Goal: Information Seeking & Learning: Learn about a topic

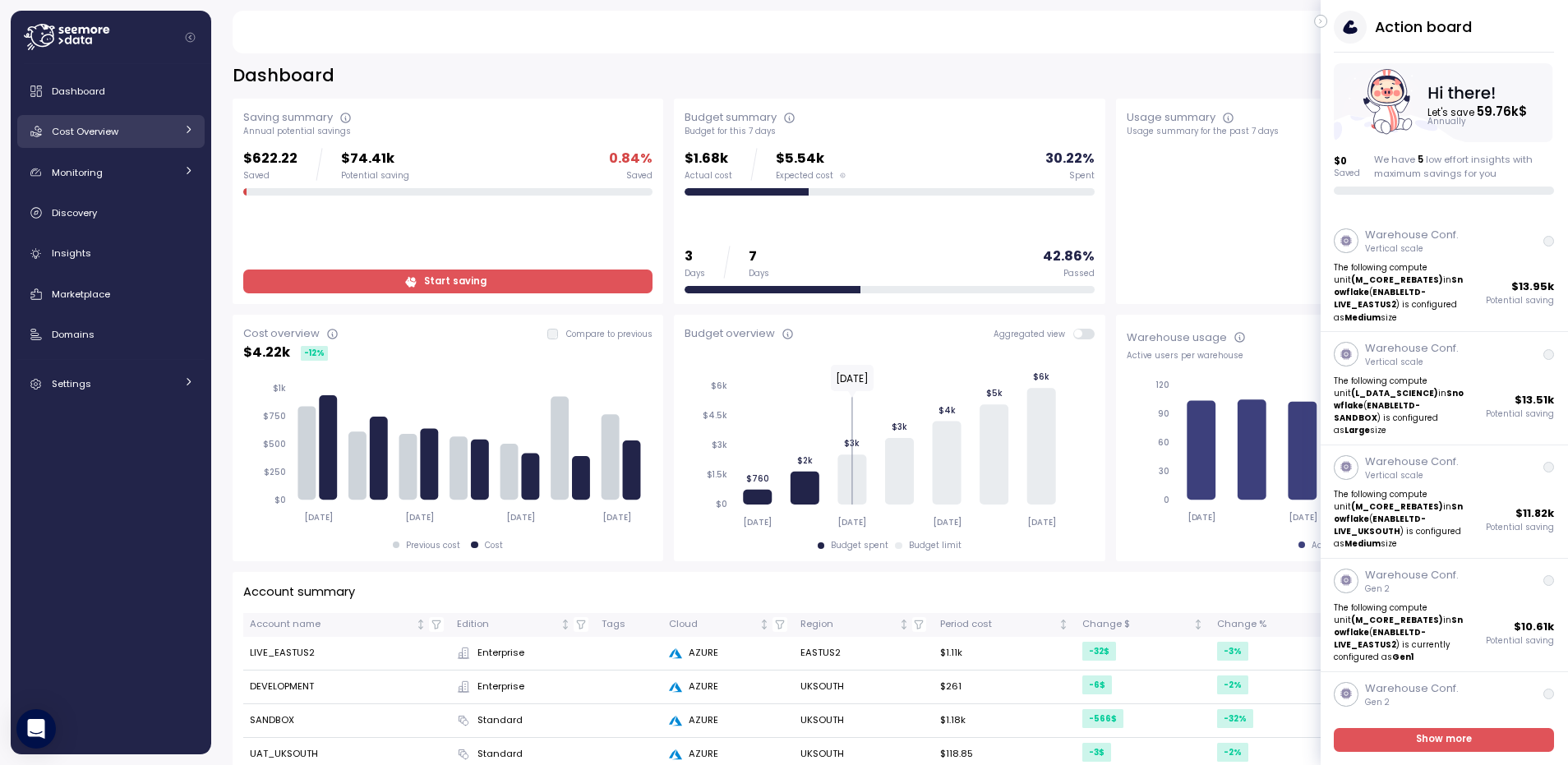
click at [105, 117] on link "Cost Overview" at bounding box center [110, 131] width 187 height 33
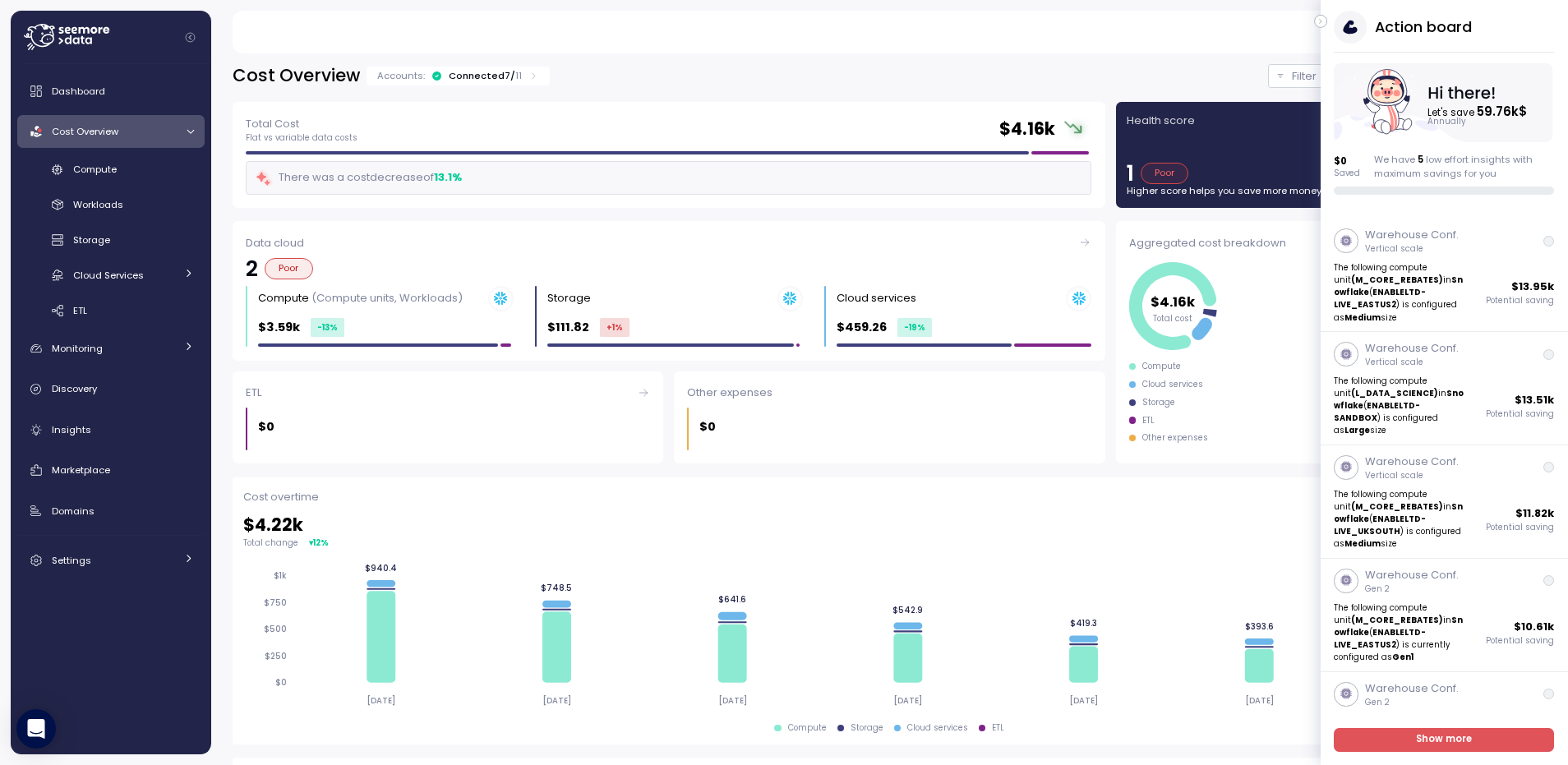
click at [1318, 17] on icon "button" at bounding box center [1321, 22] width 7 height 20
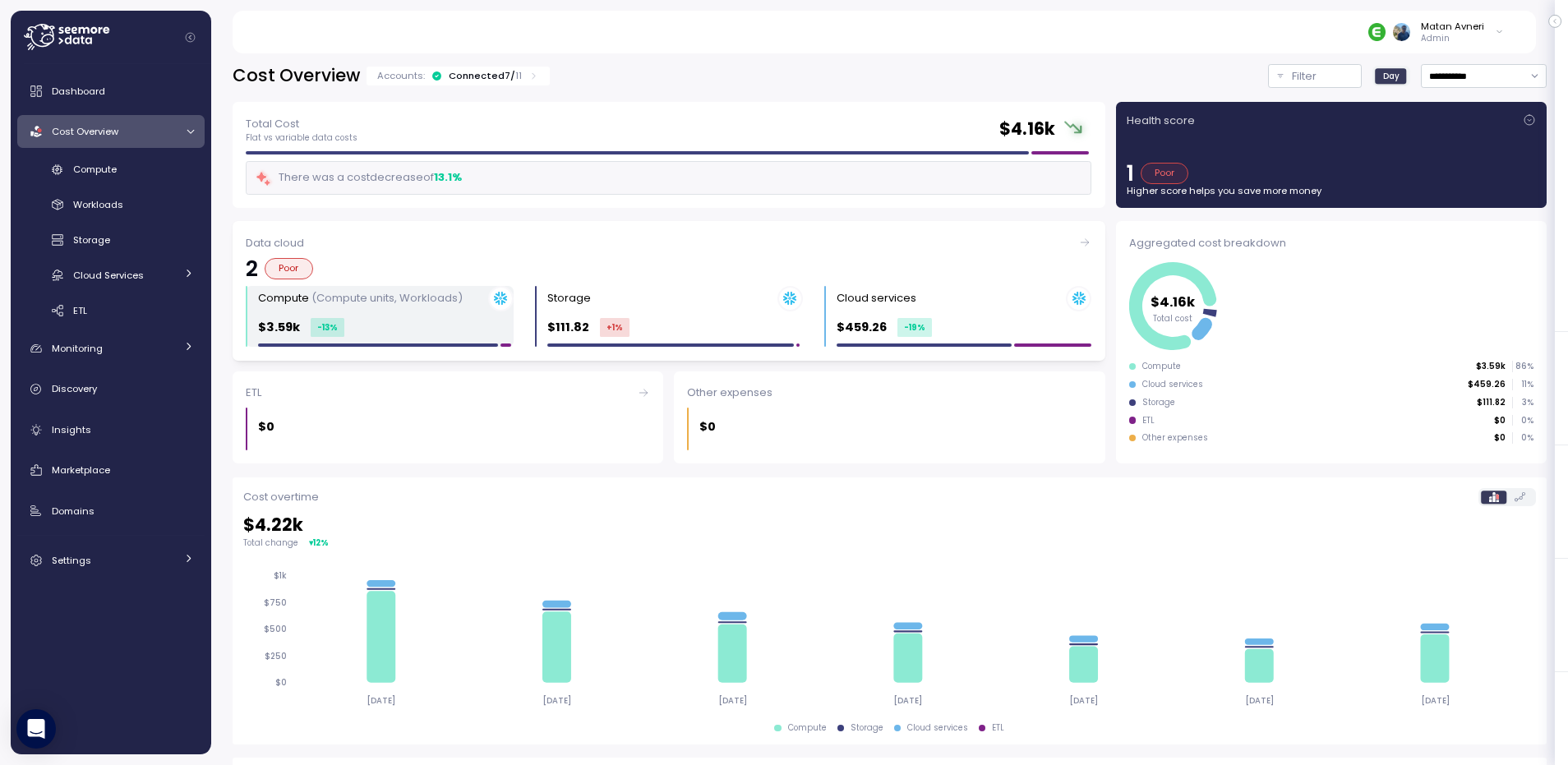
click at [365, 325] on div "$3.59k -13 %" at bounding box center [386, 327] width 255 height 19
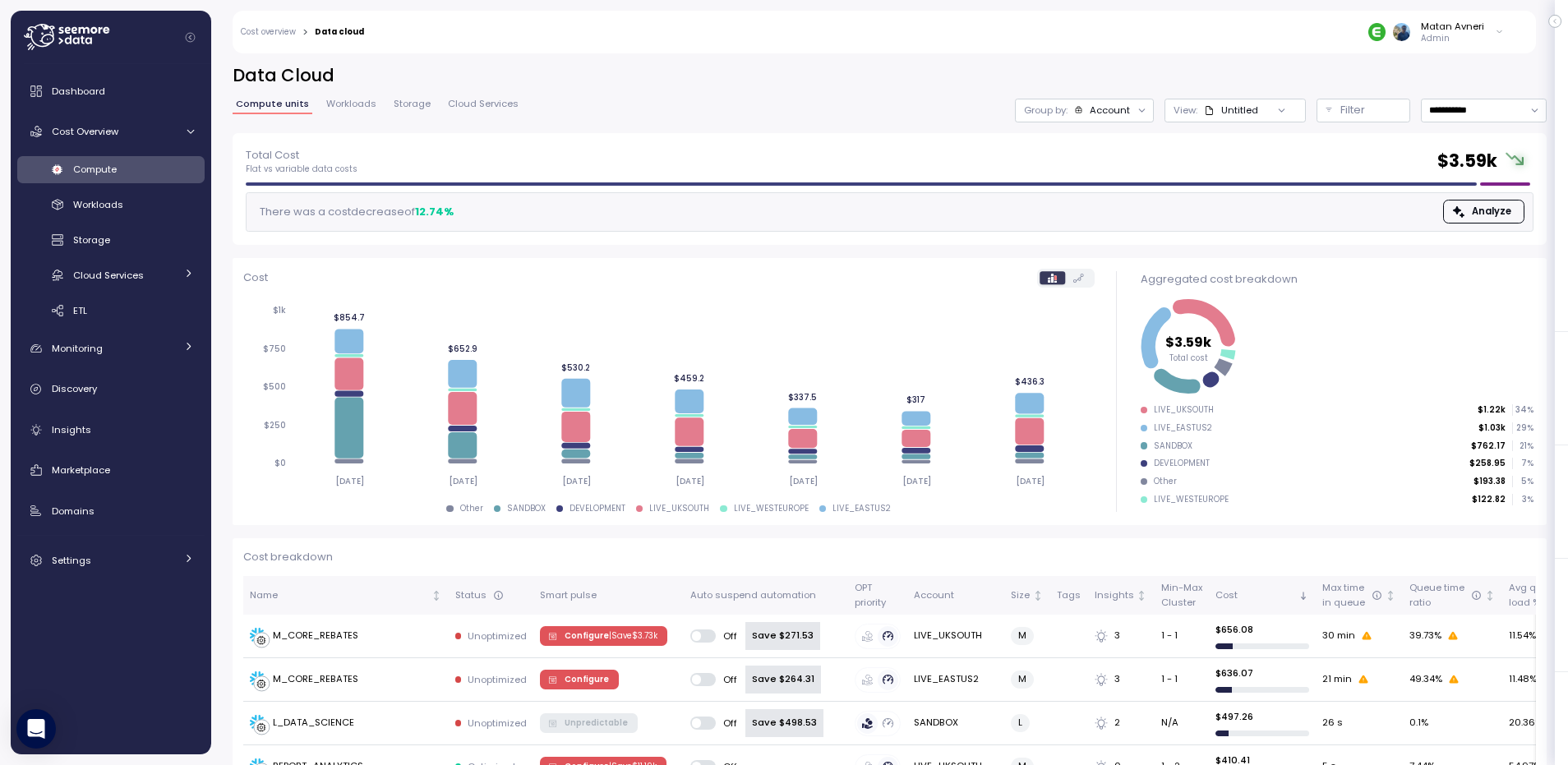
click at [345, 108] on span "Workloads" at bounding box center [351, 103] width 50 height 9
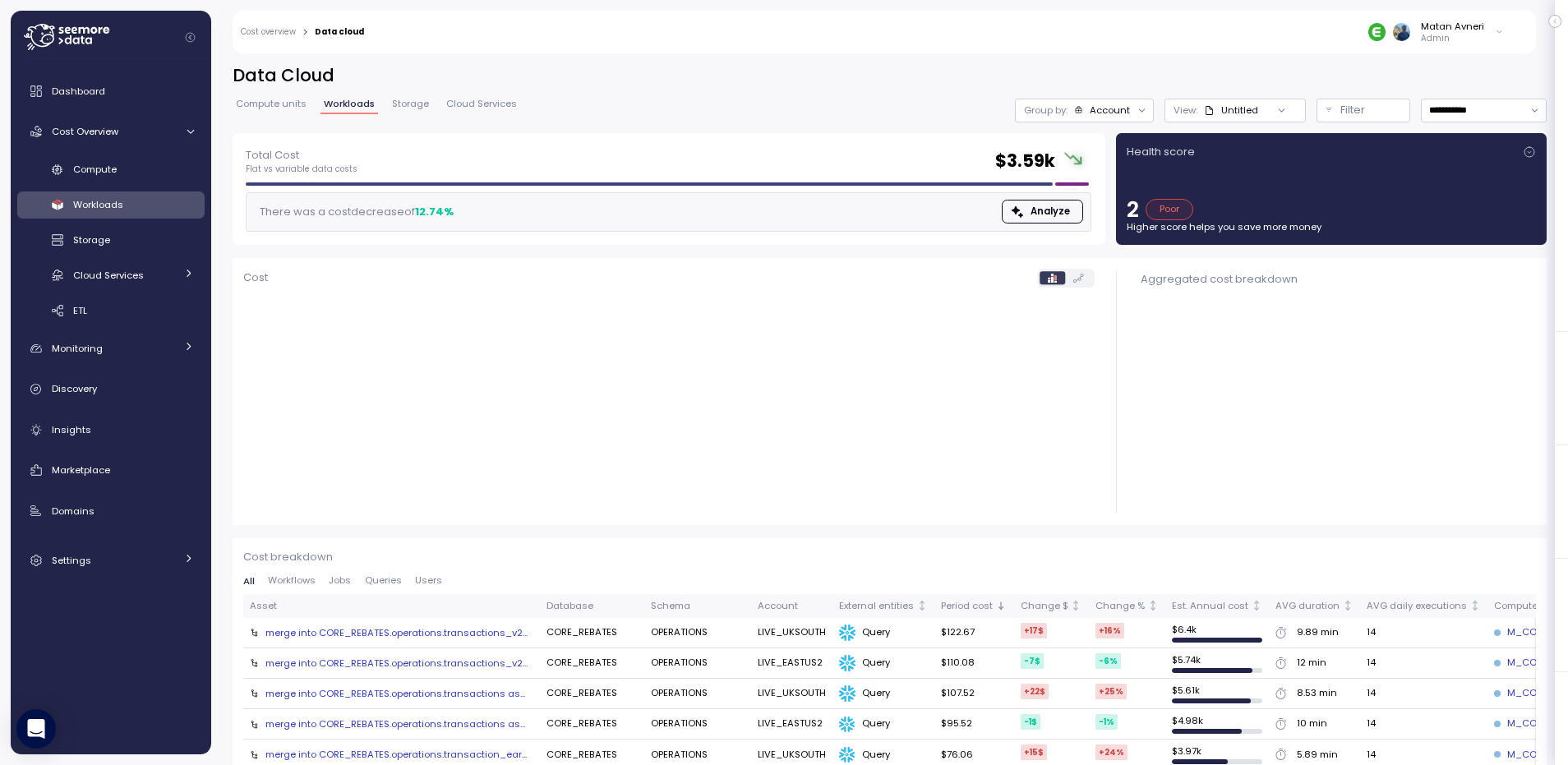
click at [1258, 113] on div at bounding box center [1281, 110] width 47 height 23
click at [1130, 115] on div at bounding box center [1141, 110] width 23 height 23
click at [1115, 111] on div "Account" at bounding box center [1110, 110] width 41 height 13
click at [1324, 106] on button "Filter" at bounding box center [1363, 111] width 94 height 24
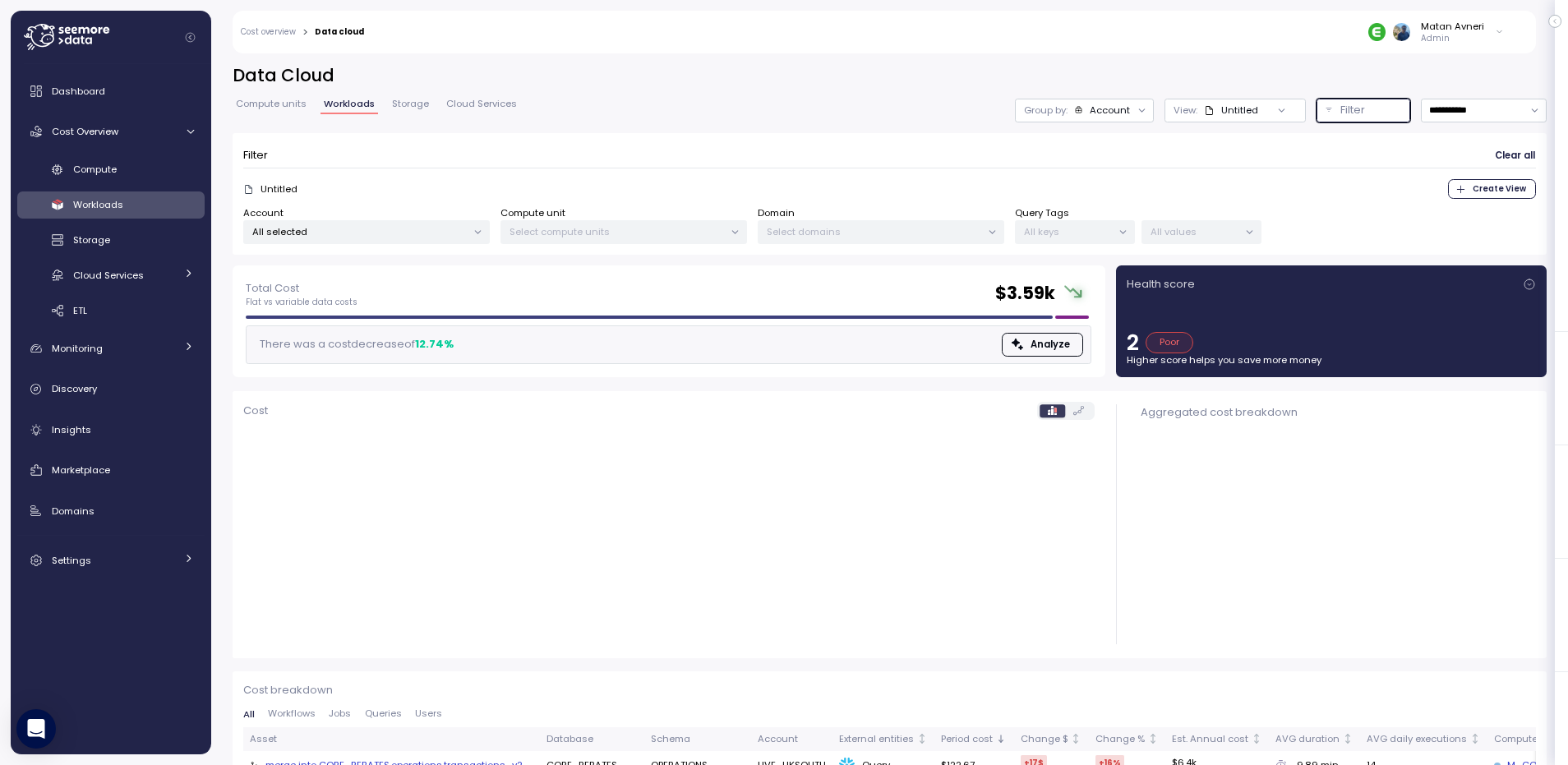
click at [402, 236] on p "All selected" at bounding box center [359, 231] width 215 height 13
click at [418, 322] on span "only" at bounding box center [423, 321] width 19 height 18
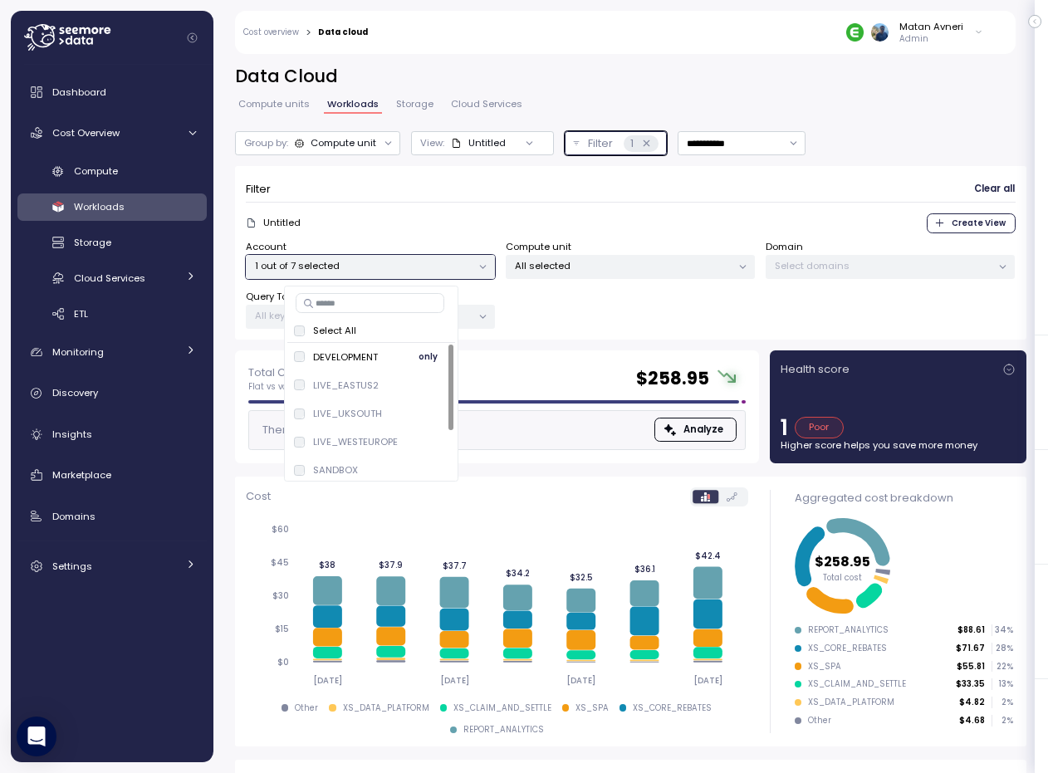
click at [338, 350] on p "DEVELOPMENT" at bounding box center [345, 356] width 65 height 13
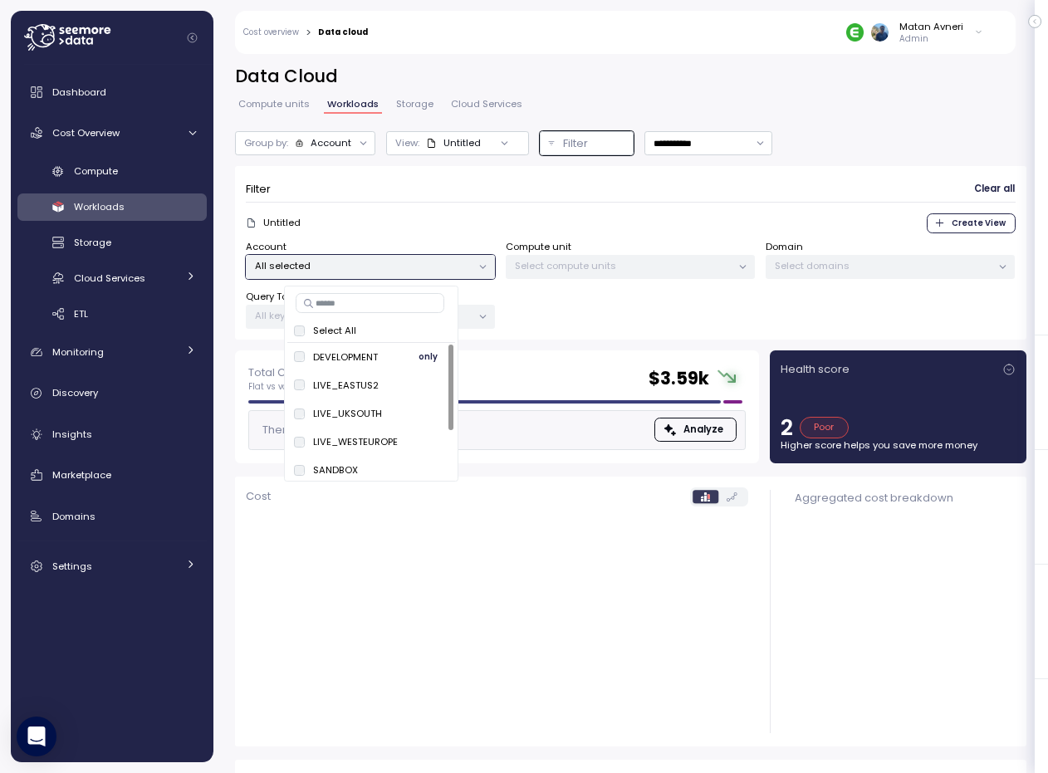
click at [949, 33] on p "Admin" at bounding box center [931, 39] width 64 height 12
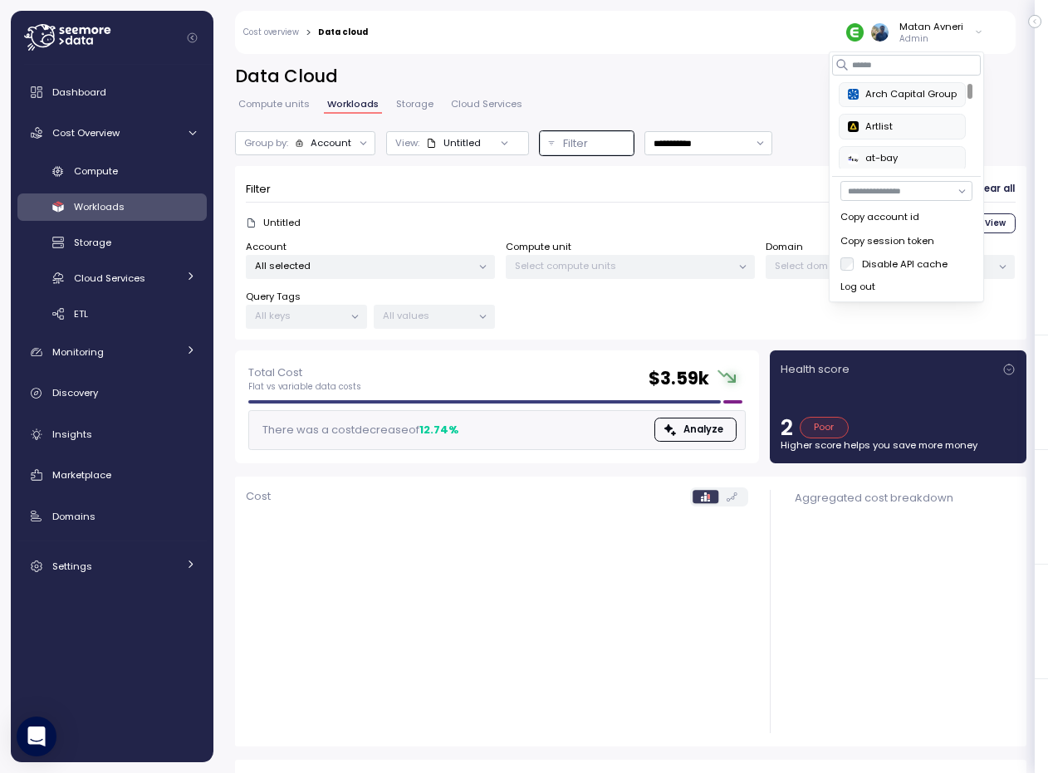
click at [313, 111] on div "Compute units Workloads Storage Cloud Services" at bounding box center [380, 111] width 291 height 22
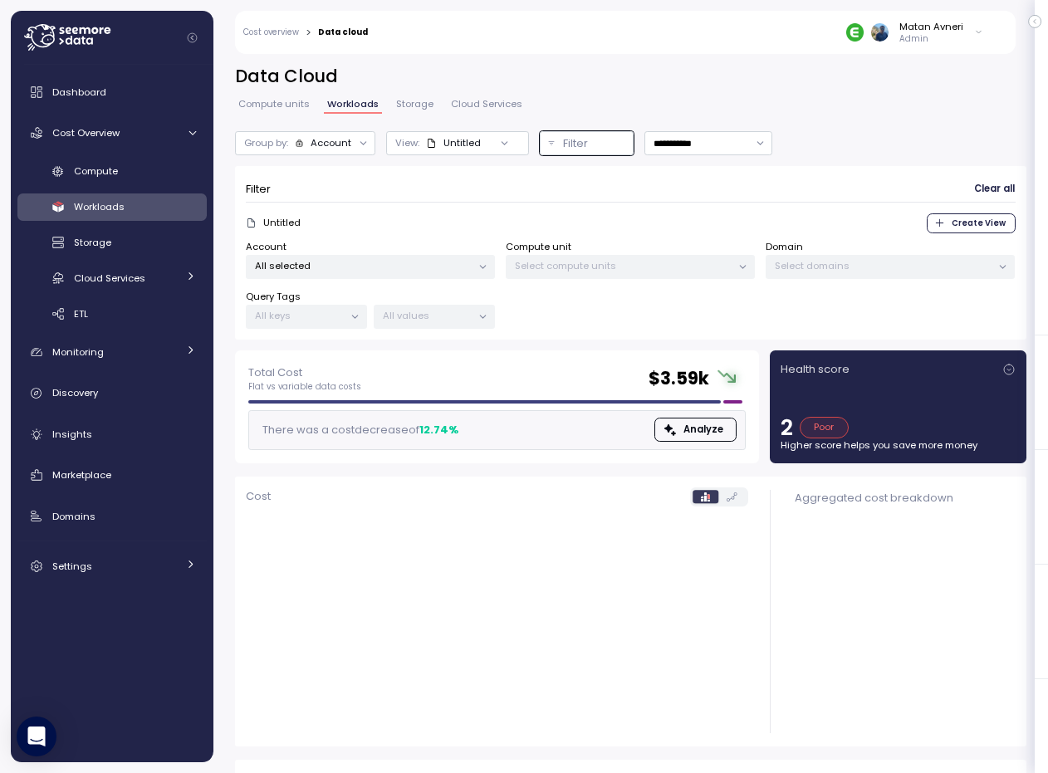
click at [283, 110] on link "Compute units" at bounding box center [274, 107] width 78 height 14
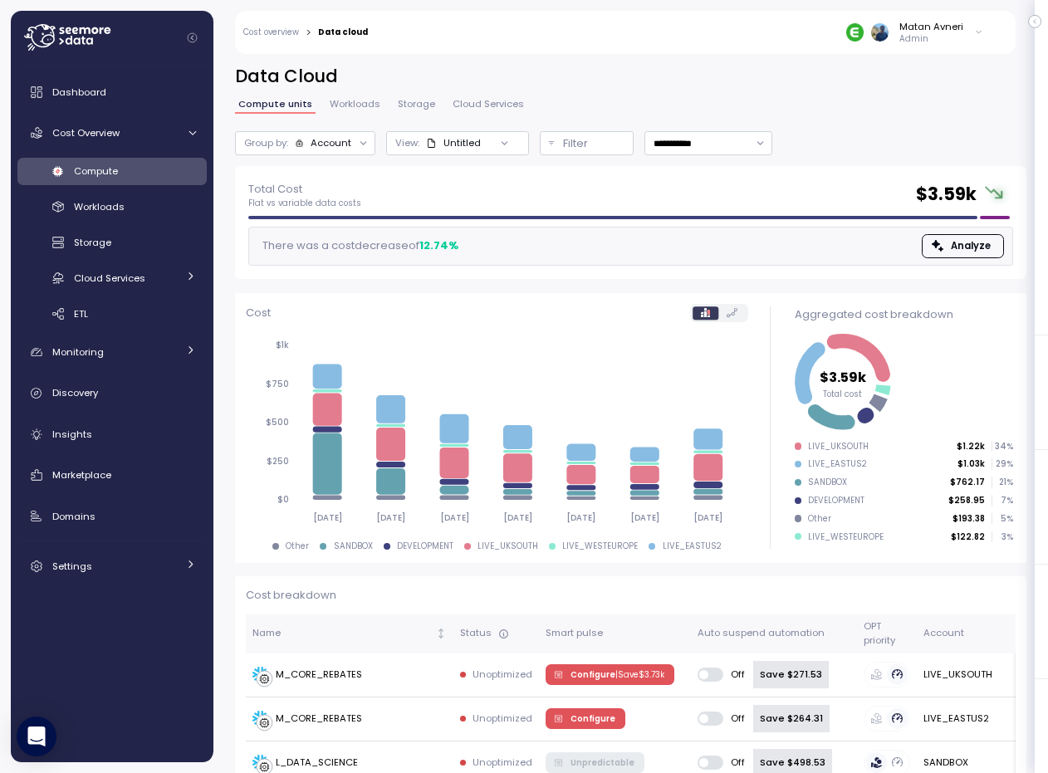
click at [351, 106] on span "Workloads" at bounding box center [355, 104] width 51 height 9
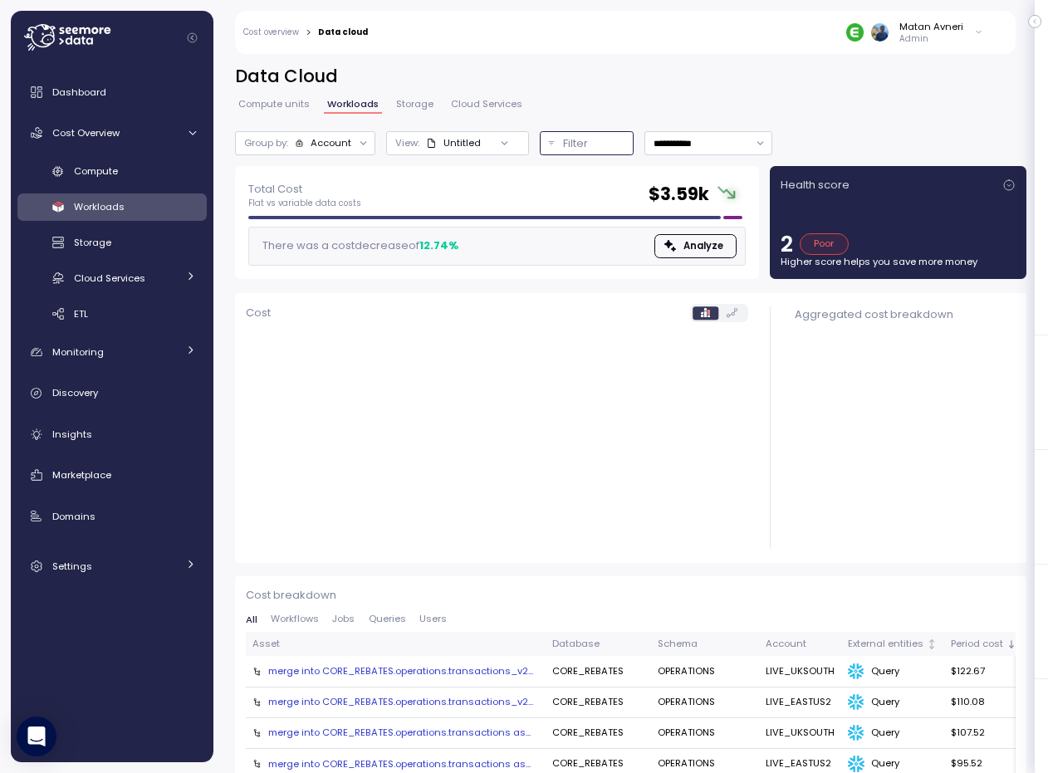
click at [569, 134] on button "Filter" at bounding box center [587, 143] width 95 height 24
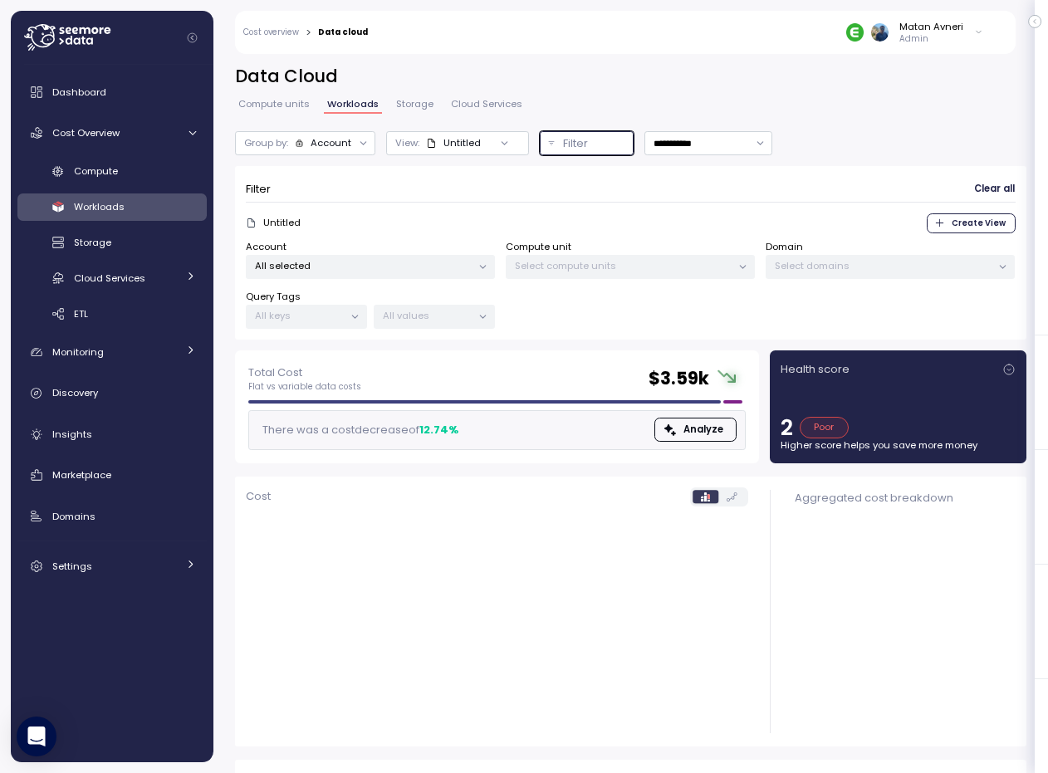
click at [577, 271] on p "Select compute units" at bounding box center [623, 265] width 217 height 13
click at [414, 272] on div "All selected" at bounding box center [370, 267] width 249 height 24
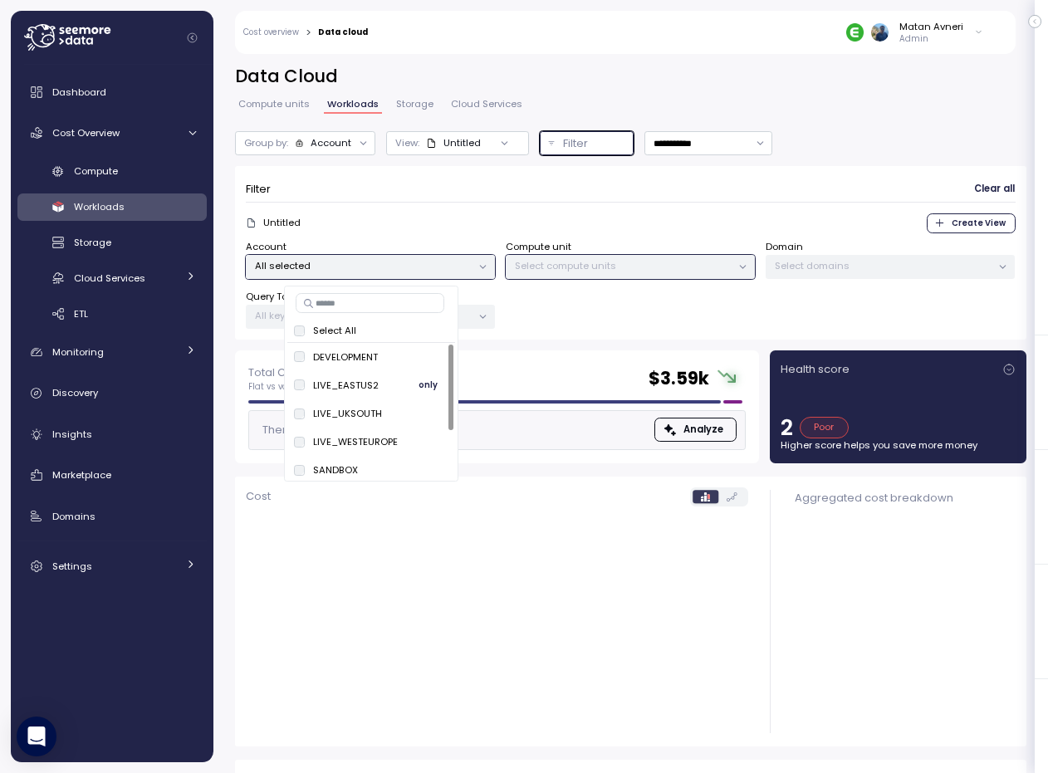
click at [384, 384] on div "LIVE_EASTUS2 only" at bounding box center [371, 385] width 154 height 20
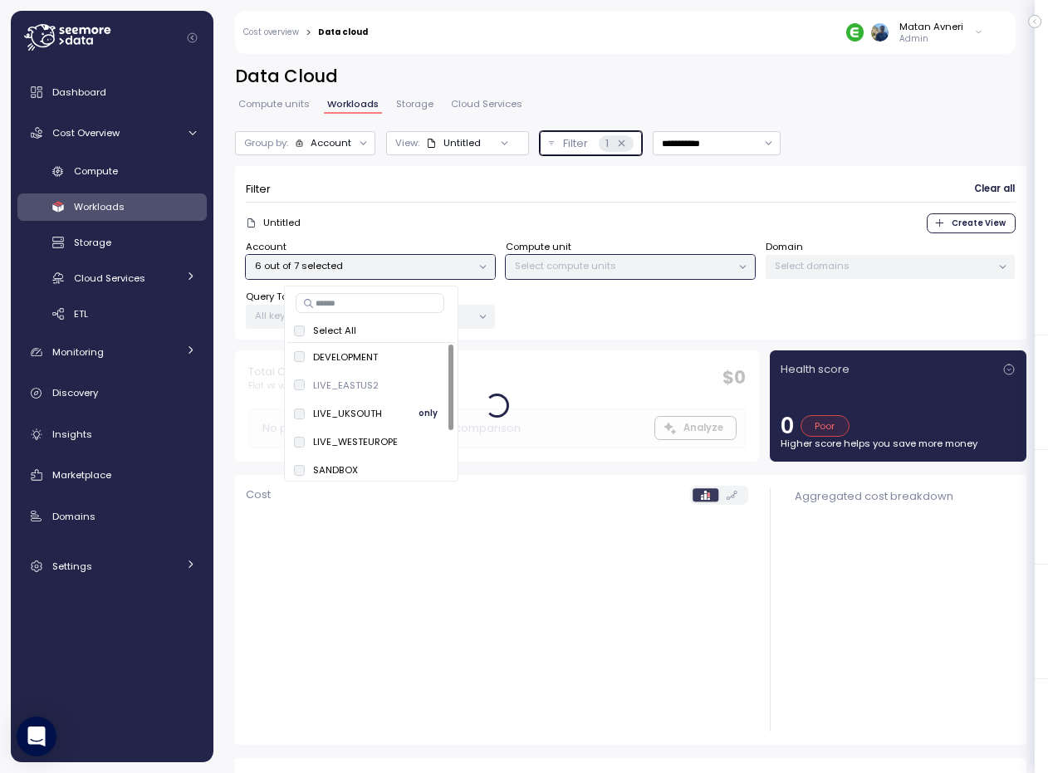
click at [361, 413] on p "LIVE_UKSOUTH" at bounding box center [347, 413] width 69 height 13
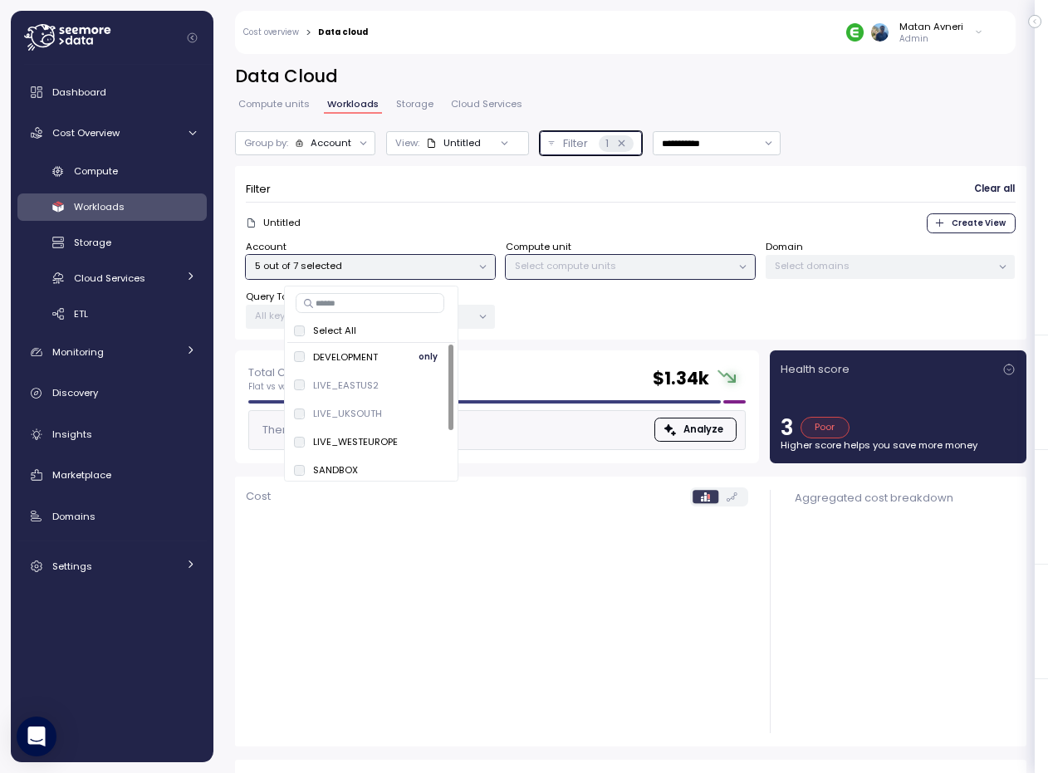
click at [432, 356] on span "only" at bounding box center [427, 357] width 19 height 18
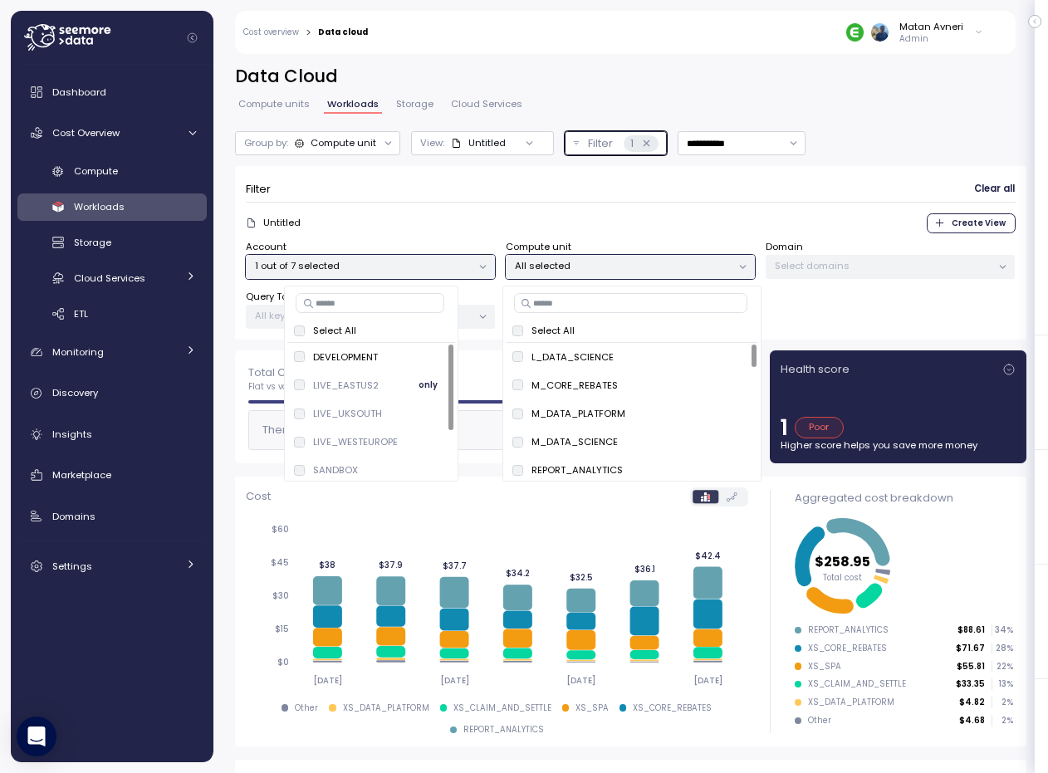
click at [420, 384] on span "only" at bounding box center [427, 385] width 19 height 18
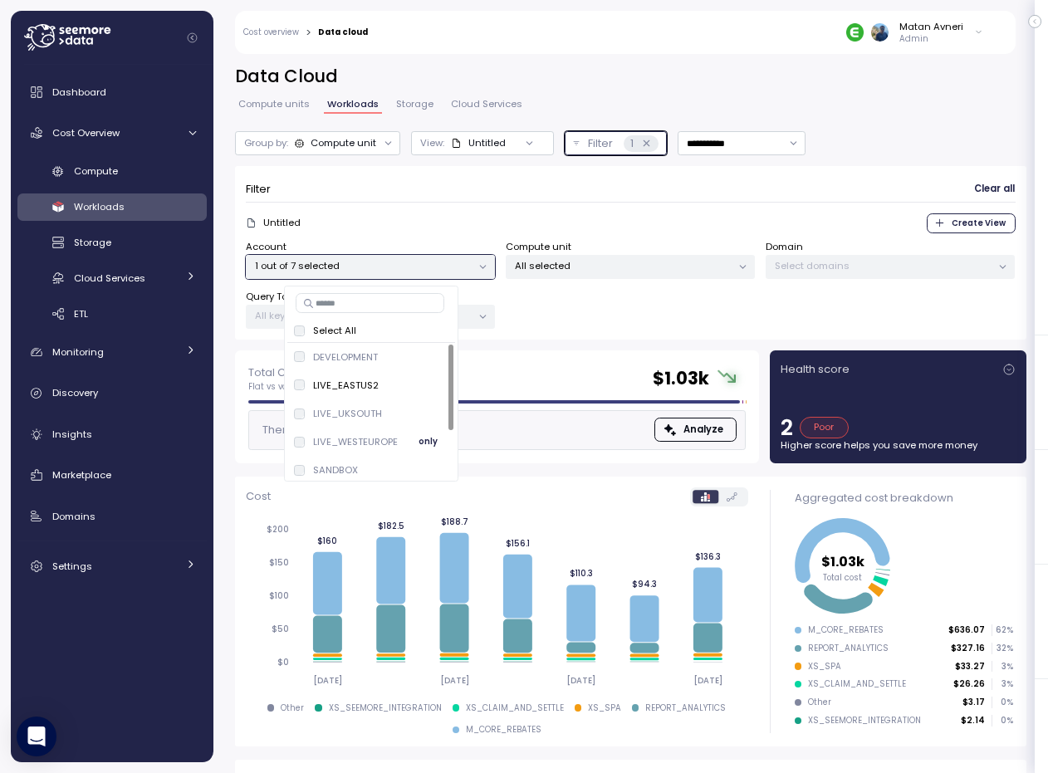
click at [415, 439] on button "only" at bounding box center [428, 442] width 40 height 20
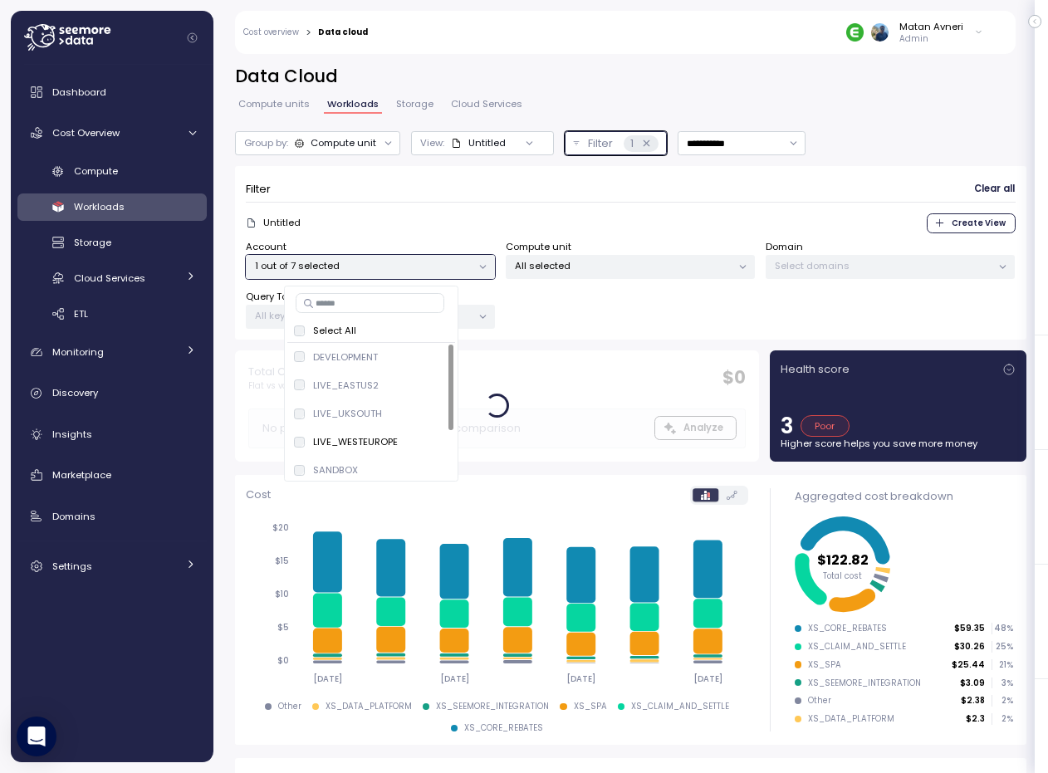
click at [555, 268] on p "All selected" at bounding box center [623, 265] width 217 height 13
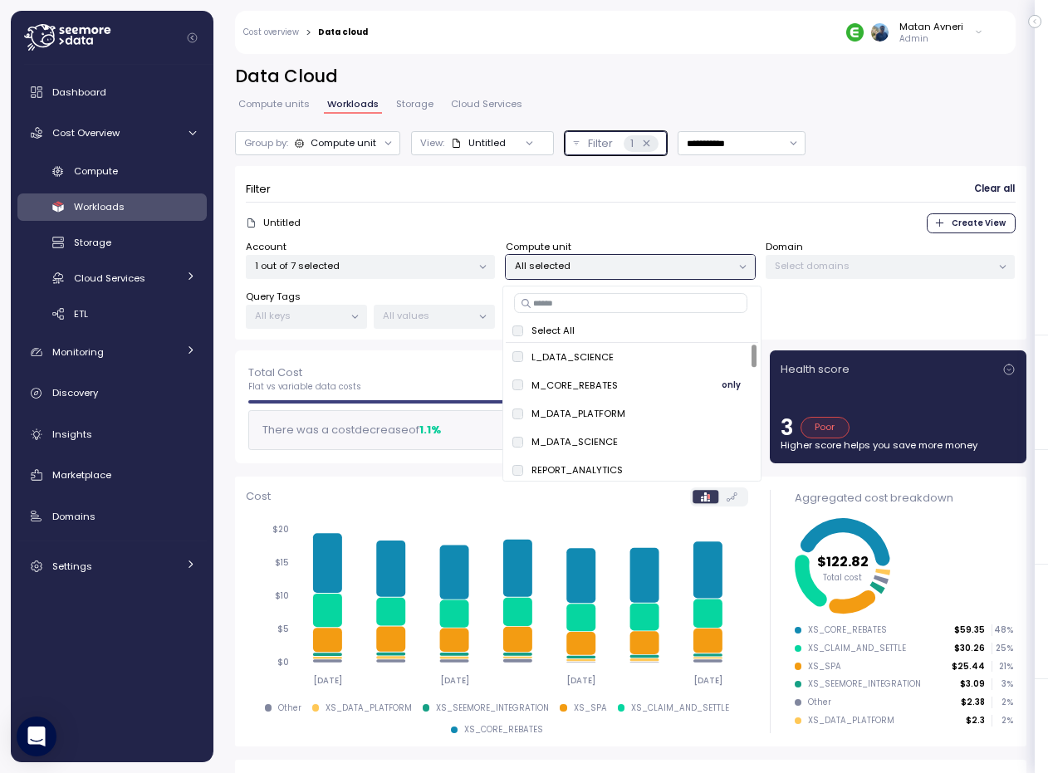
scroll to position [601, 0]
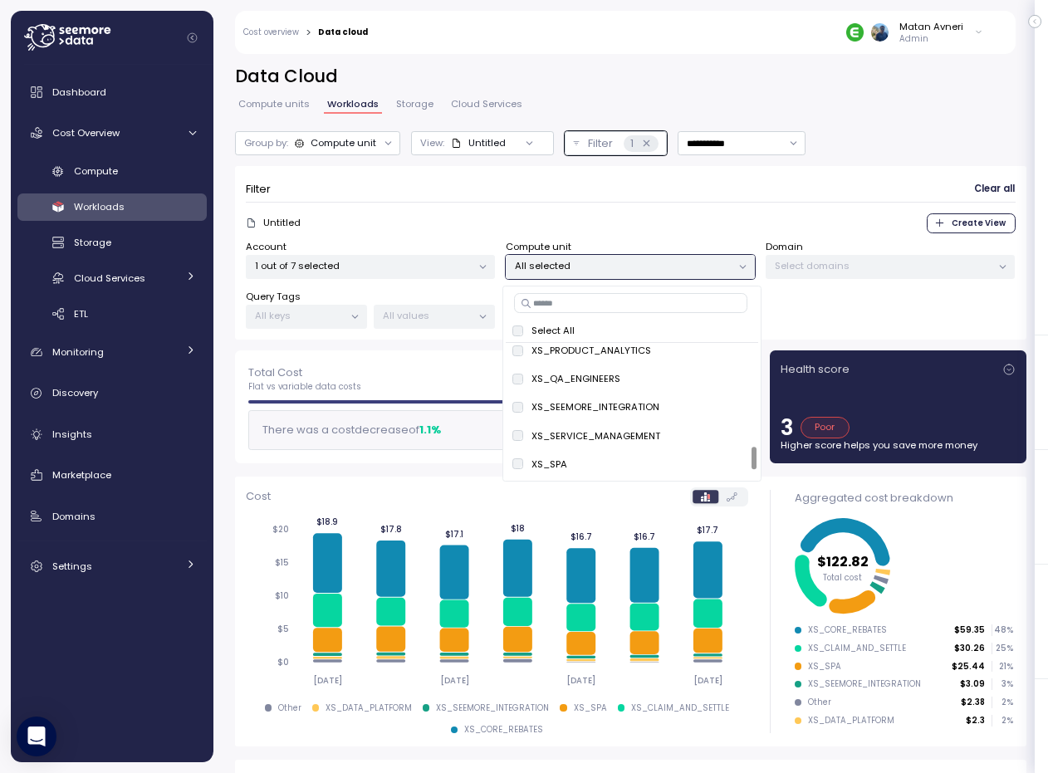
click at [350, 250] on div "Account 1 out of 7 selected" at bounding box center [370, 259] width 249 height 39
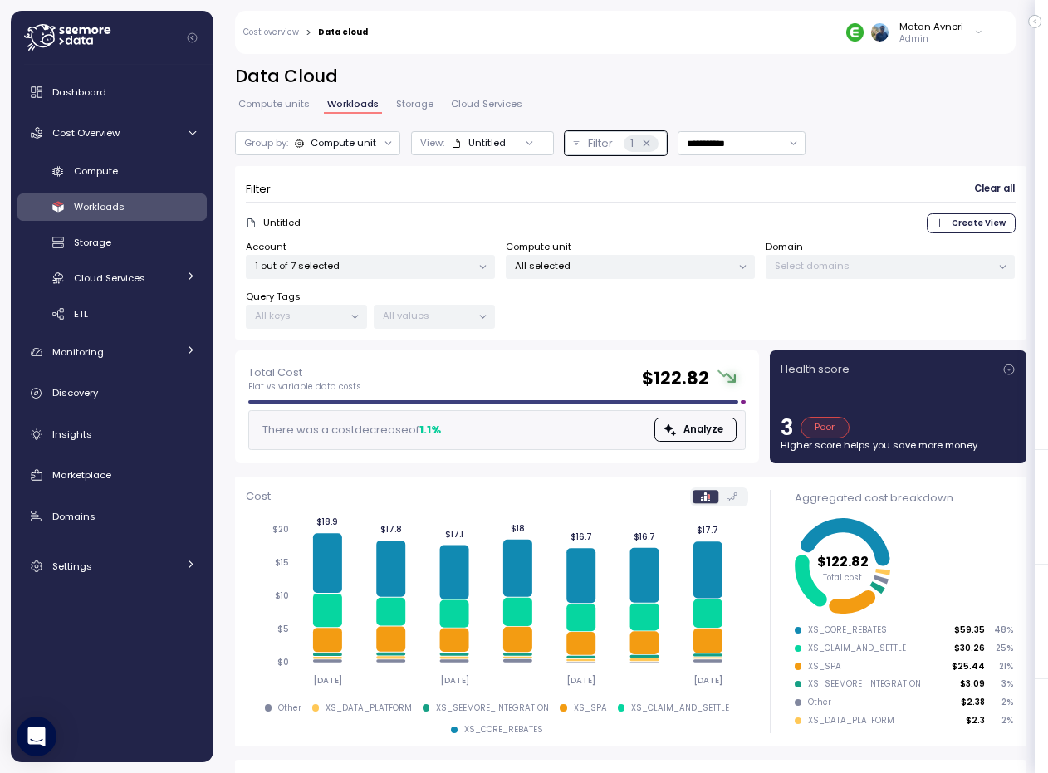
click at [351, 261] on p "1 out of 7 selected" at bounding box center [363, 265] width 217 height 13
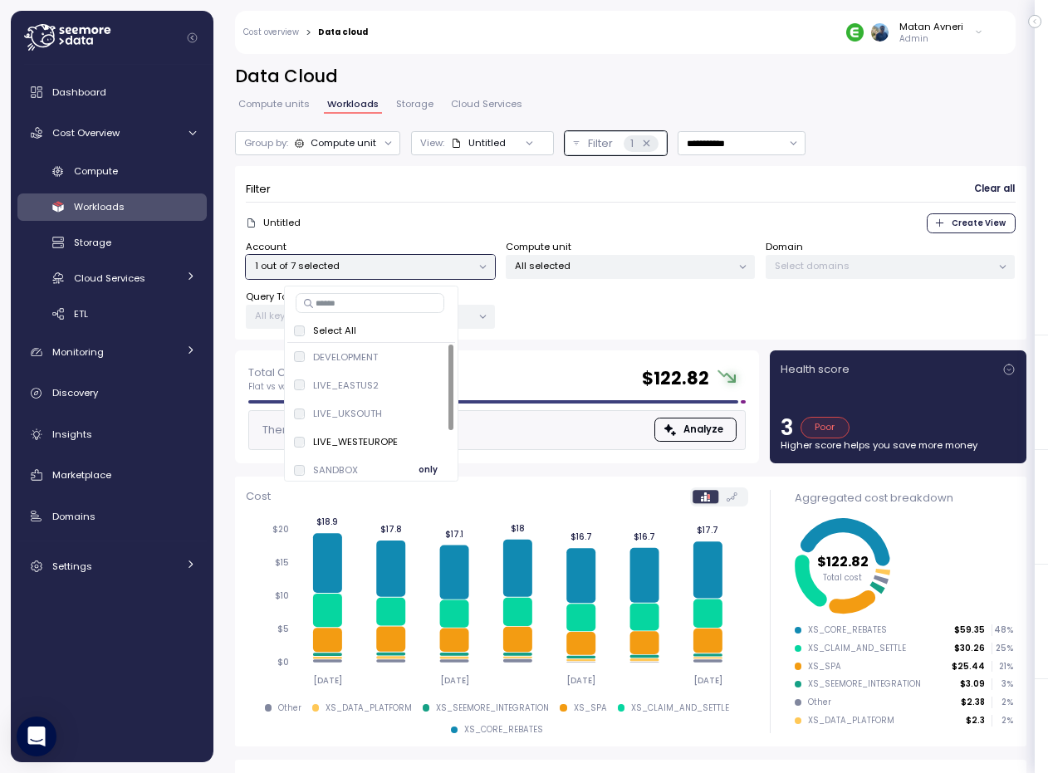
click at [419, 468] on span "only" at bounding box center [427, 470] width 19 height 18
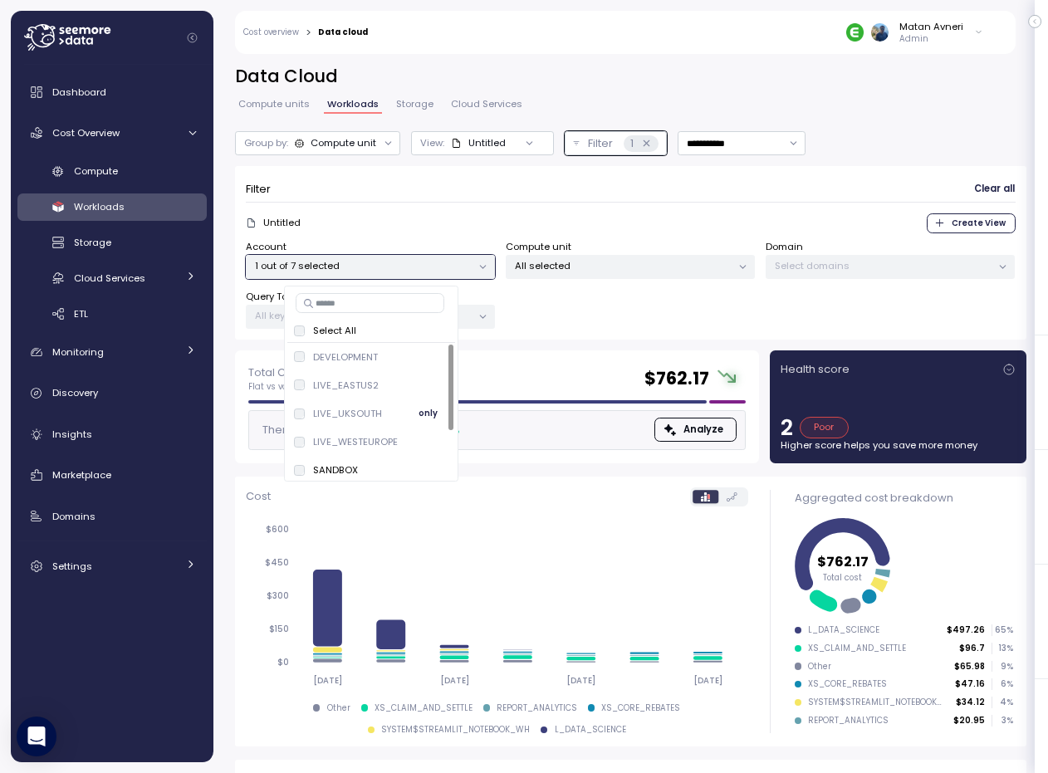
click at [350, 414] on p "LIVE_UKSOUTH" at bounding box center [347, 413] width 69 height 13
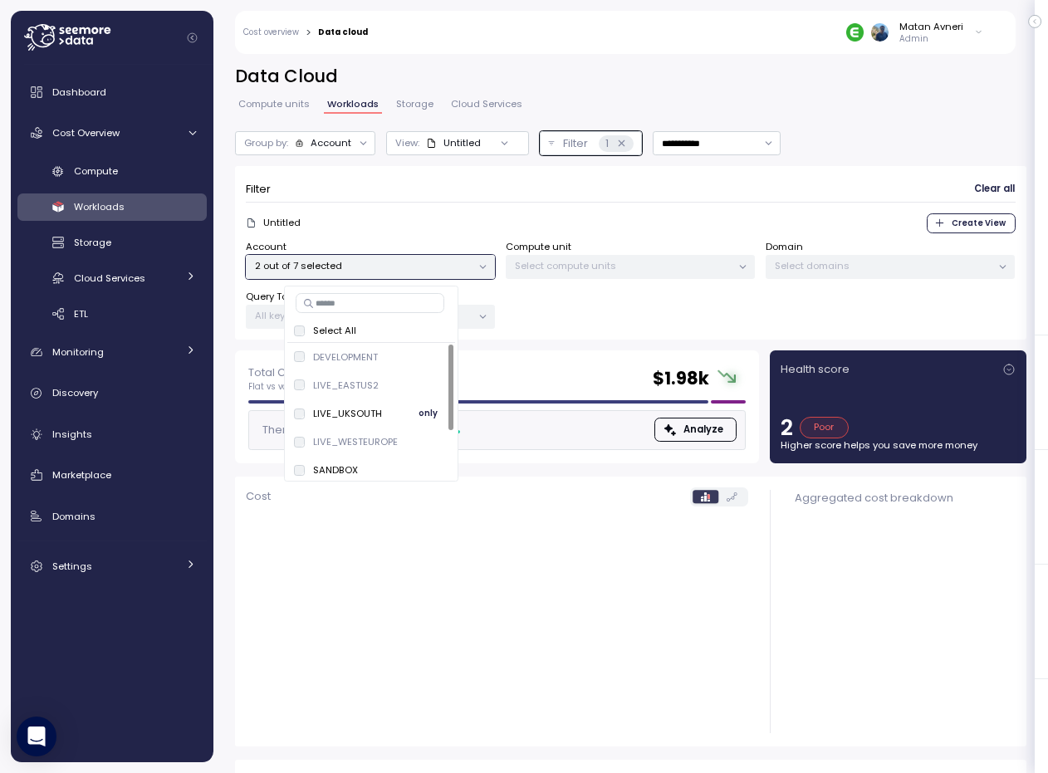
click at [353, 409] on p "LIVE_UKSOUTH" at bounding box center [347, 413] width 69 height 13
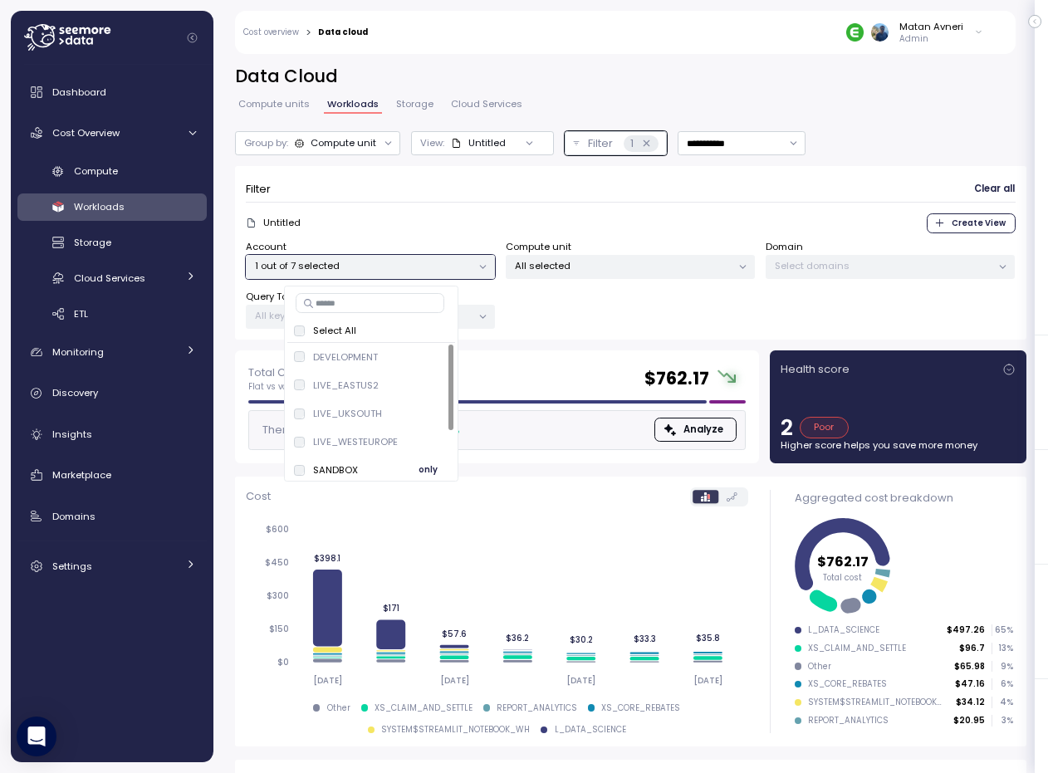
click at [324, 467] on p "SANDBOX" at bounding box center [335, 469] width 45 height 13
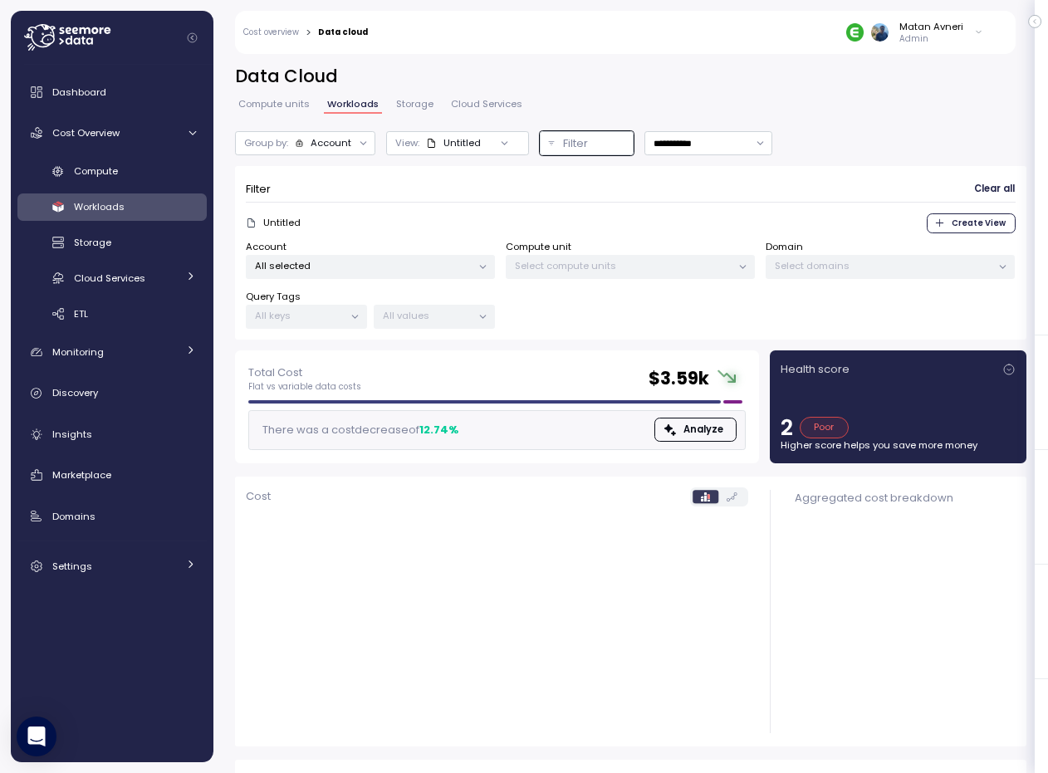
click at [942, 46] on div "Matan Avneri Admin" at bounding box center [686, 32] width 615 height 43
click at [932, 33] on p "Admin" at bounding box center [931, 39] width 64 height 12
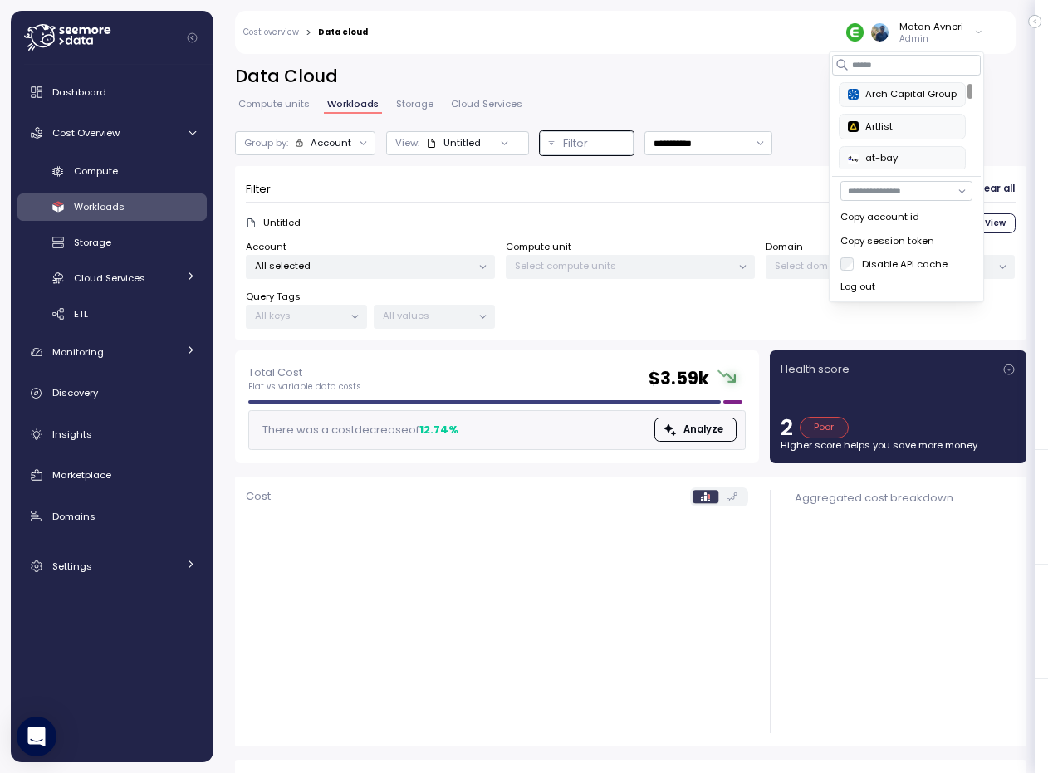
click at [863, 258] on label "Disable API cache" at bounding box center [900, 263] width 94 height 13
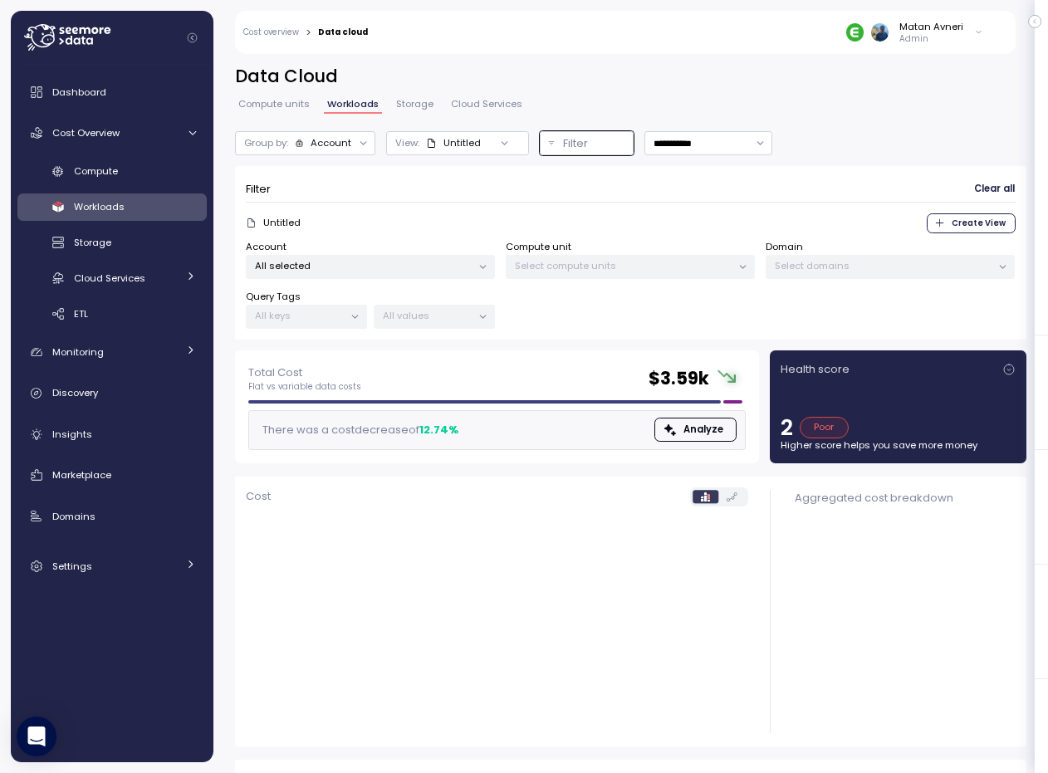
click at [292, 113] on link "Compute units" at bounding box center [274, 107] width 78 height 14
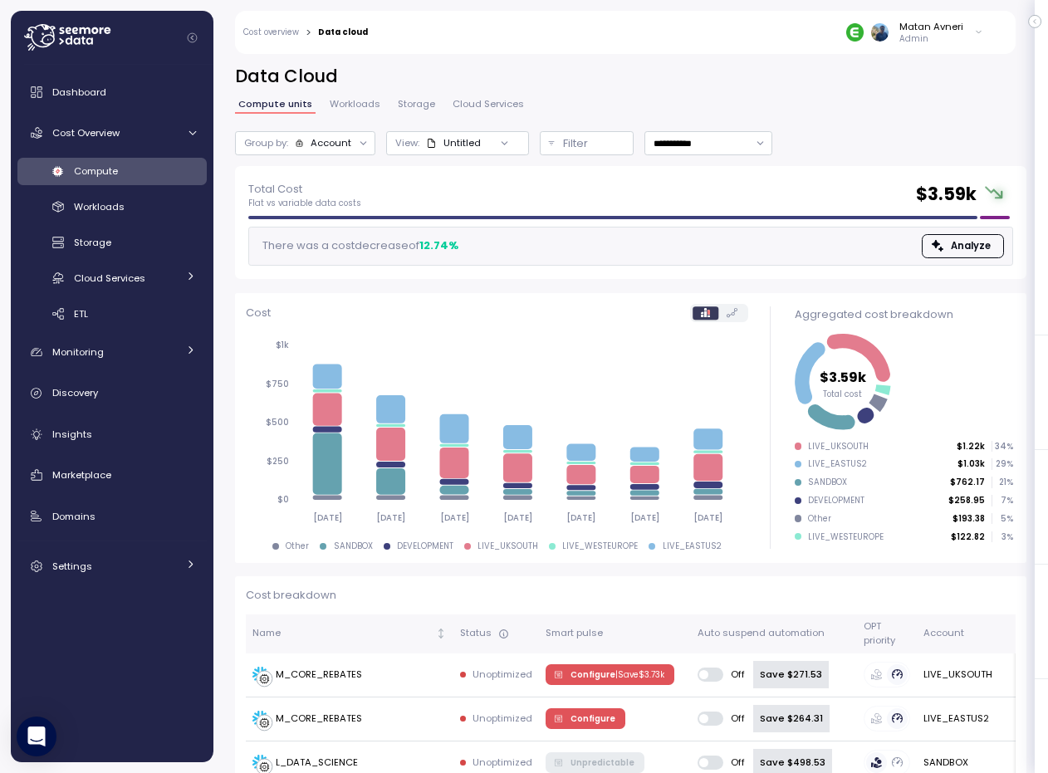
click at [336, 105] on span "Workloads" at bounding box center [355, 104] width 51 height 9
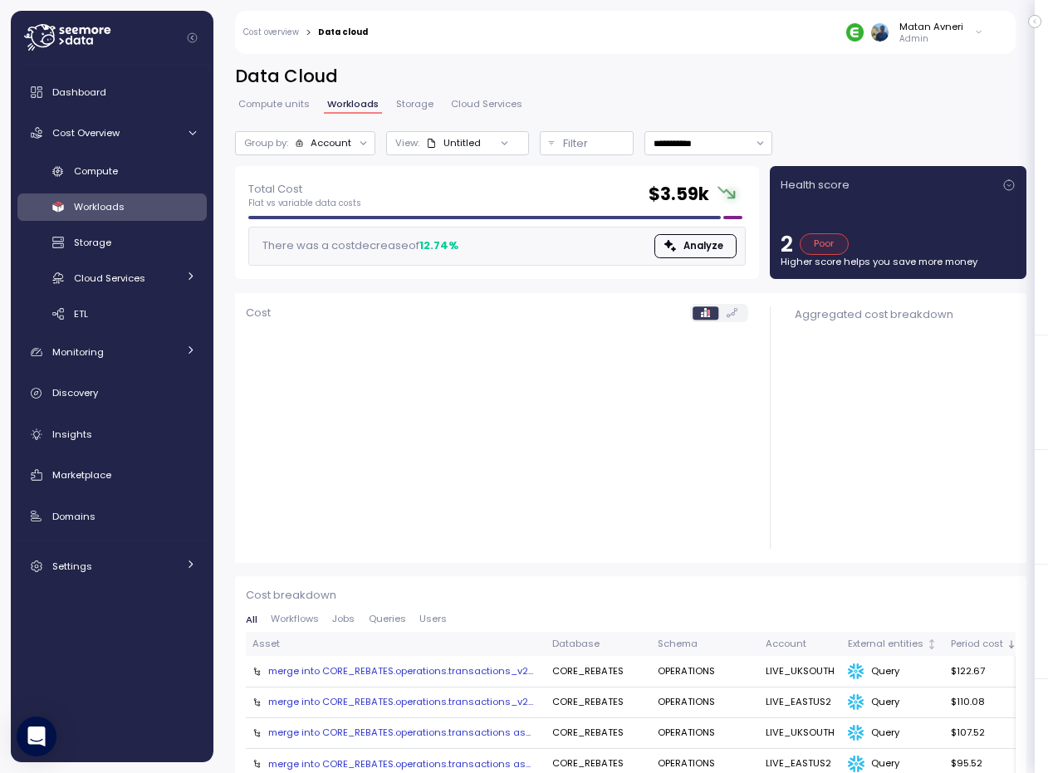
click at [356, 149] on div at bounding box center [362, 143] width 23 height 23
click at [348, 142] on div "Account" at bounding box center [331, 142] width 41 height 13
click at [443, 139] on div "Untitled" at bounding box center [453, 142] width 55 height 13
click at [968, 41] on div "Matan Avneri Admin" at bounding box center [914, 32] width 137 height 25
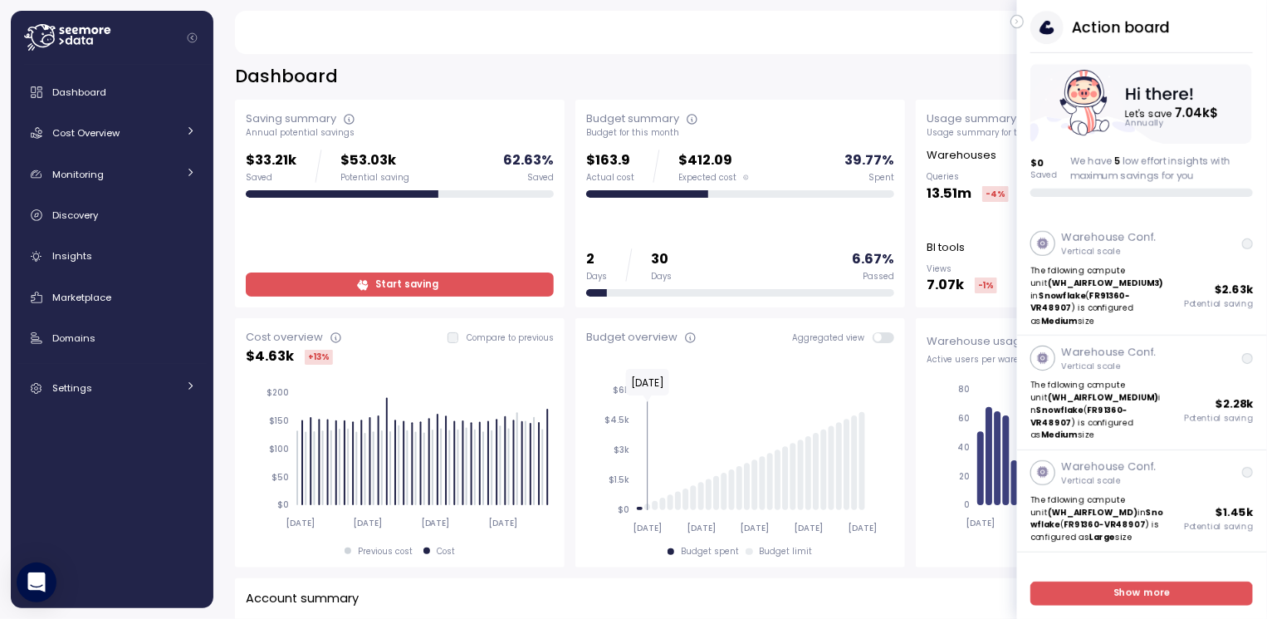
click at [1022, 21] on button "button" at bounding box center [1016, 21] width 13 height 13
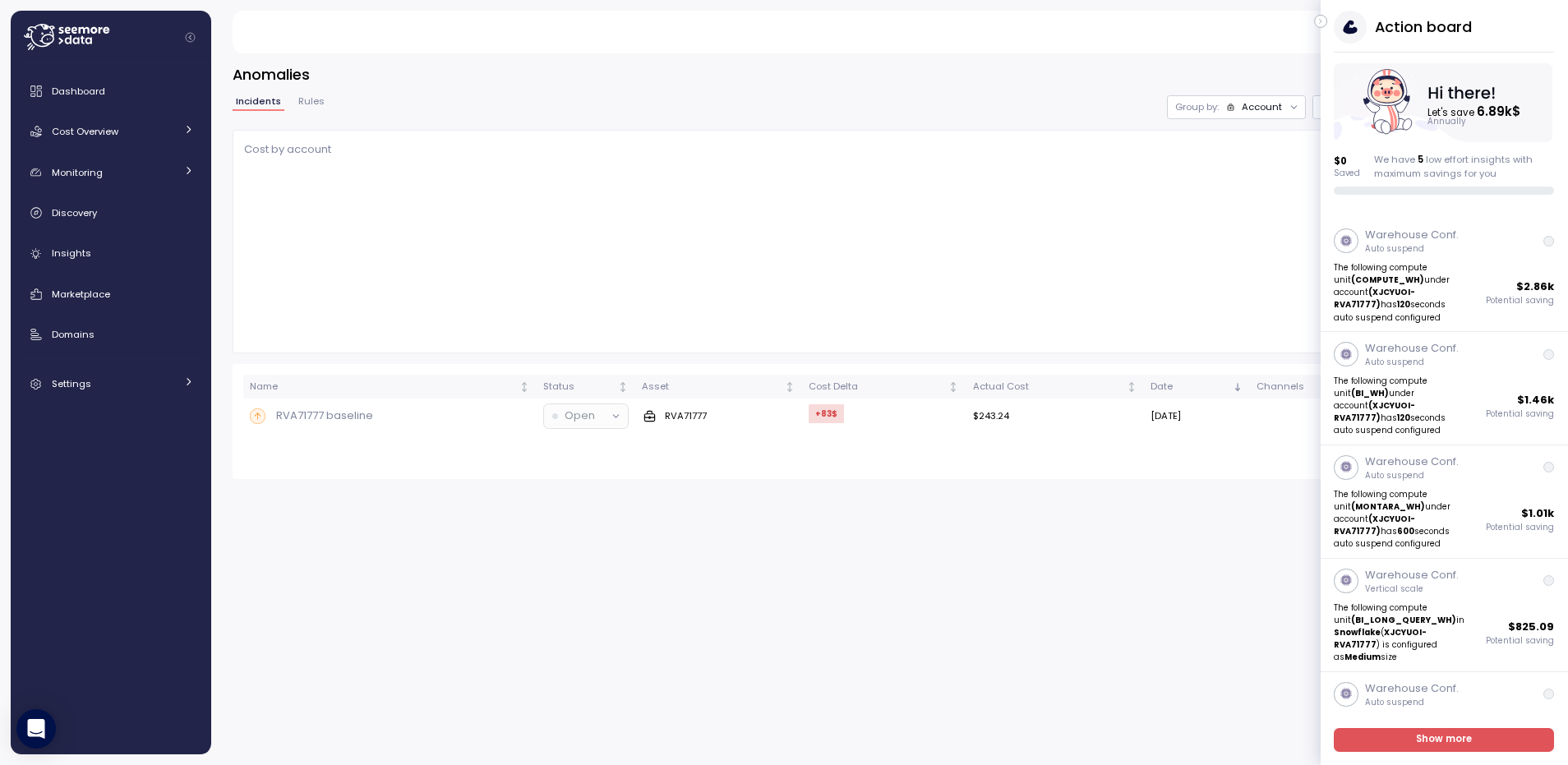
click at [1328, 17] on div "Action board Let's save 6.89k $ Annually $ 0 Saved We have 5 low effort insight…" at bounding box center [1444, 103] width 247 height 184
click at [1325, 17] on button "button" at bounding box center [1321, 21] width 13 height 13
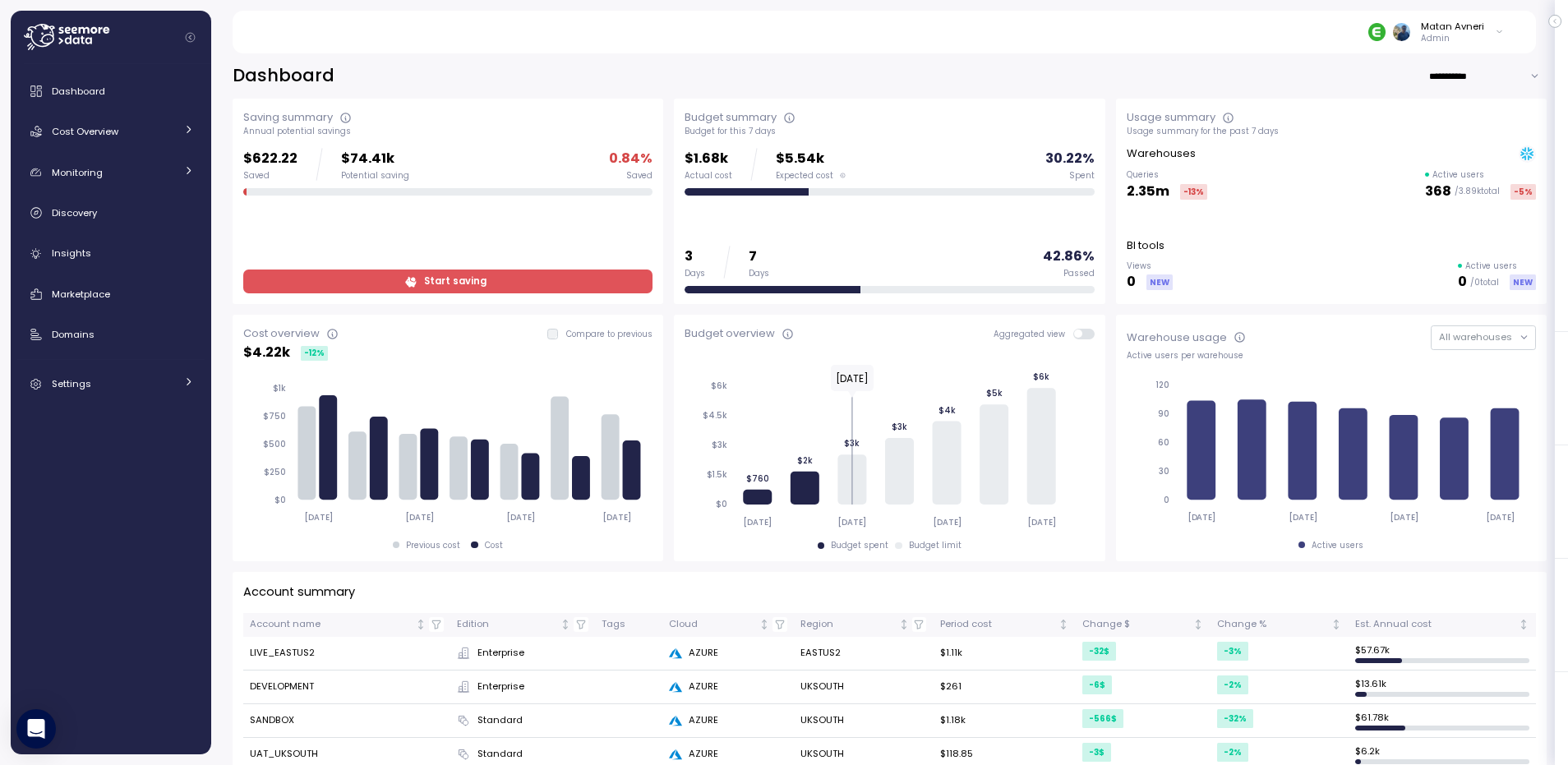
click at [737, 62] on div "**********" at bounding box center [889, 404] width 1357 height 722
click at [84, 206] on span "Discovery" at bounding box center [74, 212] width 46 height 13
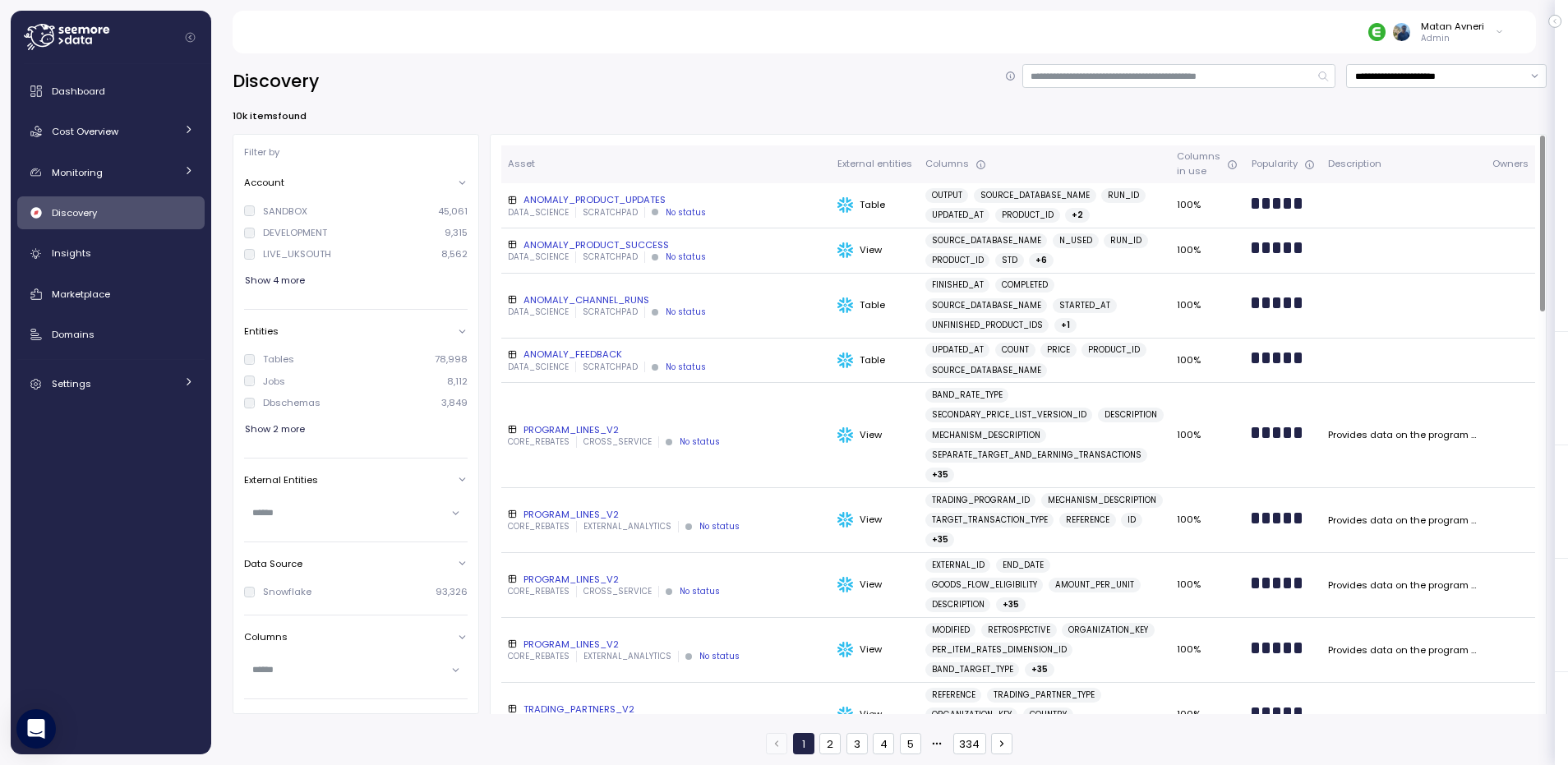
click at [552, 201] on div "ANOMALY_PRODUCT_UPDATES" at bounding box center [666, 199] width 317 height 13
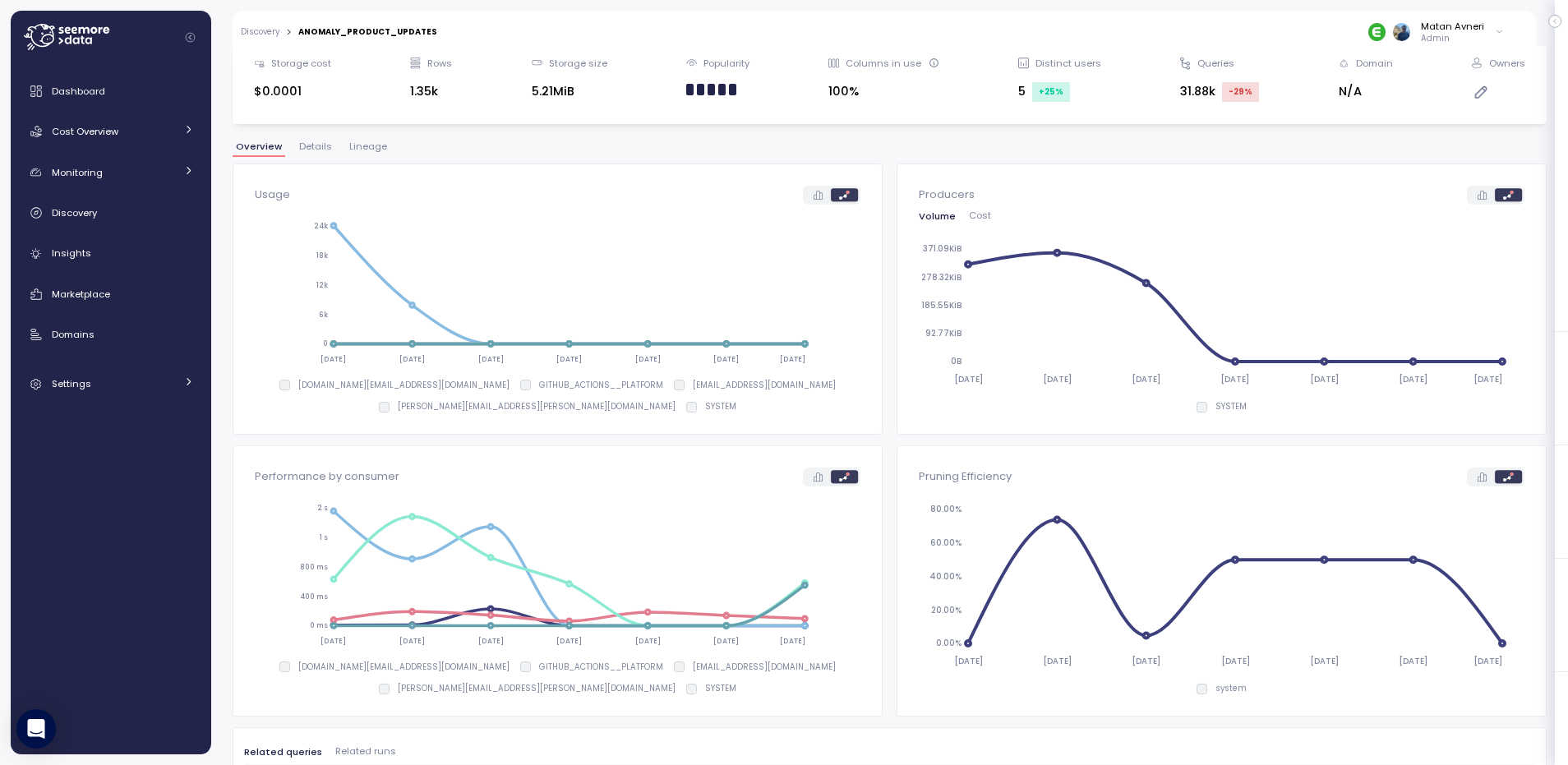
scroll to position [197, 0]
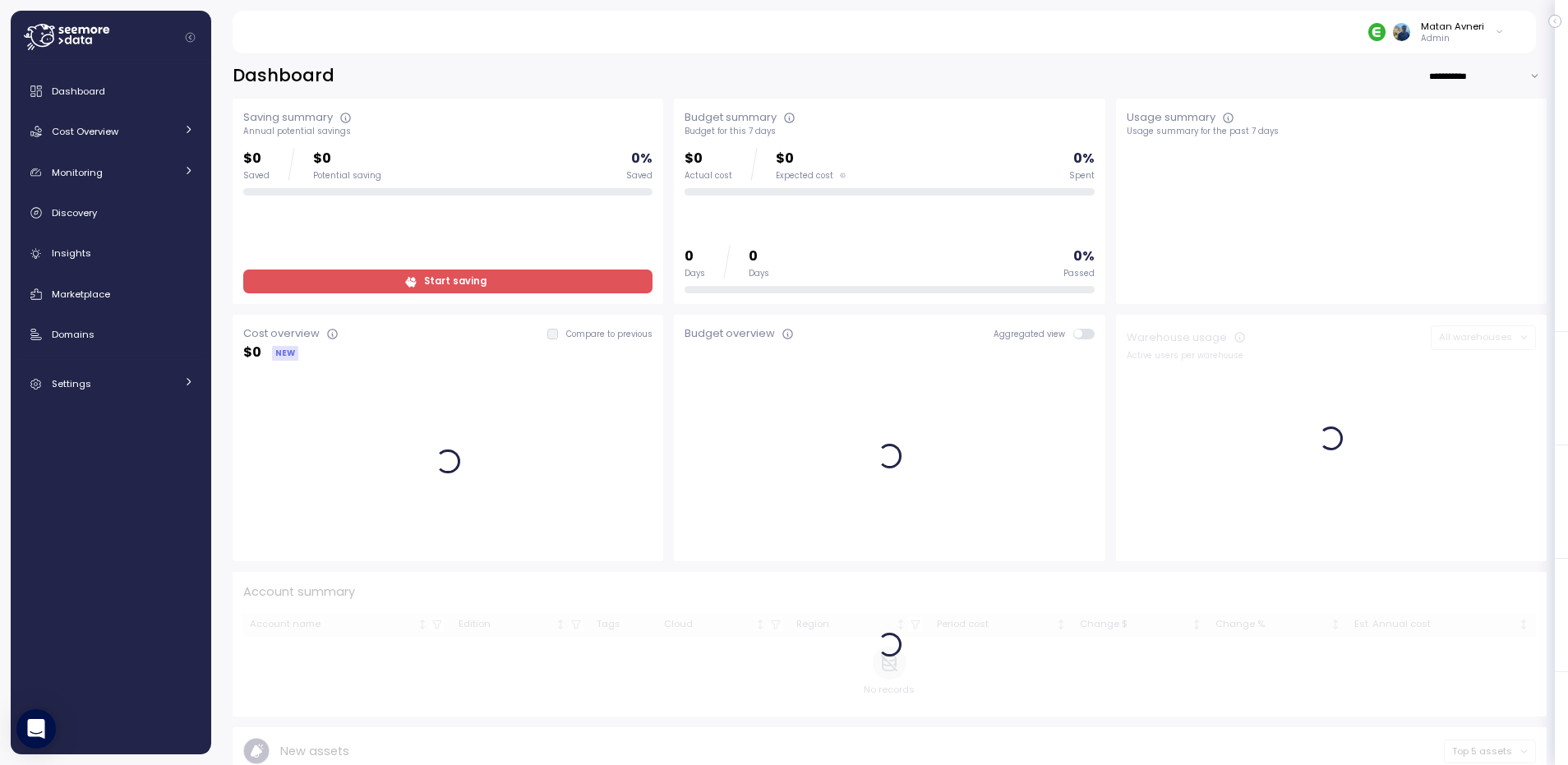
click at [1464, 35] on p "Admin" at bounding box center [1452, 39] width 63 height 12
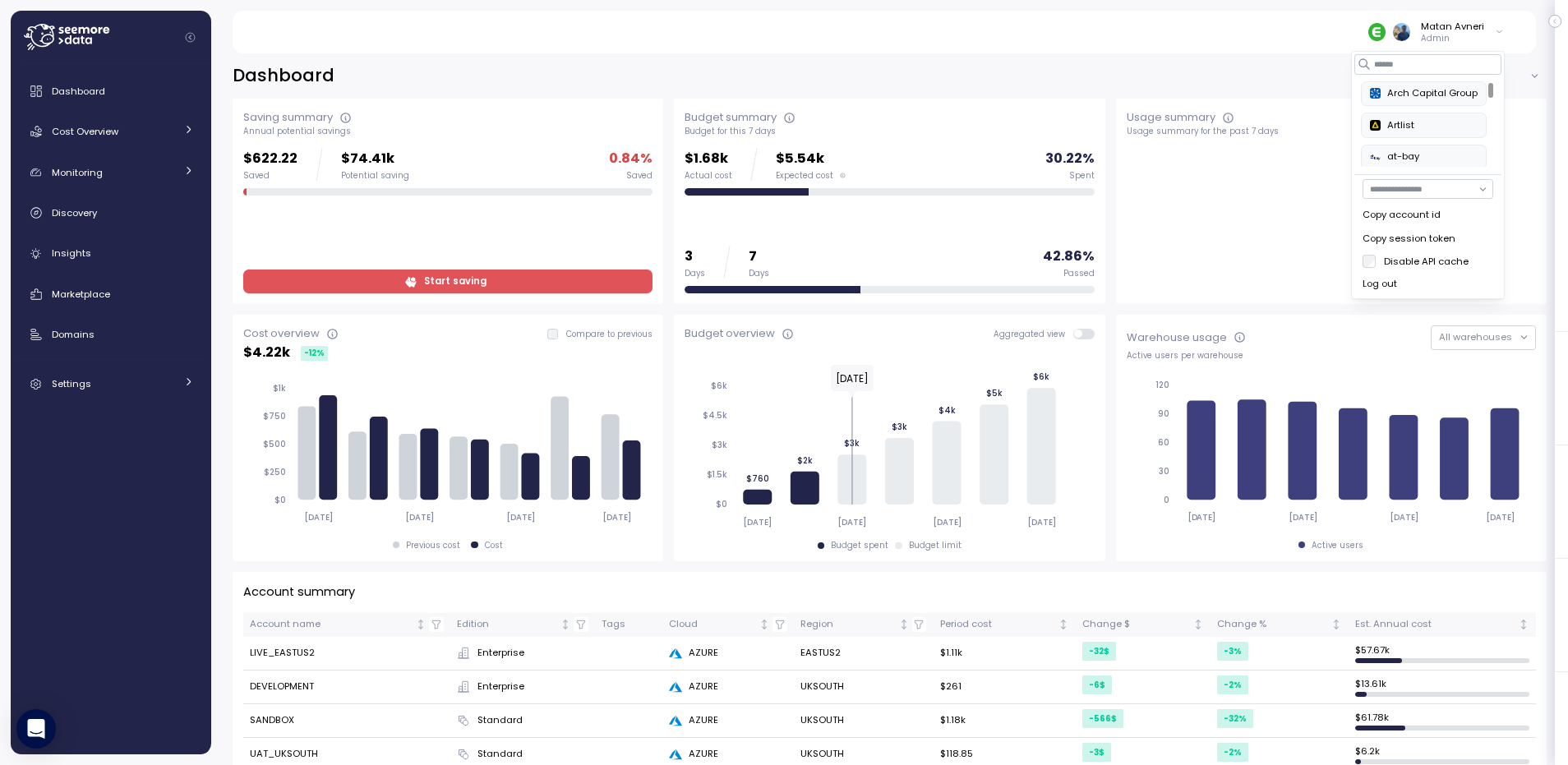
click at [1429, 239] on div "Copy session token" at bounding box center [1428, 239] width 131 height 15
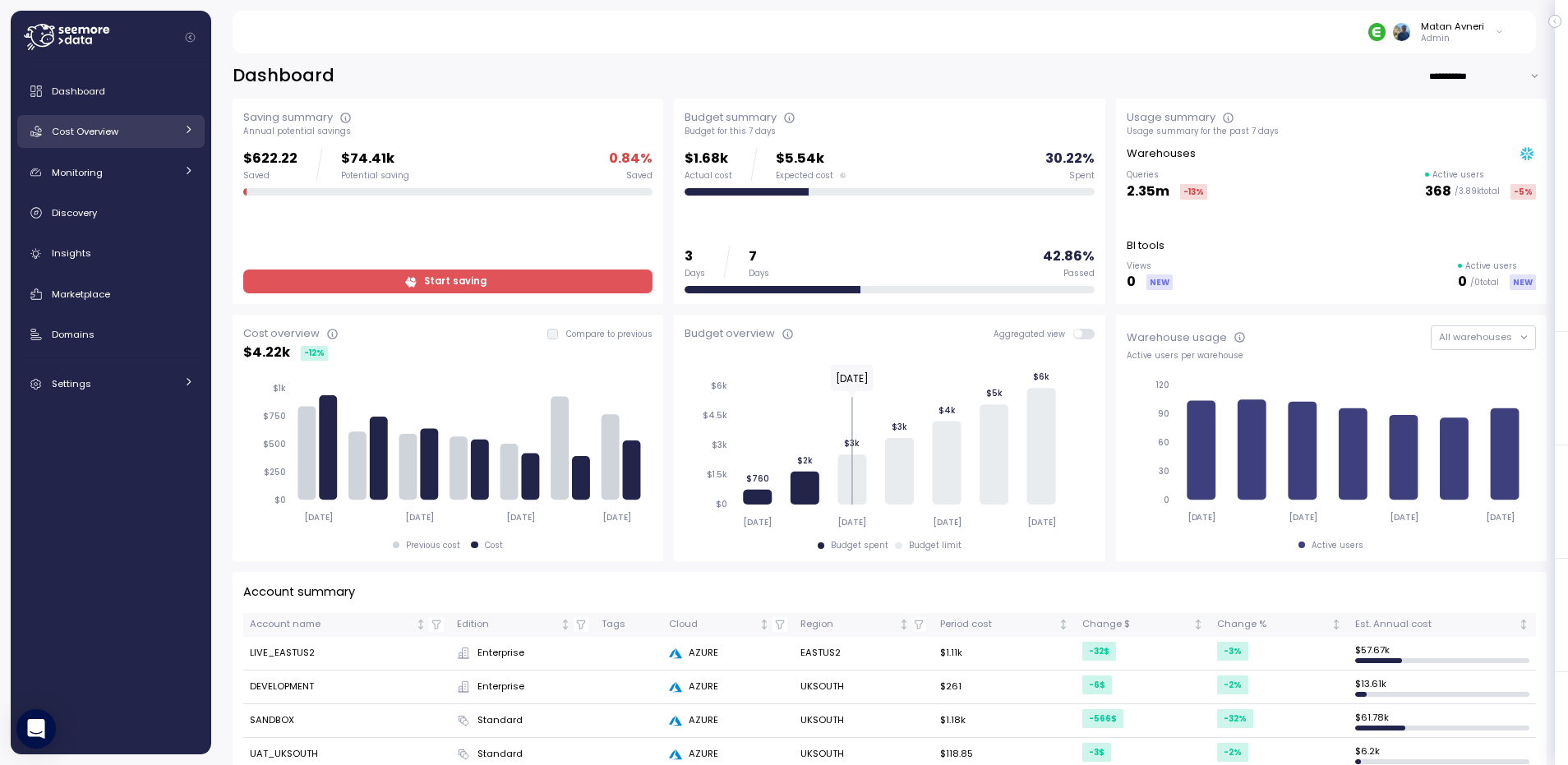
click at [121, 130] on div "Cost Overview" at bounding box center [113, 132] width 124 height 17
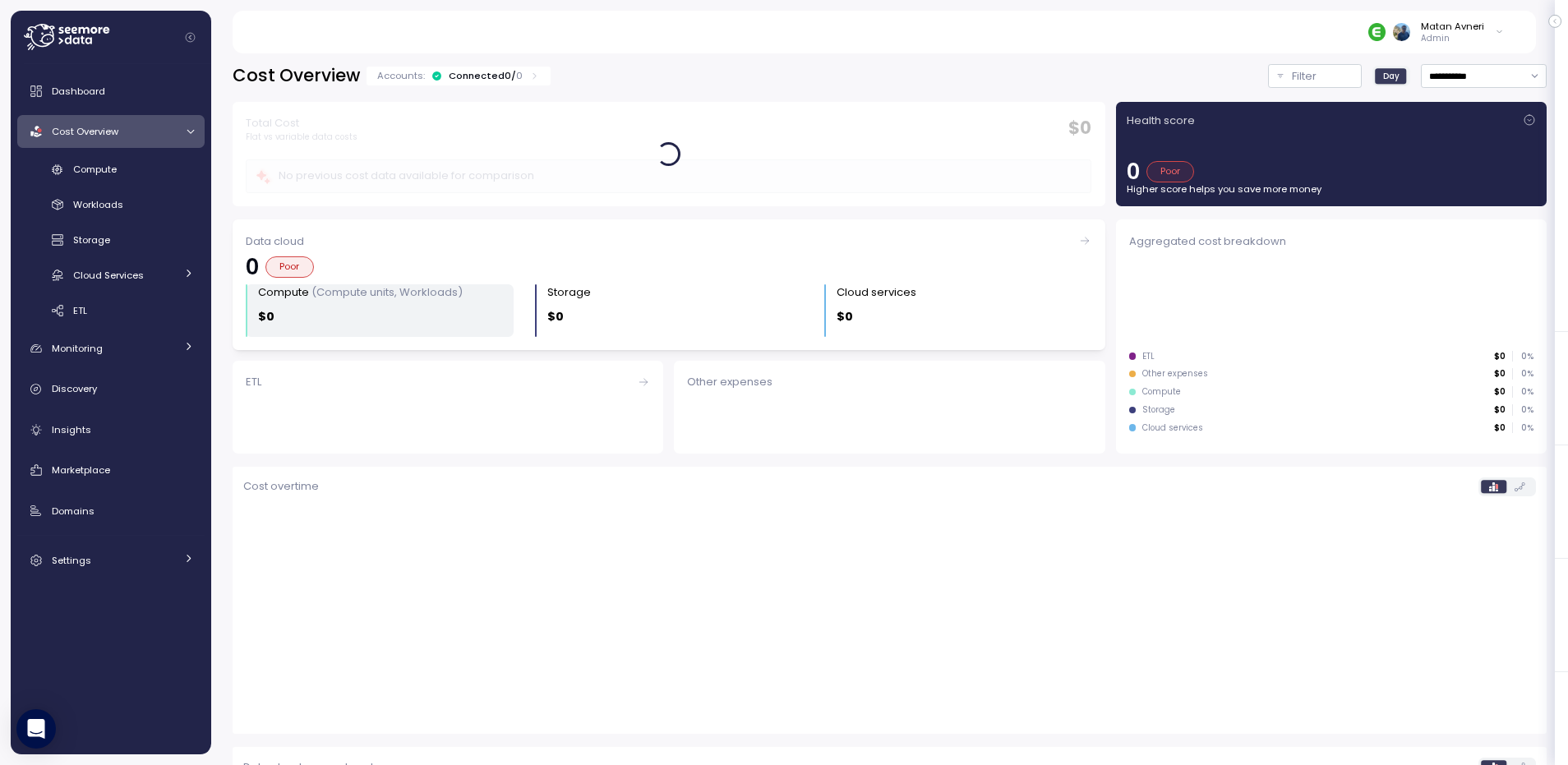
click at [360, 330] on div "Compute (Compute units, Workloads) $0" at bounding box center [386, 310] width 255 height 52
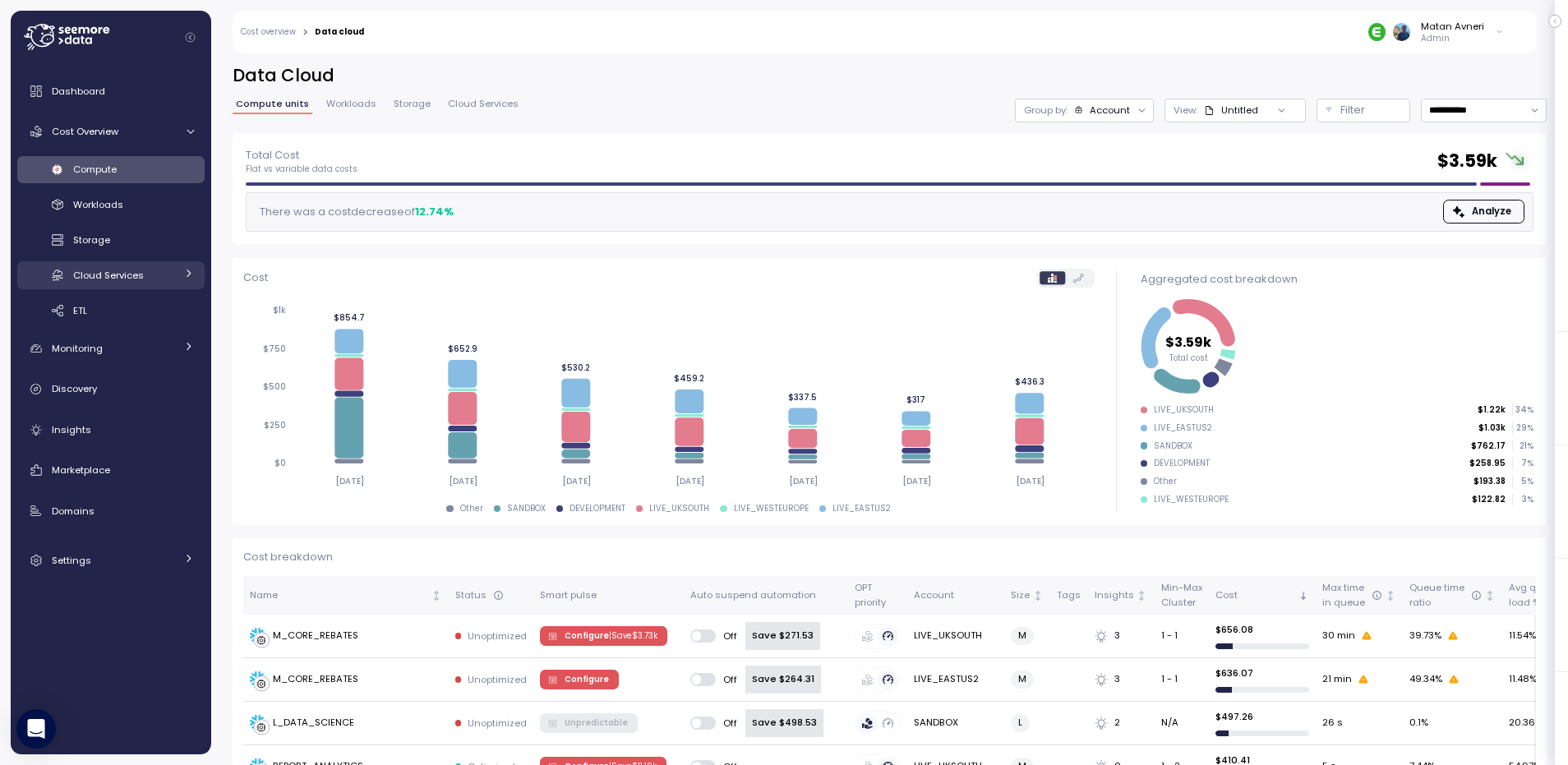
click at [89, 283] on div "Cloud Services" at bounding box center [124, 275] width 102 height 17
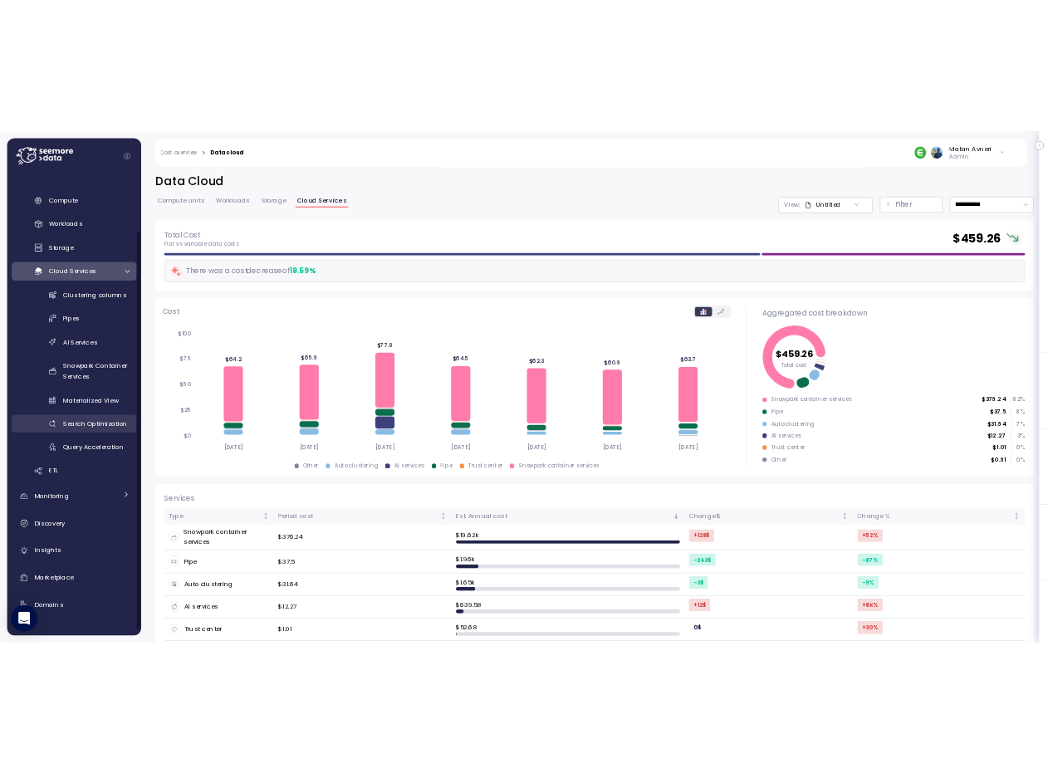
scroll to position [105, 0]
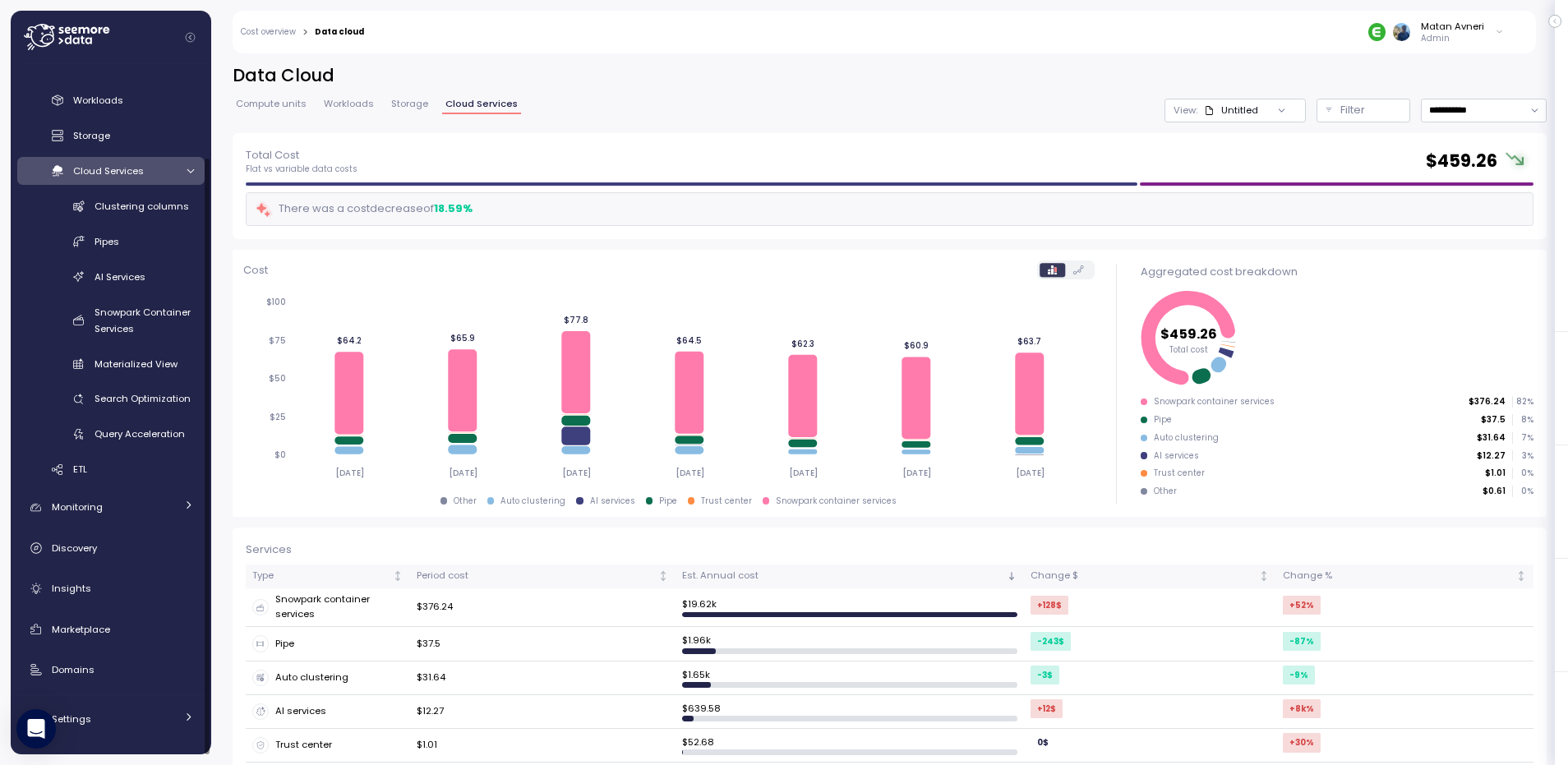
click at [70, 488] on div "Dashboard Cost Overview Compute Workloads Storage Cloud Services Clustering col…" at bounding box center [110, 352] width 187 height 765
click at [74, 501] on span "Monitoring" at bounding box center [76, 507] width 50 height 13
click at [103, 574] on span "Anomalies" at bounding box center [98, 580] width 50 height 13
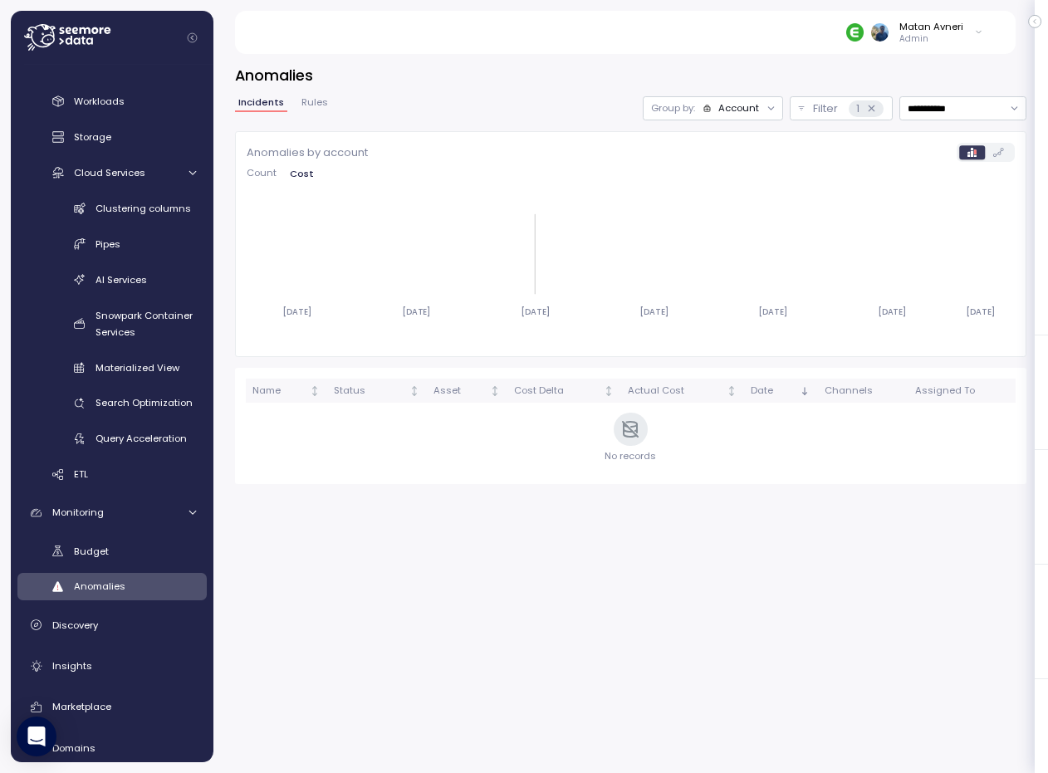
click at [732, 116] on div "Group by: Account" at bounding box center [713, 108] width 140 height 24
click at [713, 173] on p "Compute unit" at bounding box center [727, 172] width 66 height 13
click at [927, 105] on input "**********" at bounding box center [962, 108] width 127 height 24
click at [966, 225] on div "Last 30 days" at bounding box center [957, 228] width 61 height 13
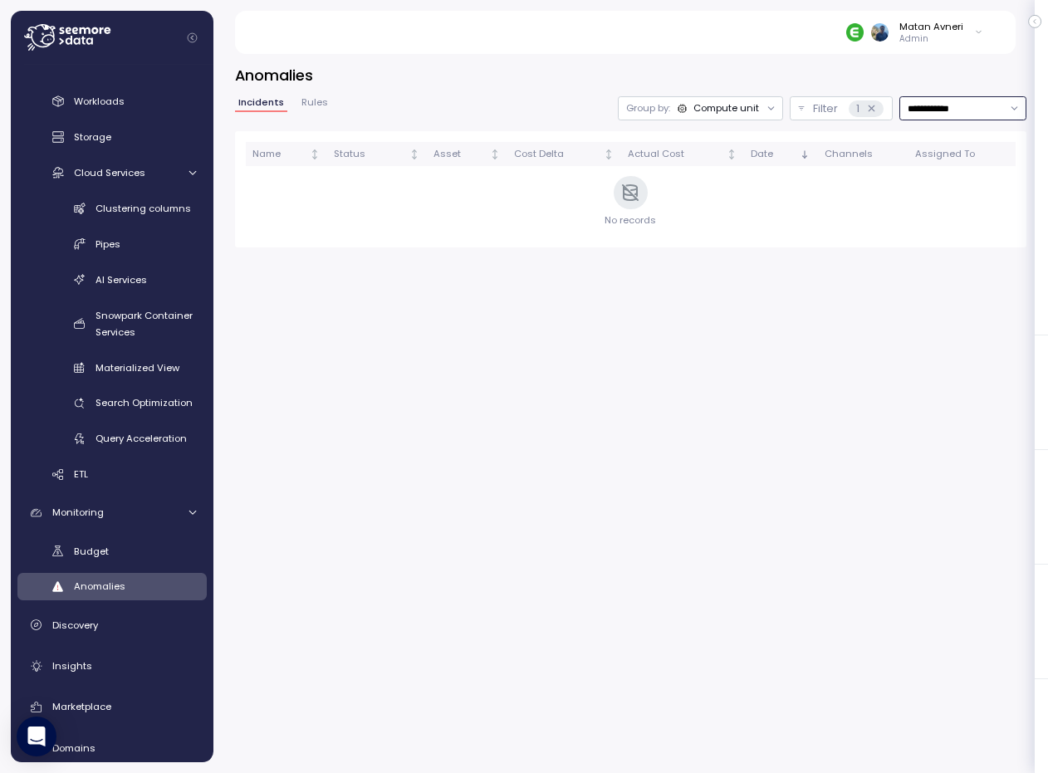
click at [937, 111] on input "**********" at bounding box center [962, 108] width 127 height 24
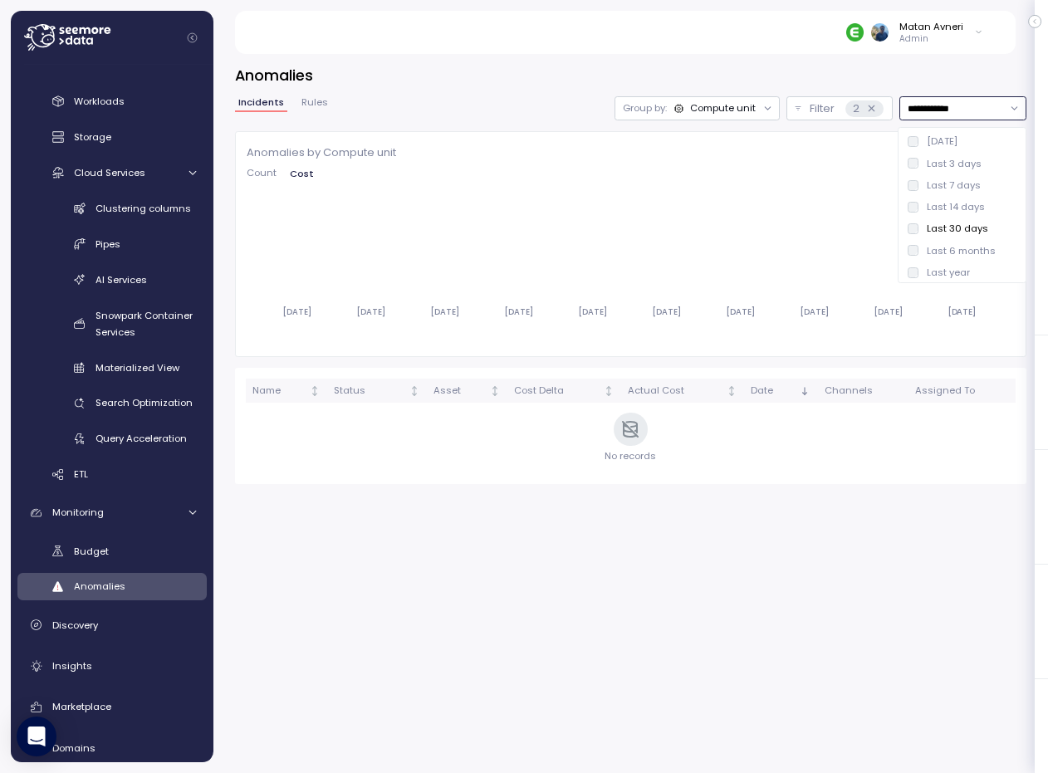
click at [954, 247] on div "Last 6 months" at bounding box center [961, 250] width 69 height 13
type input "**********"
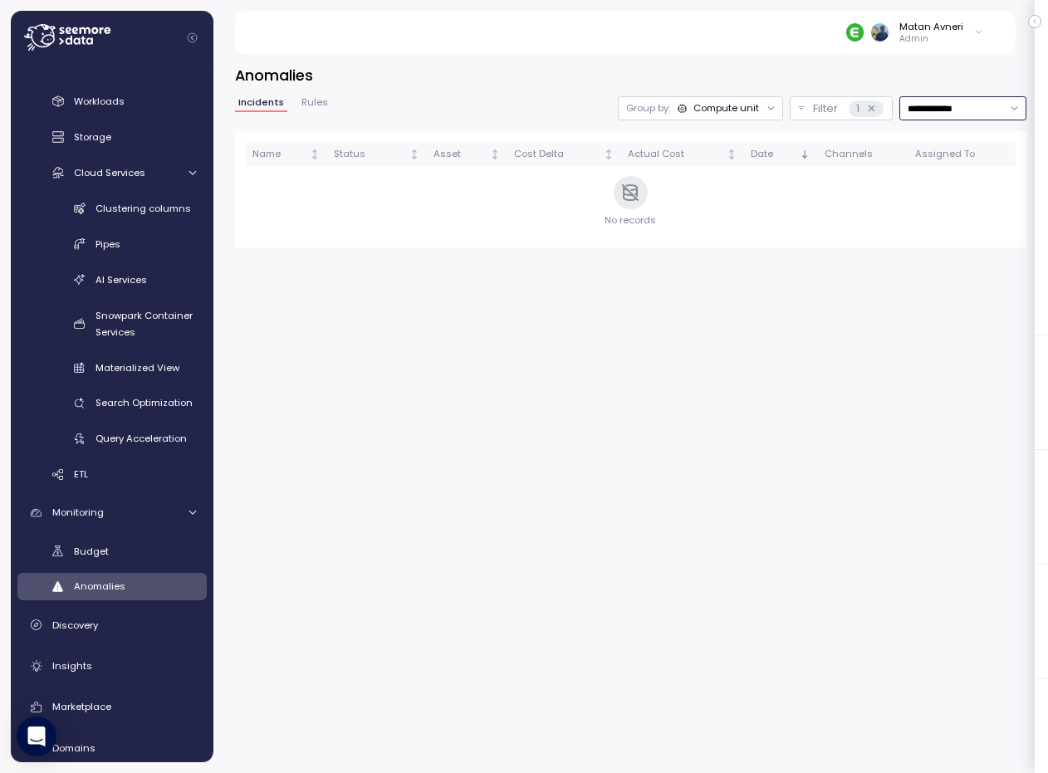
click at [740, 100] on div "Group by: Compute unit" at bounding box center [700, 108] width 165 height 24
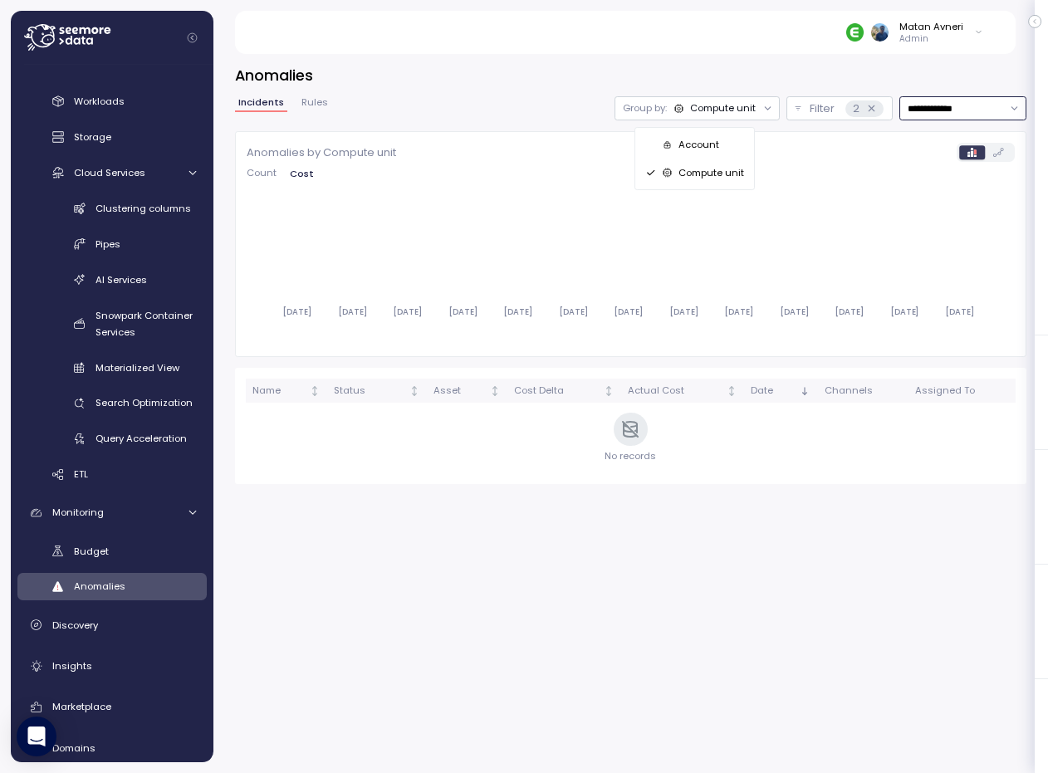
click at [702, 139] on p "Account" at bounding box center [698, 144] width 41 height 13
click at [713, 101] on div "Account" at bounding box center [730, 107] width 57 height 13
click at [721, 174] on p "Compute unit" at bounding box center [727, 172] width 66 height 13
click at [329, 101] on div "**********" at bounding box center [630, 108] width 791 height 24
click at [314, 100] on span "Rules" at bounding box center [314, 102] width 27 height 9
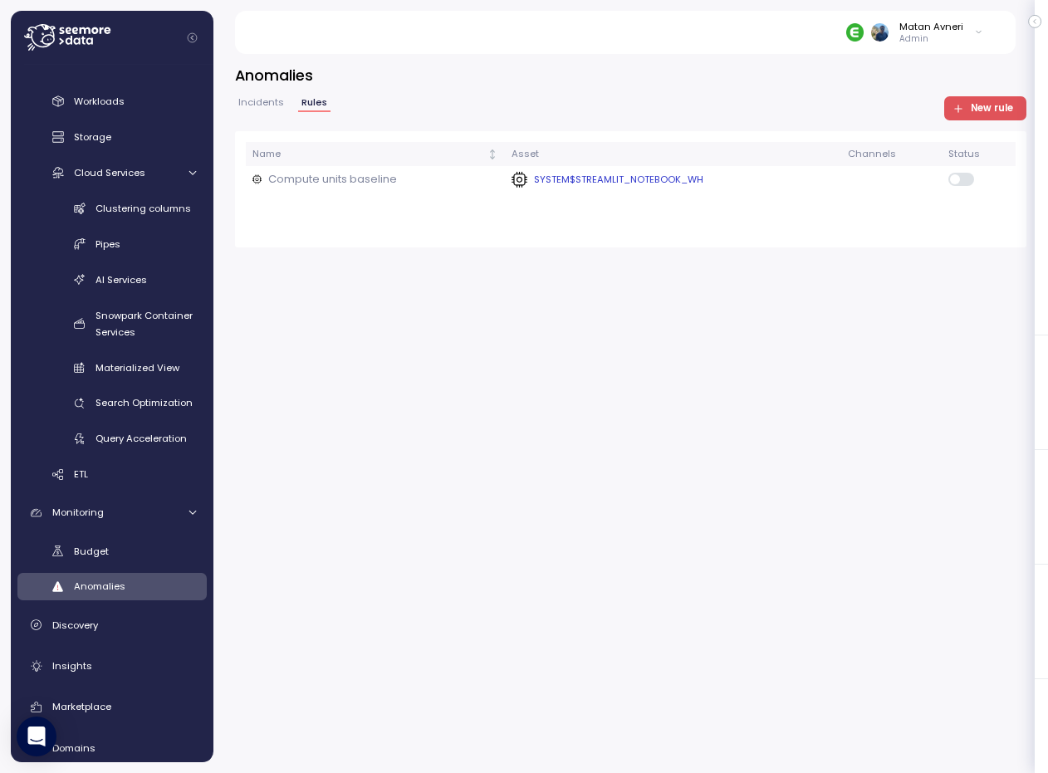
click at [377, 178] on p "Compute units baseline" at bounding box center [332, 179] width 129 height 17
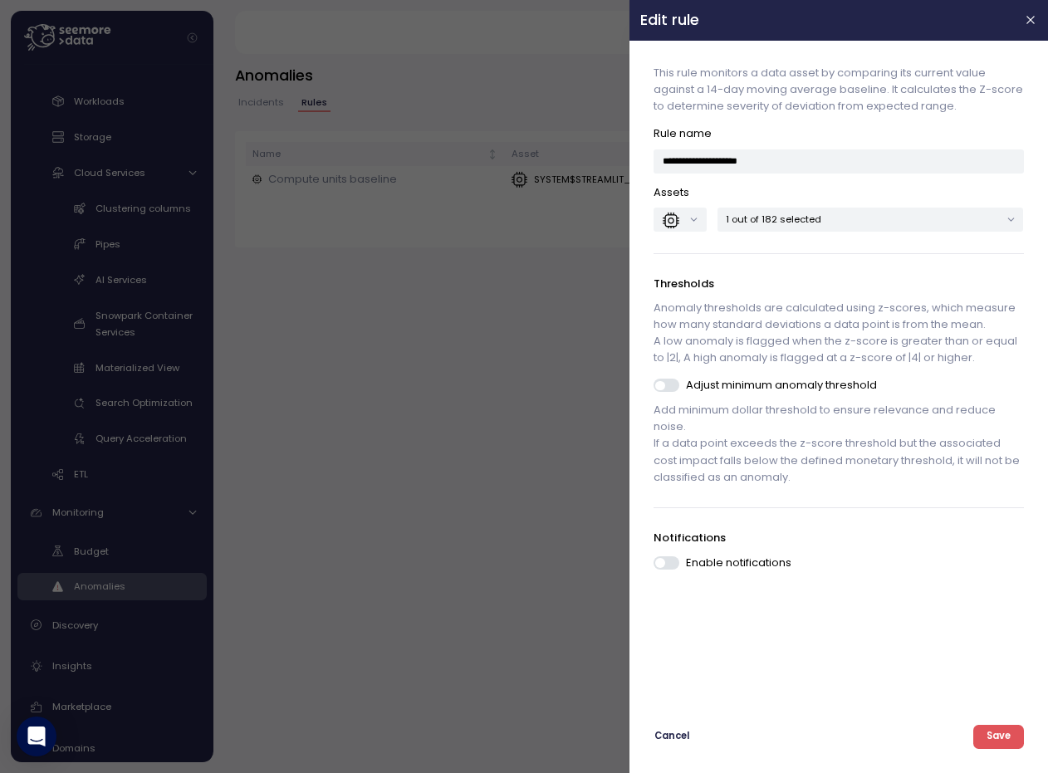
click at [761, 220] on p "1 out of 182 selected" at bounding box center [863, 219] width 274 height 13
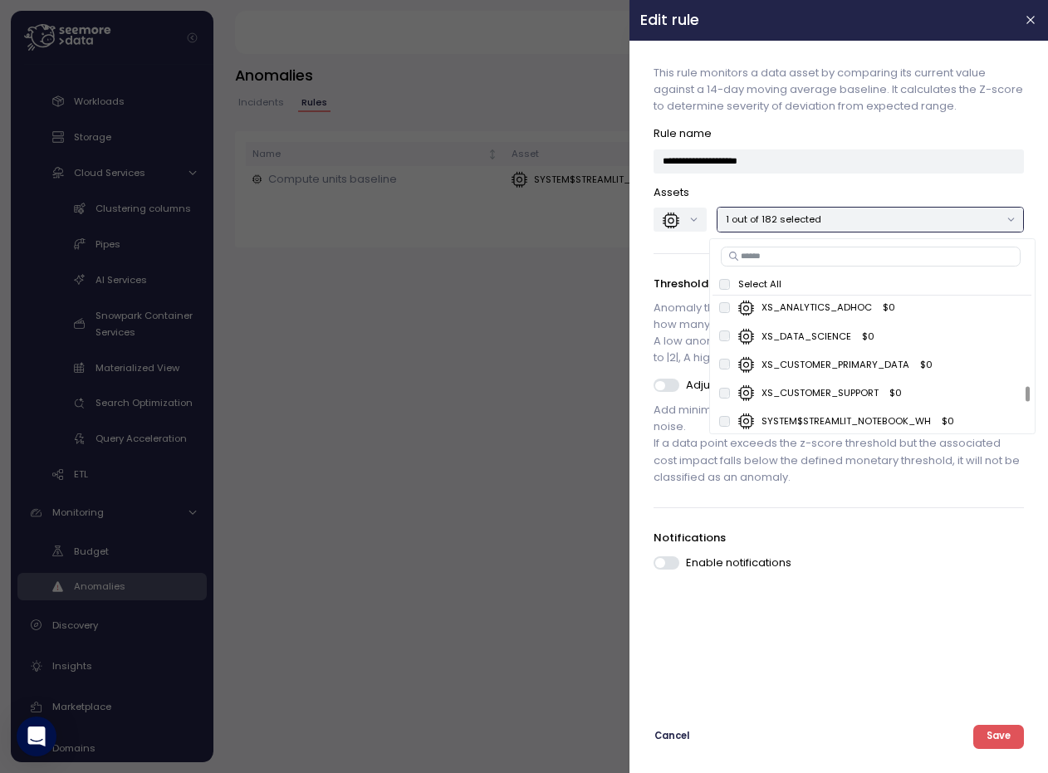
scroll to position [3901, 0]
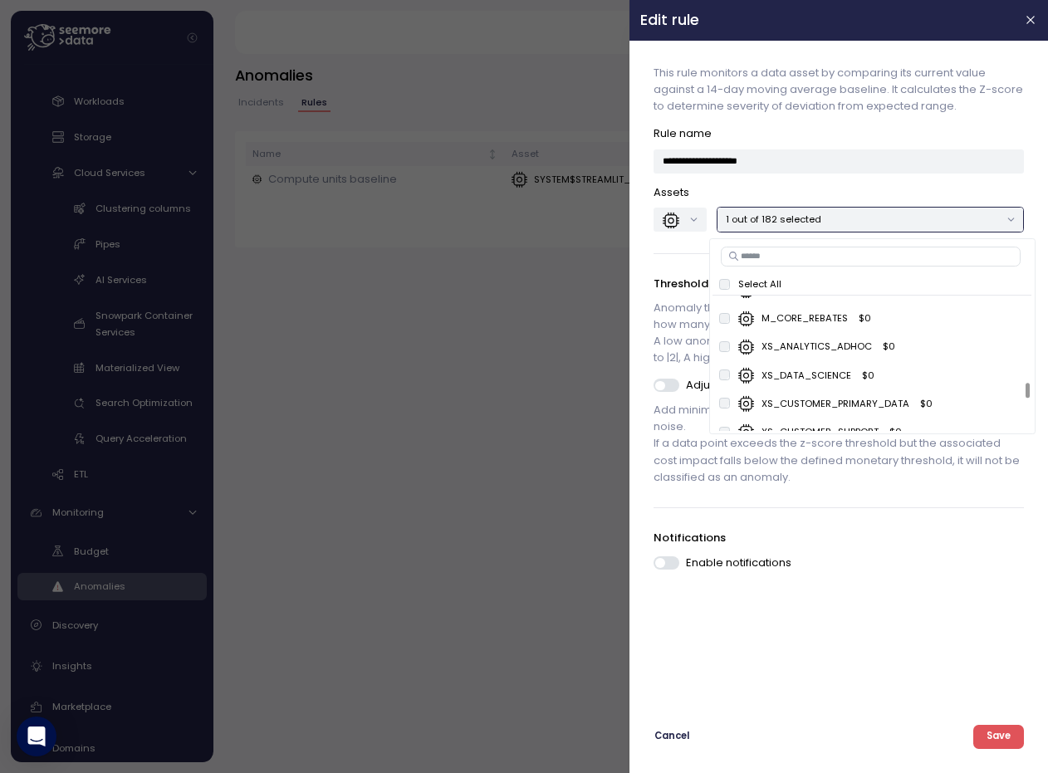
click at [491, 336] on div at bounding box center [524, 386] width 1048 height 773
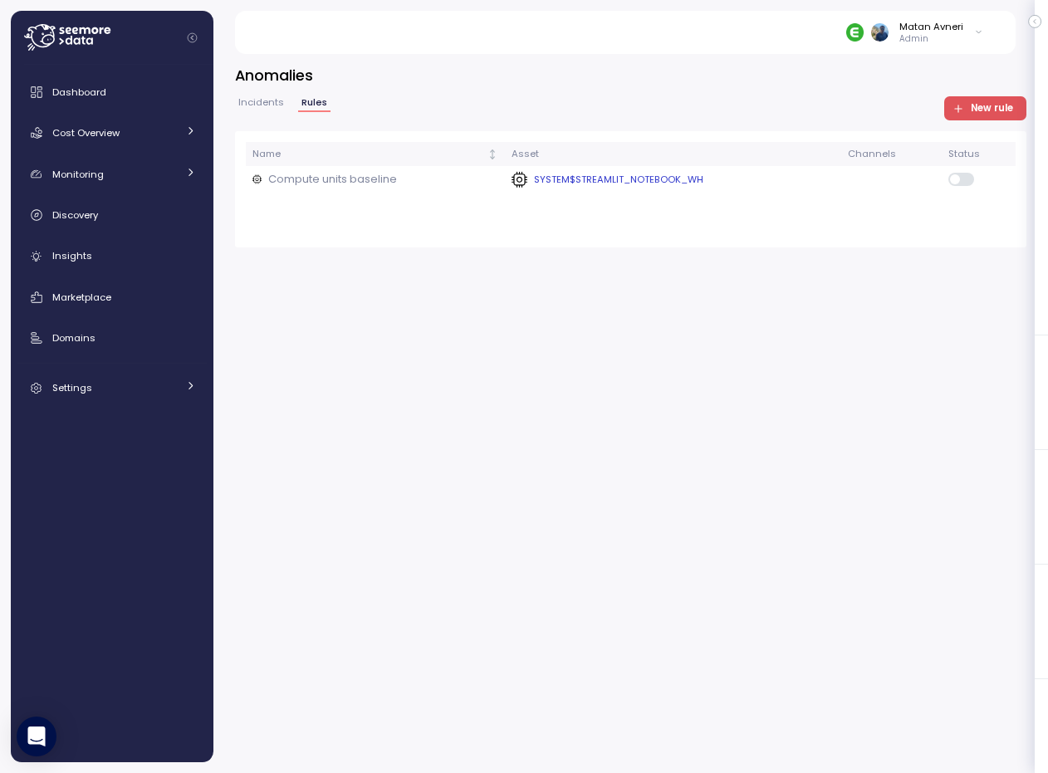
click at [343, 183] on p "Compute units baseline" at bounding box center [332, 179] width 129 height 17
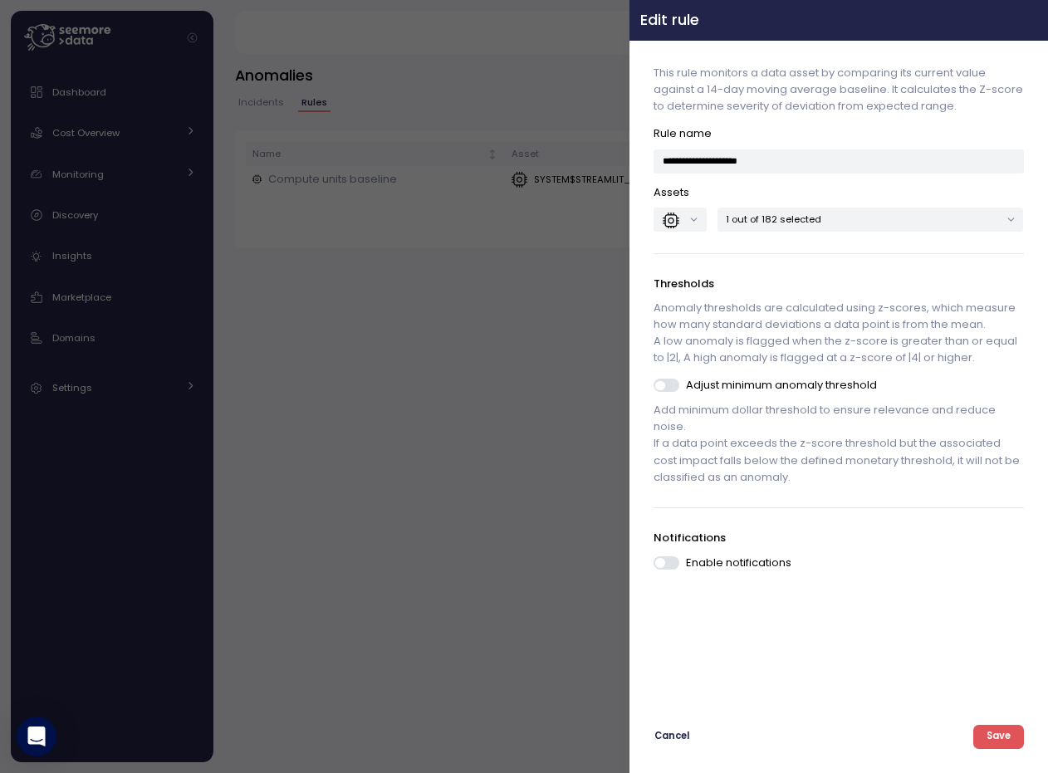
click at [1025, 22] on icon "button" at bounding box center [1031, 19] width 13 height 13
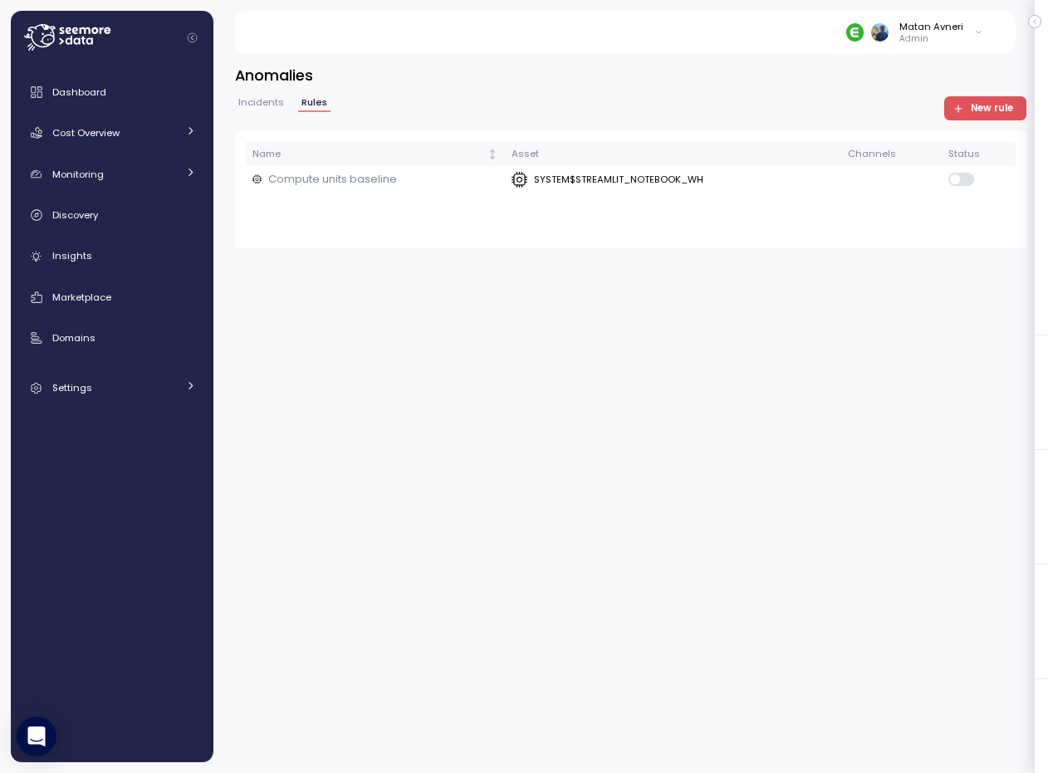
click at [241, 108] on button "Incidents" at bounding box center [261, 105] width 52 height 14
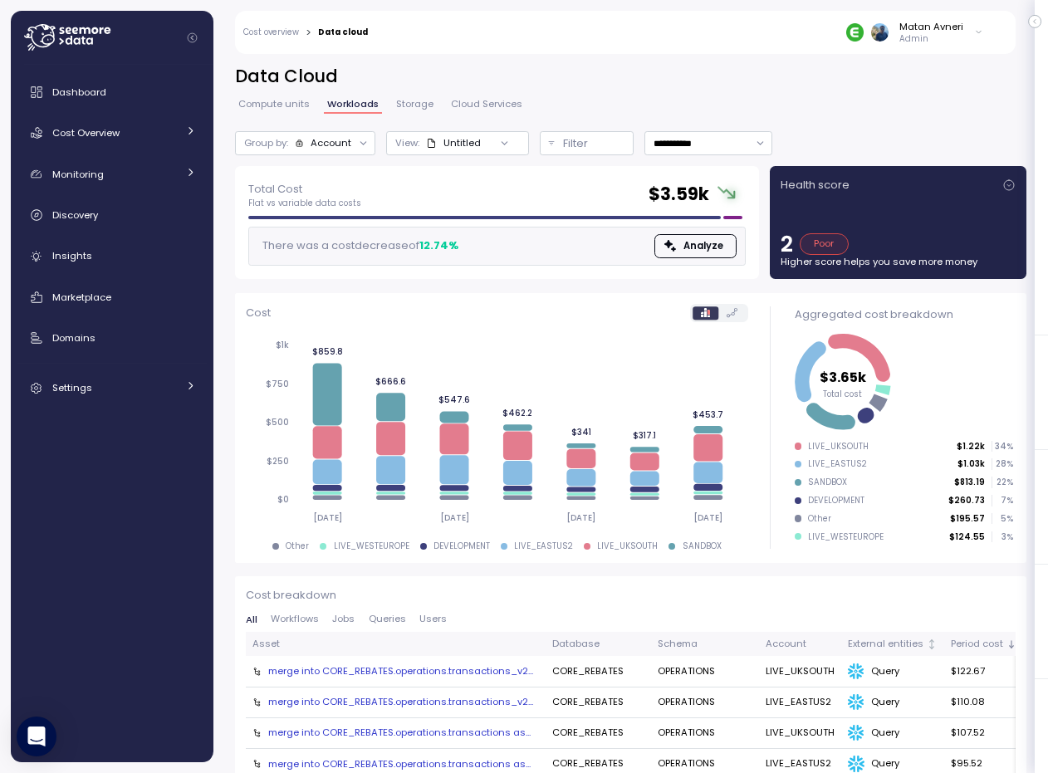
click at [423, 101] on span "Storage" at bounding box center [414, 104] width 37 height 9
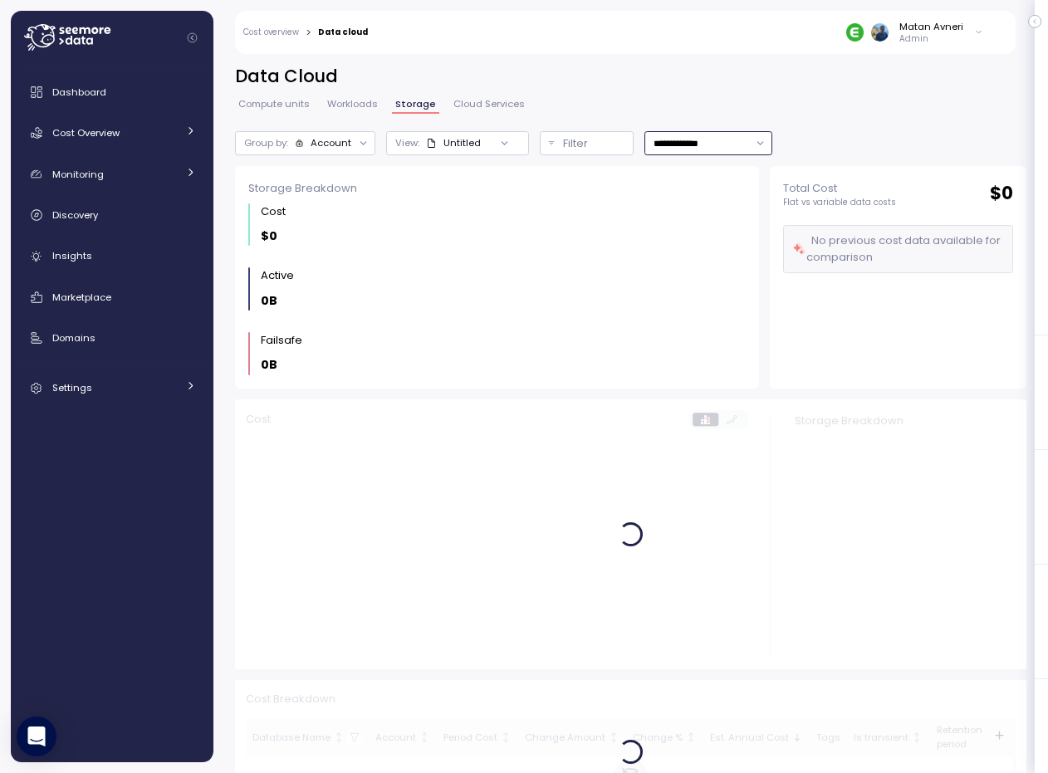
click at [714, 134] on input "**********" at bounding box center [707, 143] width 127 height 24
click at [704, 258] on div "Last 30 days" at bounding box center [703, 263] width 61 height 13
click at [710, 125] on div "**********" at bounding box center [630, 128] width 791 height 56
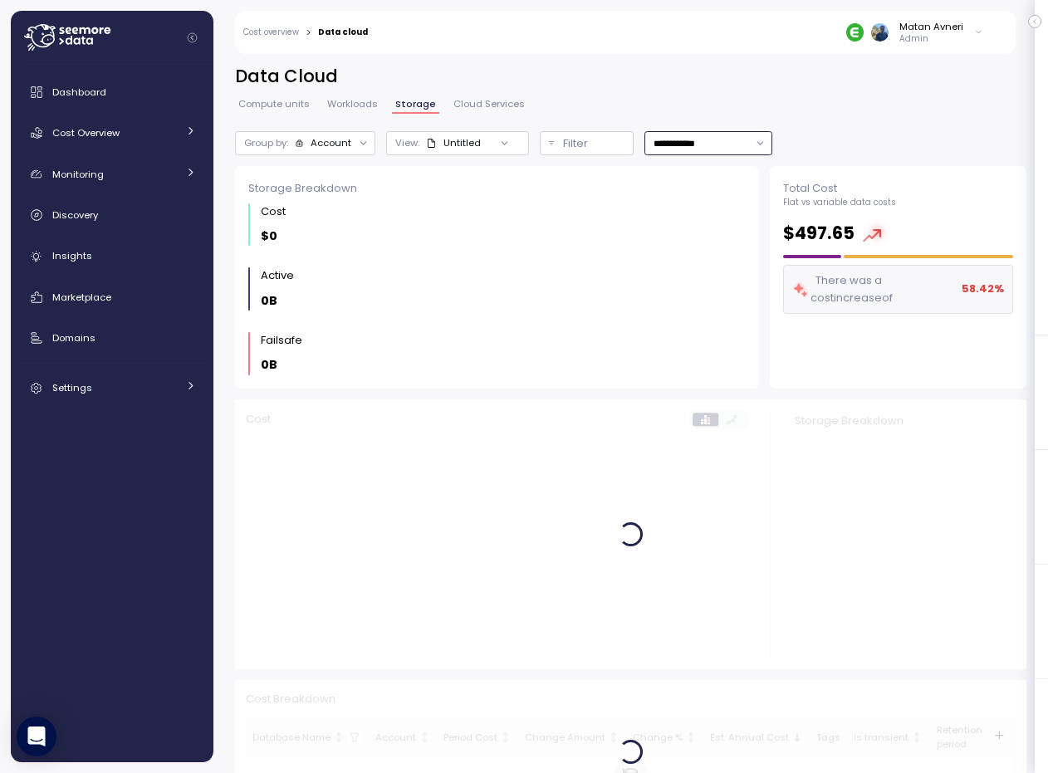
click at [708, 134] on input "**********" at bounding box center [707, 143] width 127 height 24
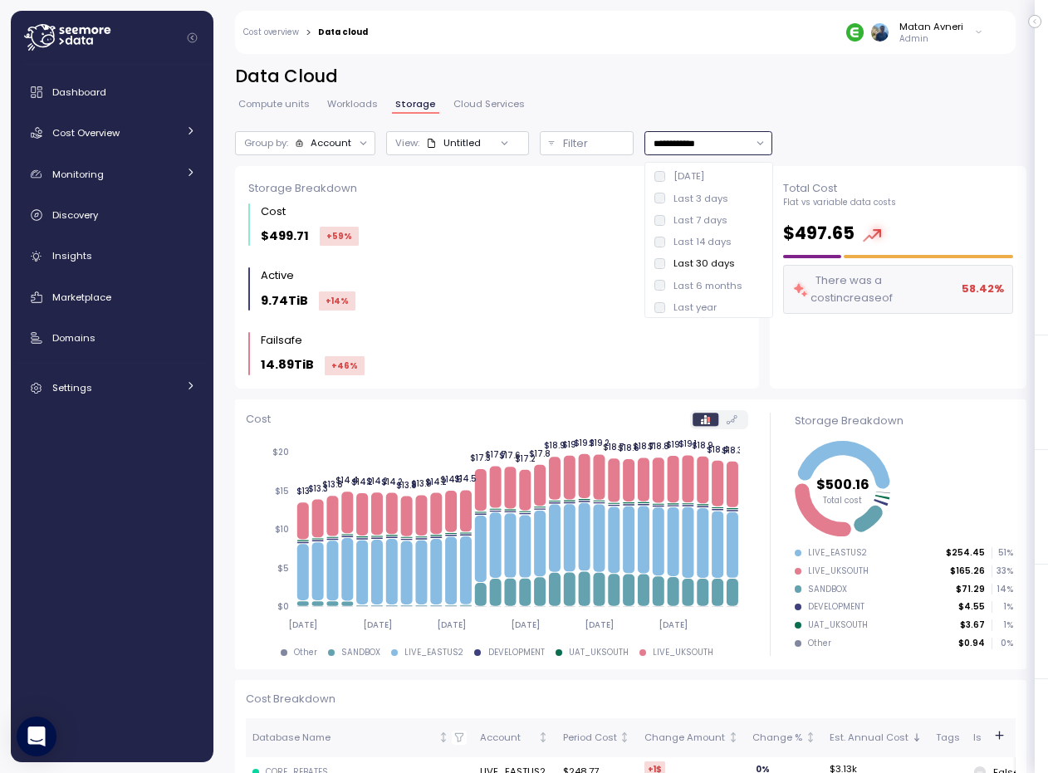
click at [689, 237] on div "Last 14 days" at bounding box center [702, 241] width 58 height 13
type input "**********"
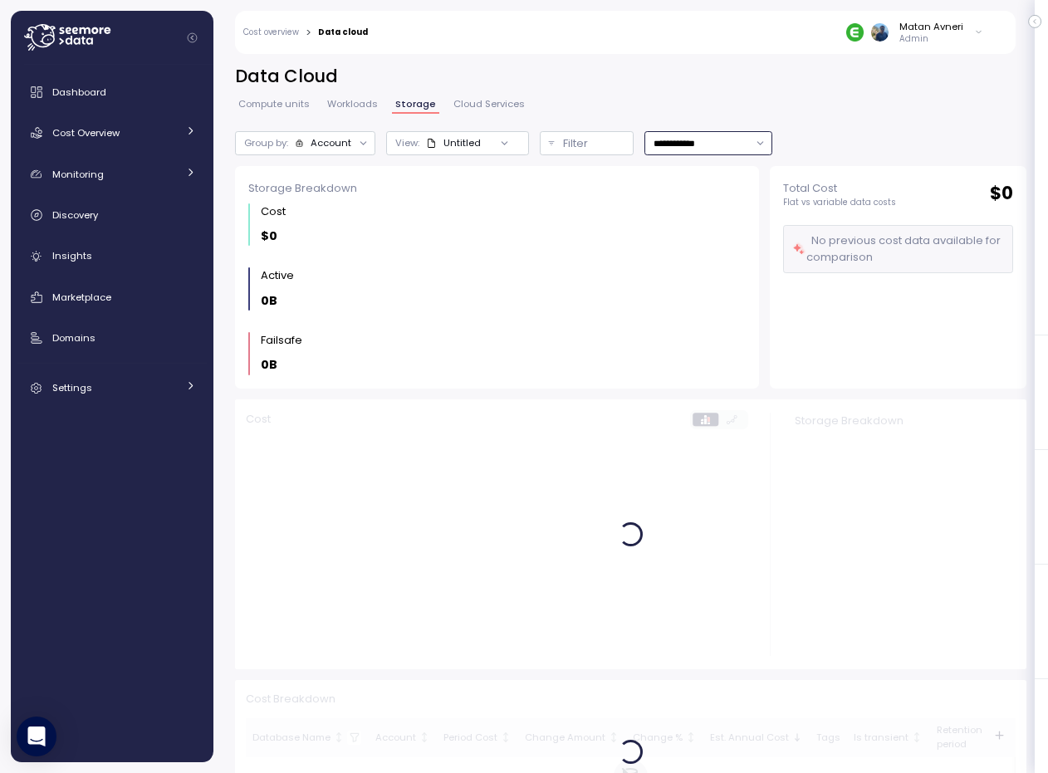
click at [682, 143] on input "**********" at bounding box center [707, 143] width 127 height 24
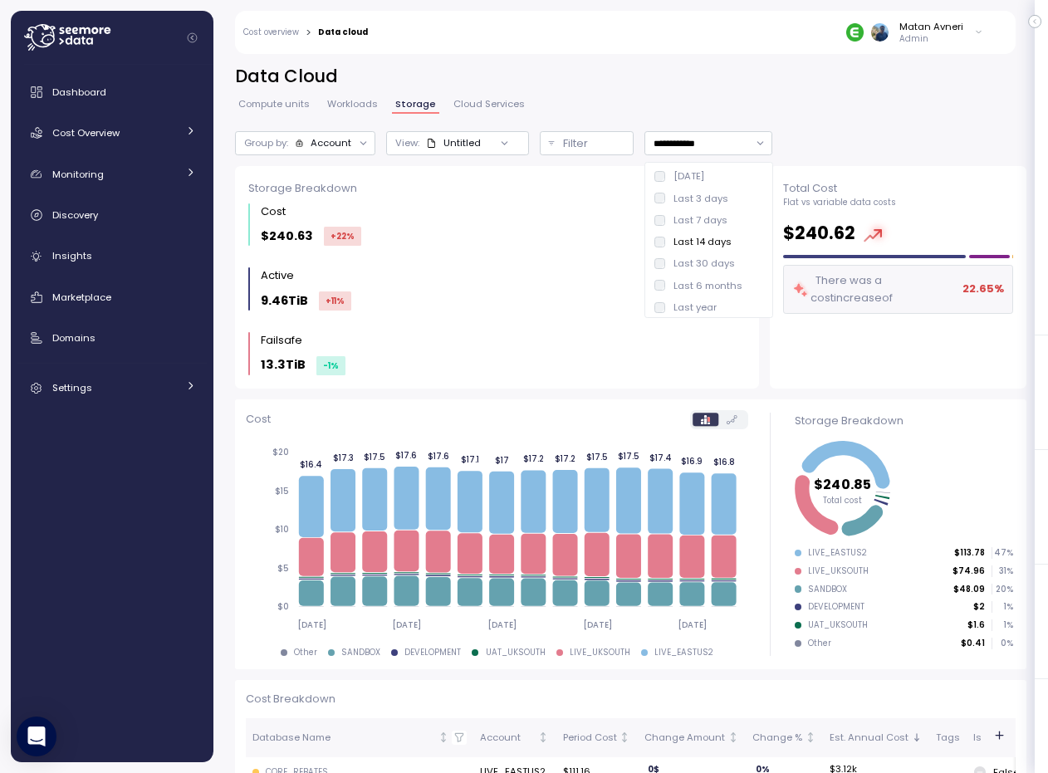
click at [689, 108] on div "**********" at bounding box center [630, 128] width 791 height 56
click at [481, 154] on div "View: Untitled" at bounding box center [457, 143] width 143 height 24
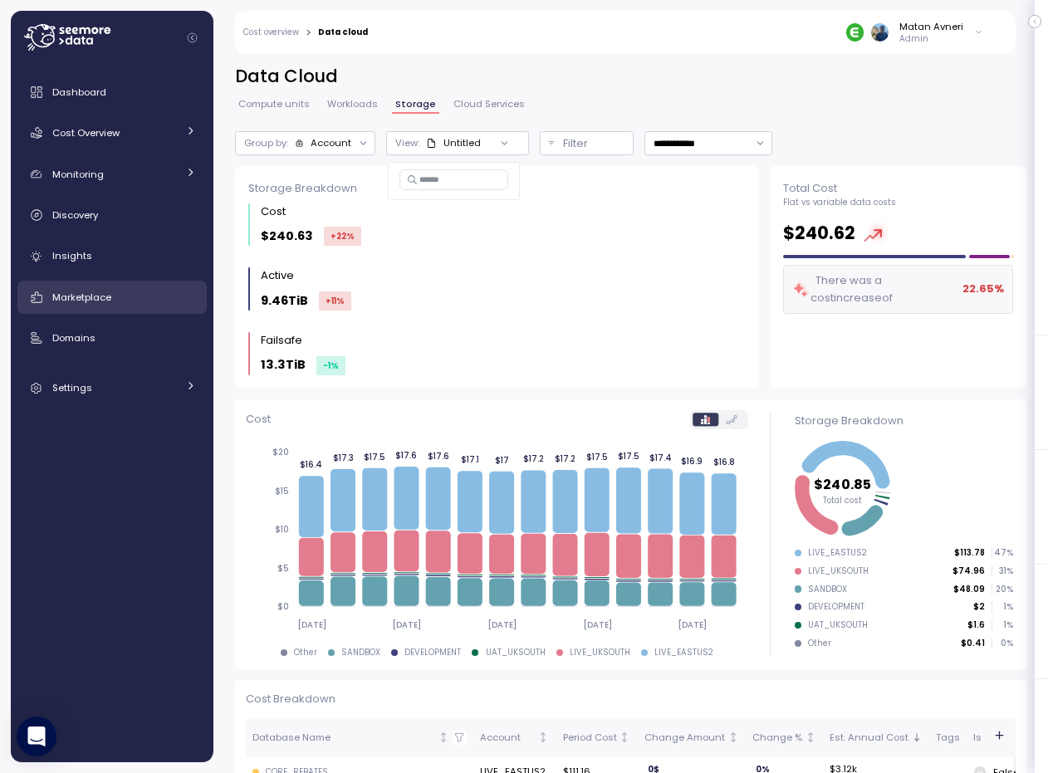
click at [91, 302] on span "Marketplace" at bounding box center [81, 297] width 59 height 13
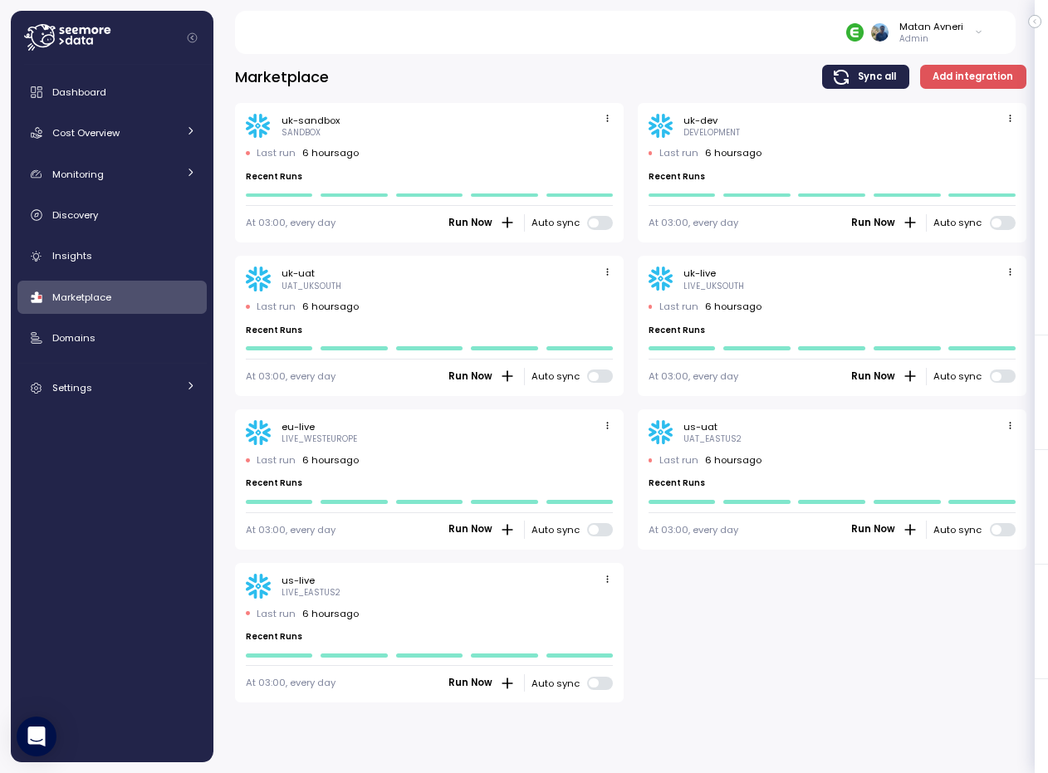
click at [612, 118] on icon "button" at bounding box center [607, 118] width 11 height 11
click at [599, 146] on div "Edit" at bounding box center [590, 150] width 30 height 15
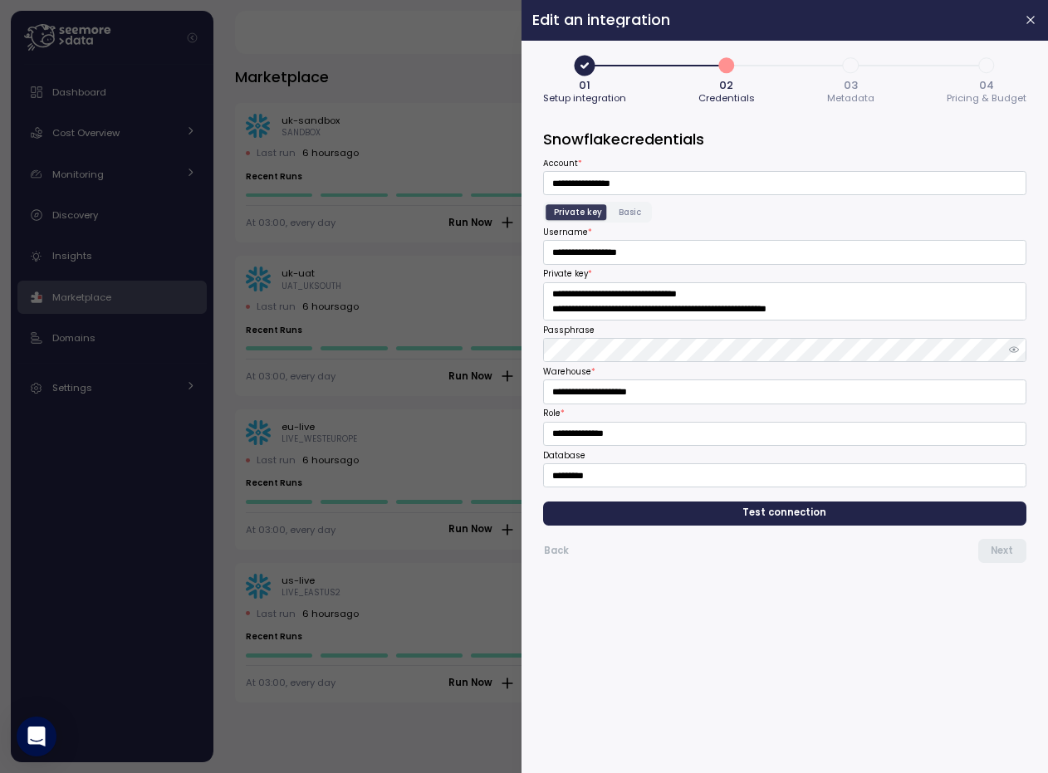
click at [848, 68] on span "3" at bounding box center [851, 65] width 28 height 28
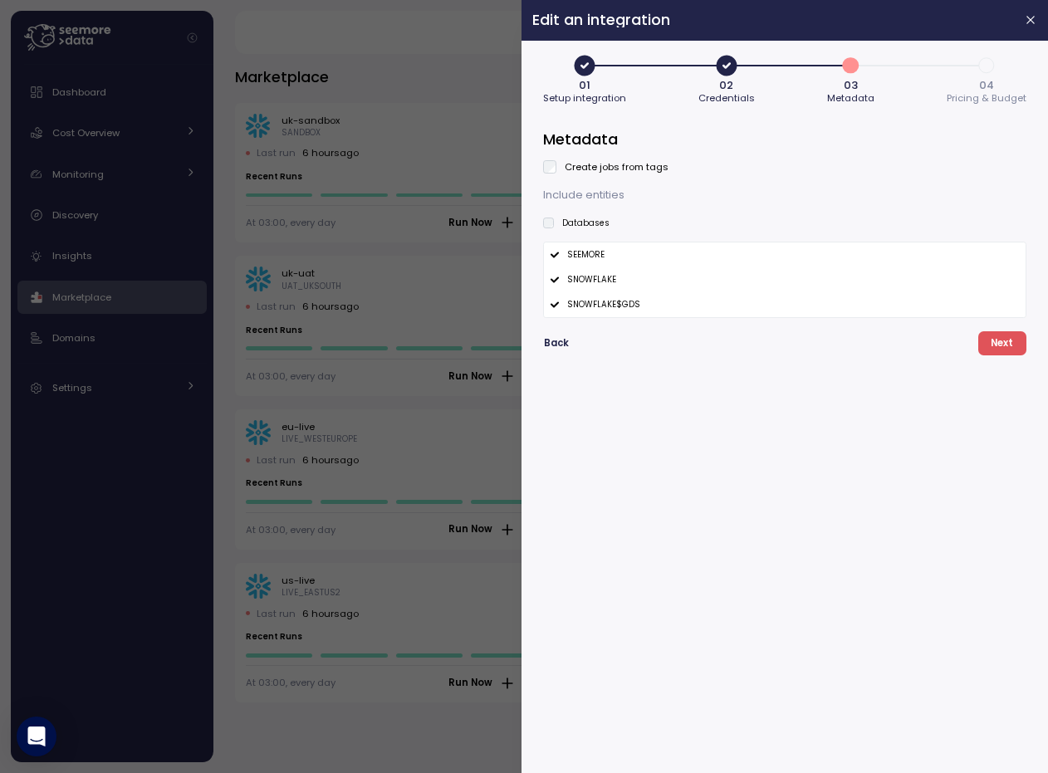
click at [369, 182] on div at bounding box center [524, 386] width 1048 height 773
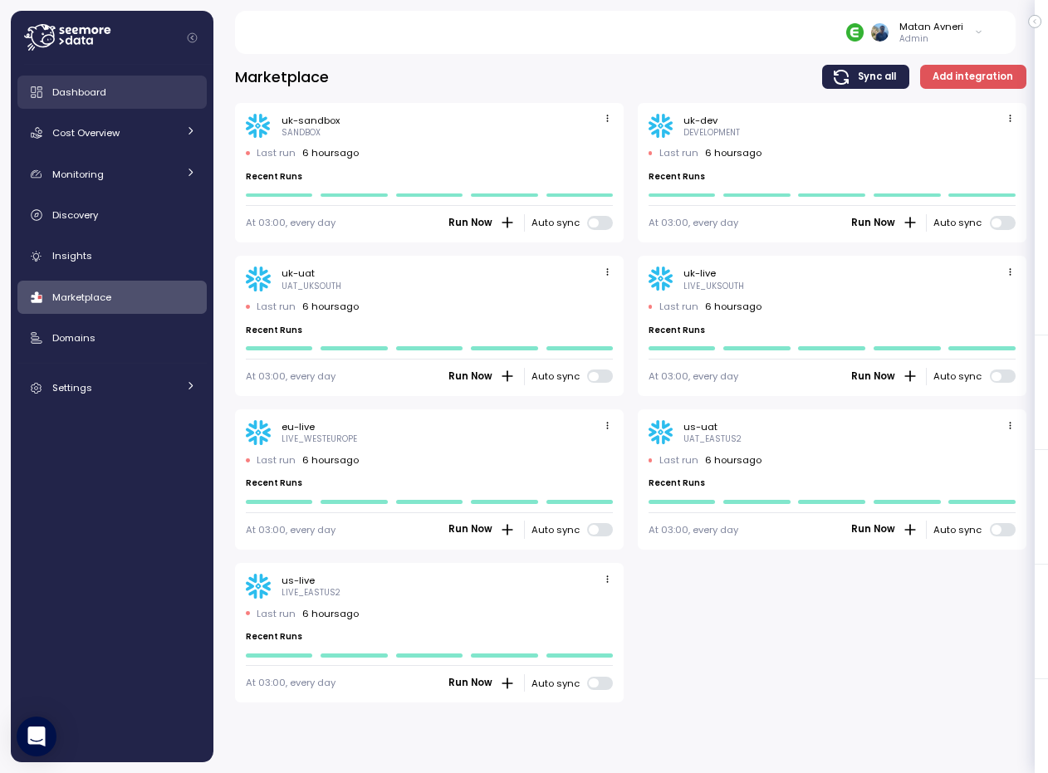
click at [64, 88] on span "Dashboard" at bounding box center [79, 92] width 54 height 13
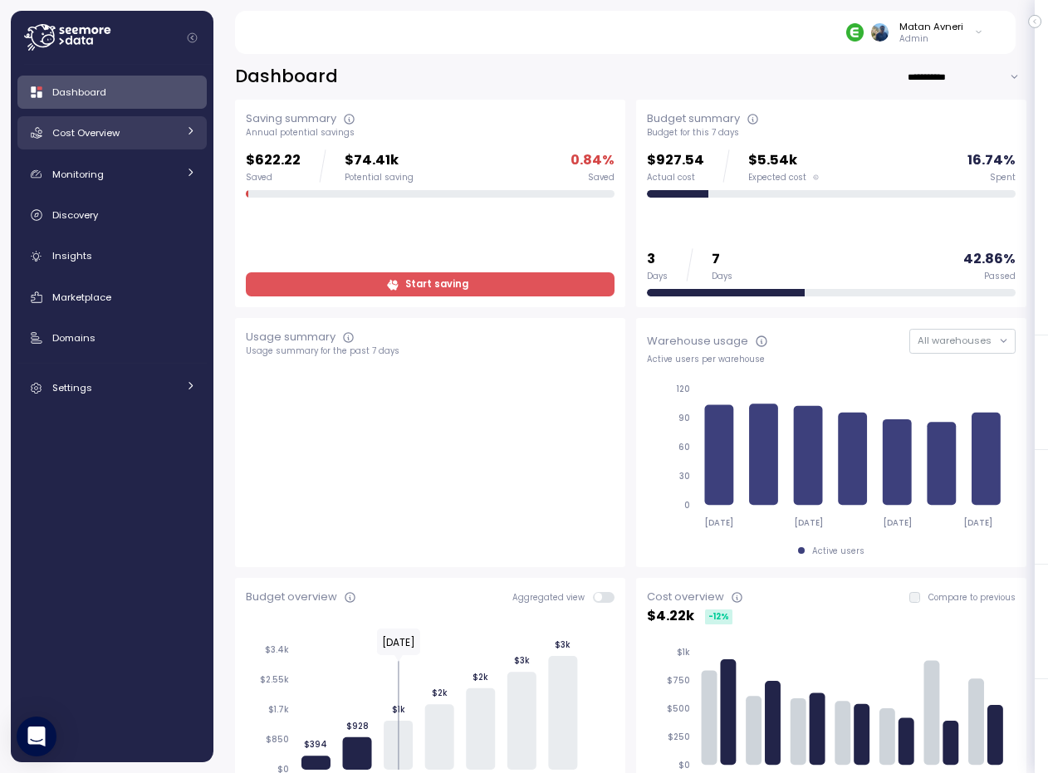
click at [154, 129] on div "Cost Overview" at bounding box center [114, 133] width 125 height 17
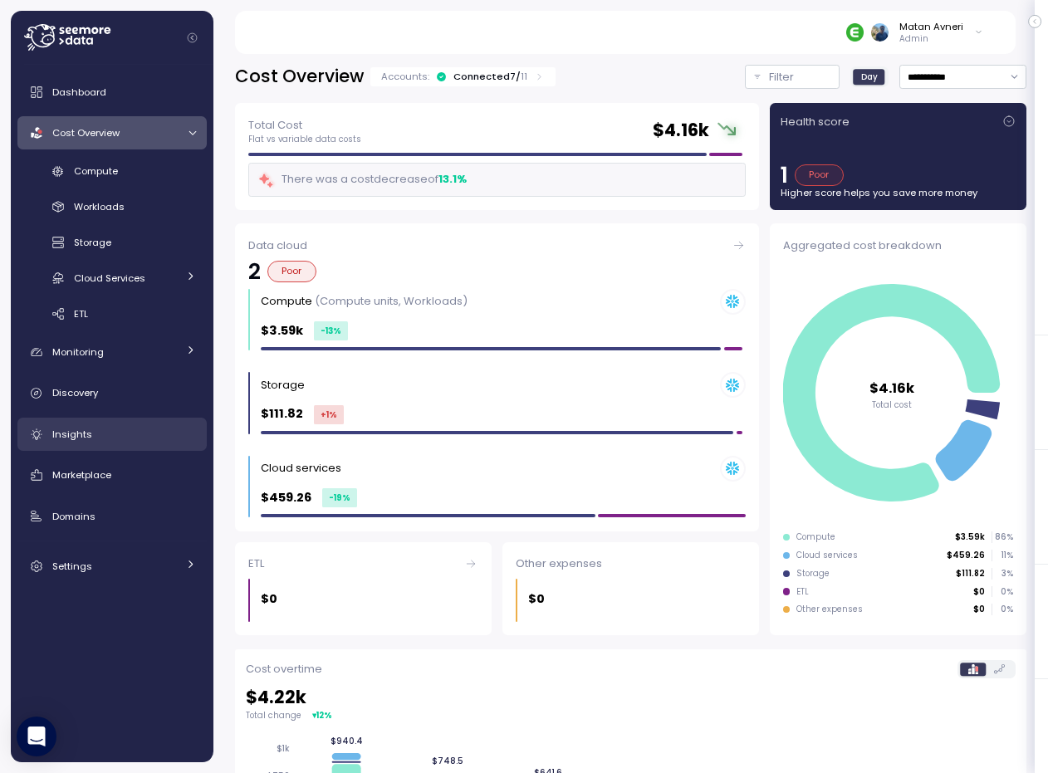
click at [118, 449] on link "Insights" at bounding box center [111, 434] width 189 height 33
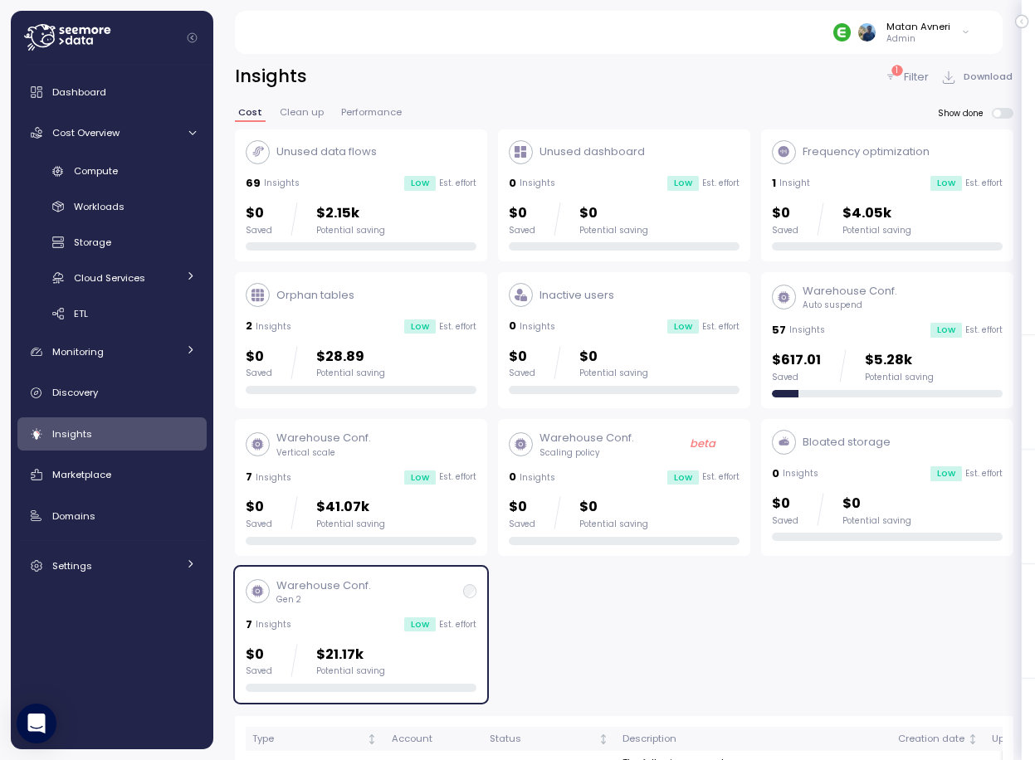
click at [317, 638] on div "Warehouse Conf. Gen 2 7 Insights Low Est. effort $0 Saved $21.17k Potential sav…" at bounding box center [361, 635] width 231 height 115
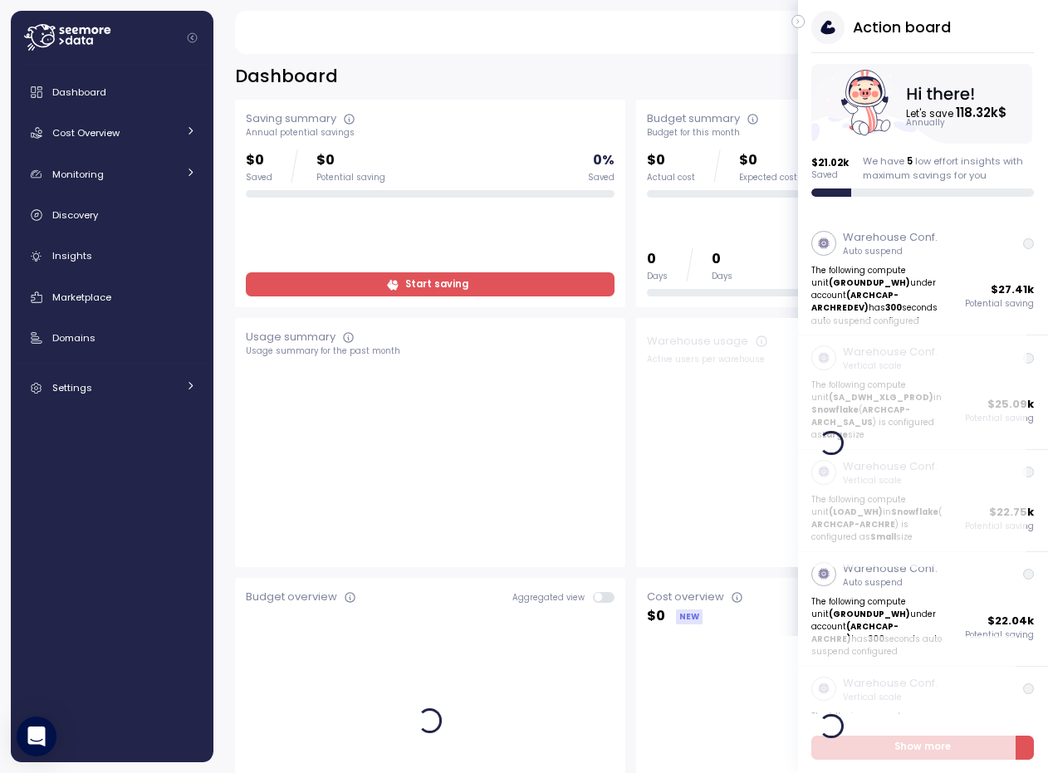
click at [795, 22] on icon "button" at bounding box center [798, 22] width 7 height 20
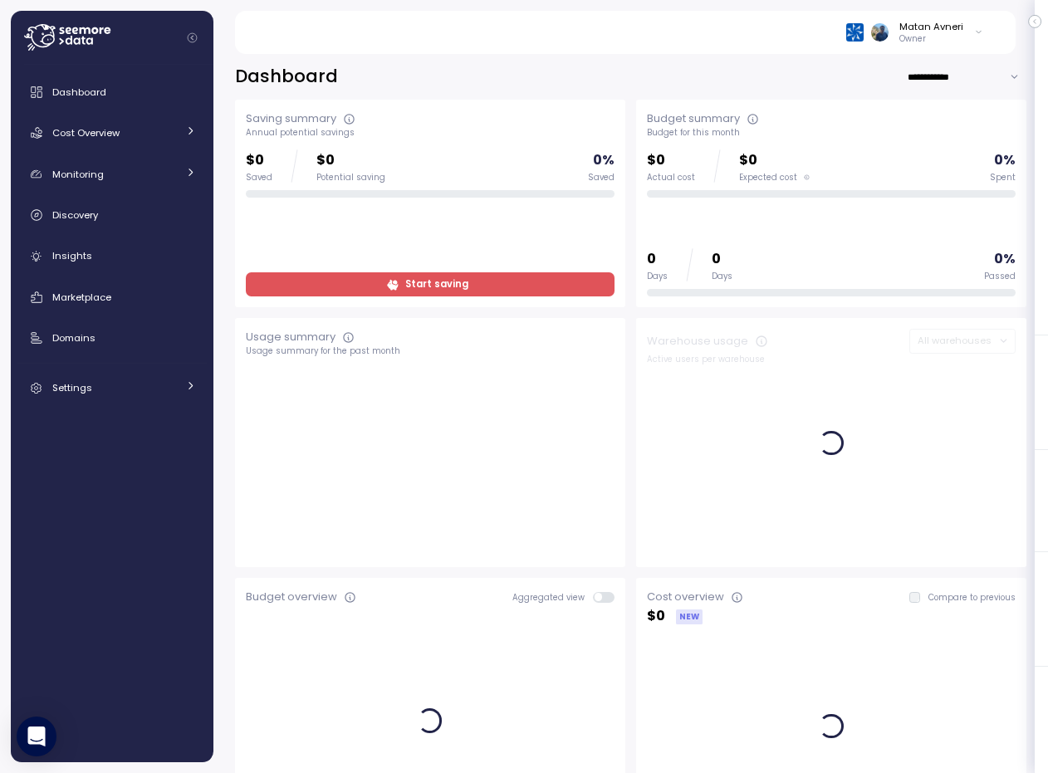
click at [76, 320] on div "Dashboard Cost Overview Compute Workloads Storage Cloud Services Clustering col…" at bounding box center [111, 240] width 189 height 329
click at [70, 331] on span "Domains" at bounding box center [73, 337] width 43 height 13
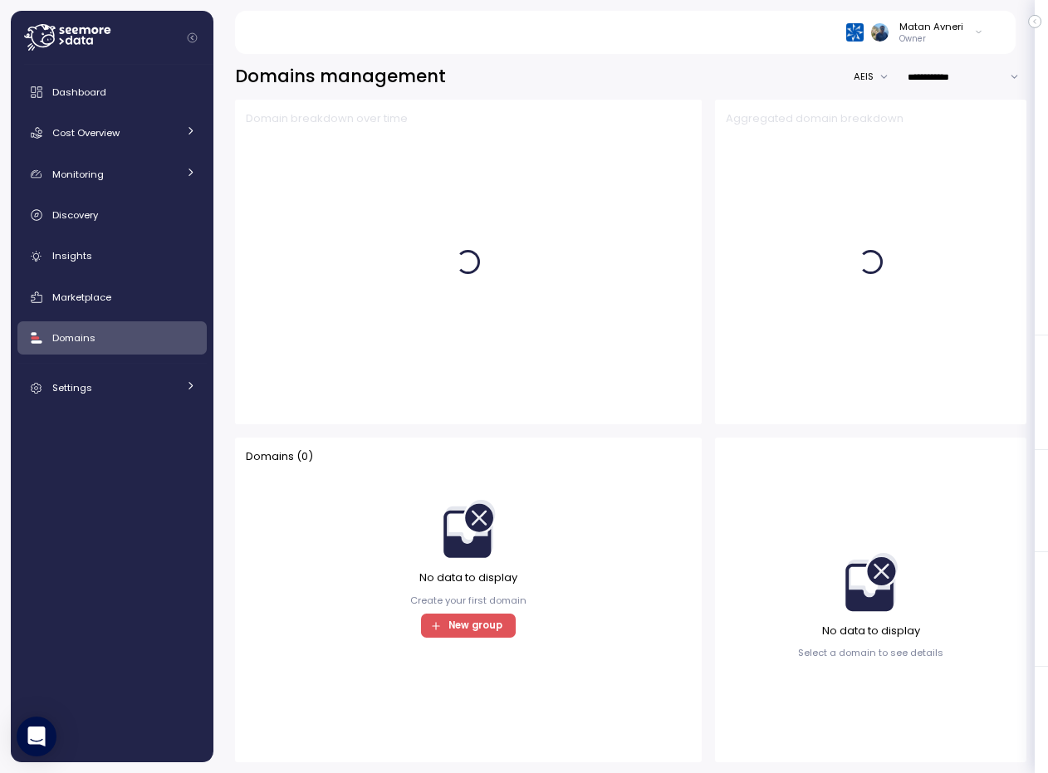
click at [860, 72] on button "AEIS" at bounding box center [874, 77] width 43 height 24
click at [861, 173] on div "ARCHREDEV" at bounding box center [879, 175] width 56 height 13
click at [857, 78] on button "ARCHREDEV" at bounding box center [857, 77] width 79 height 24
click at [854, 105] on div "AEIS" at bounding box center [856, 109] width 84 height 13
click at [860, 68] on button "AEIS" at bounding box center [874, 77] width 43 height 24
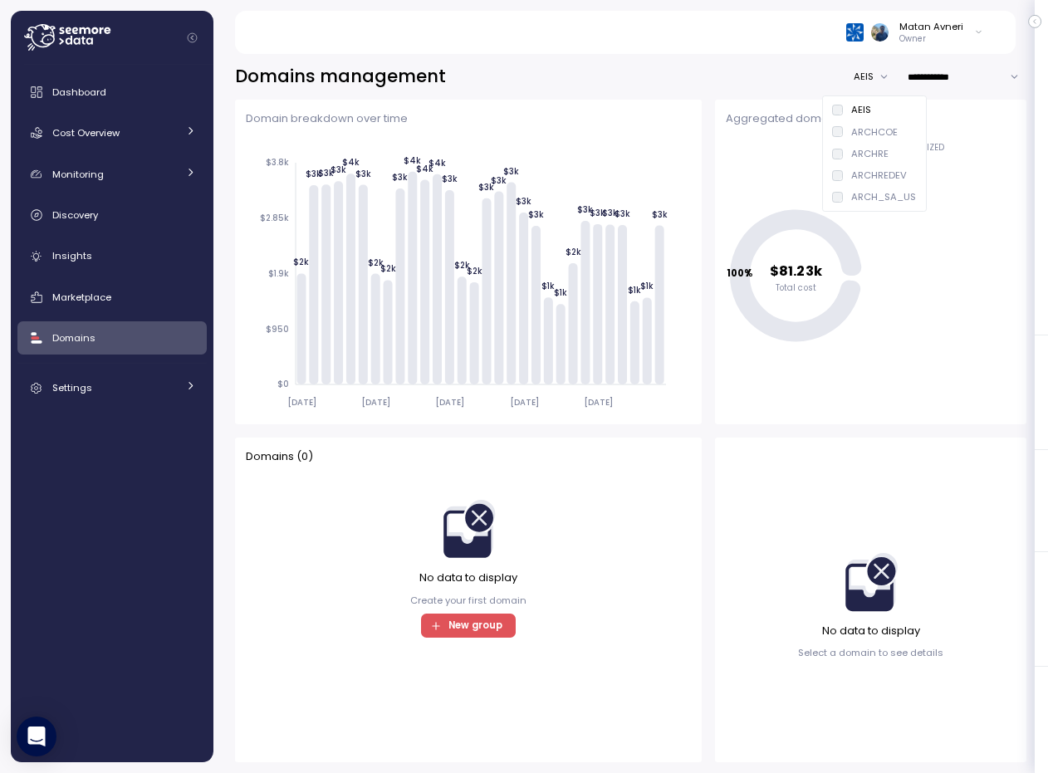
click at [853, 154] on div "ARCHRE" at bounding box center [869, 153] width 37 height 13
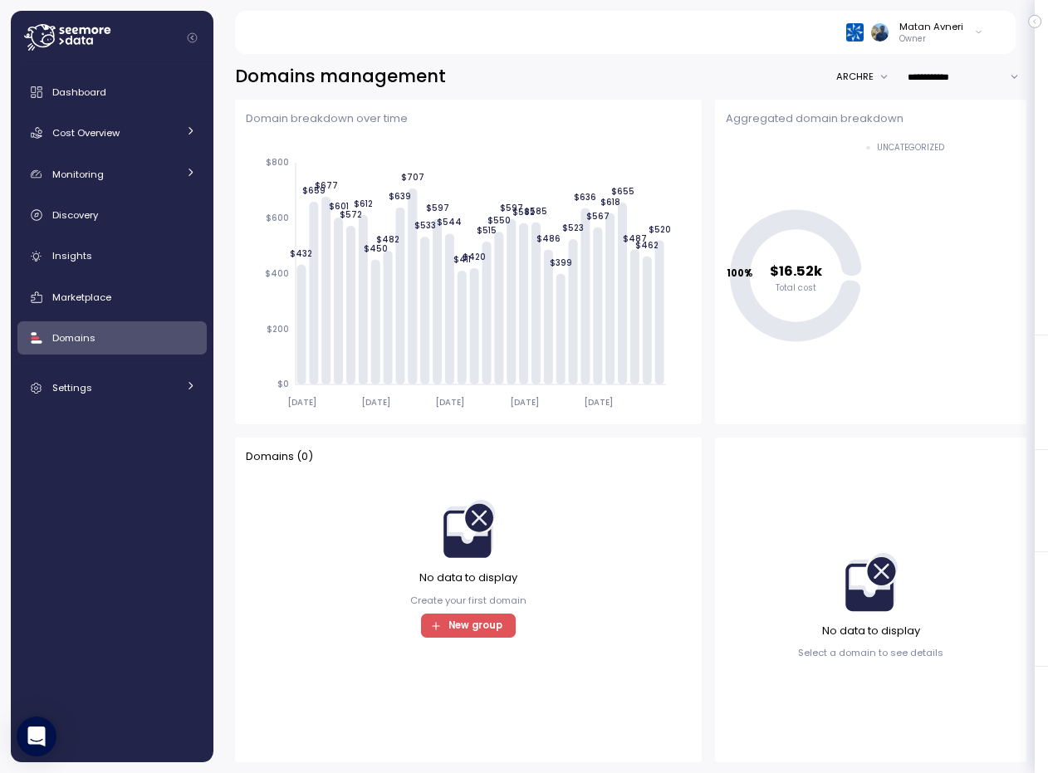
click at [863, 73] on button "ARCHRE" at bounding box center [866, 77] width 61 height 24
click at [857, 113] on div "AEIS" at bounding box center [853, 109] width 20 height 13
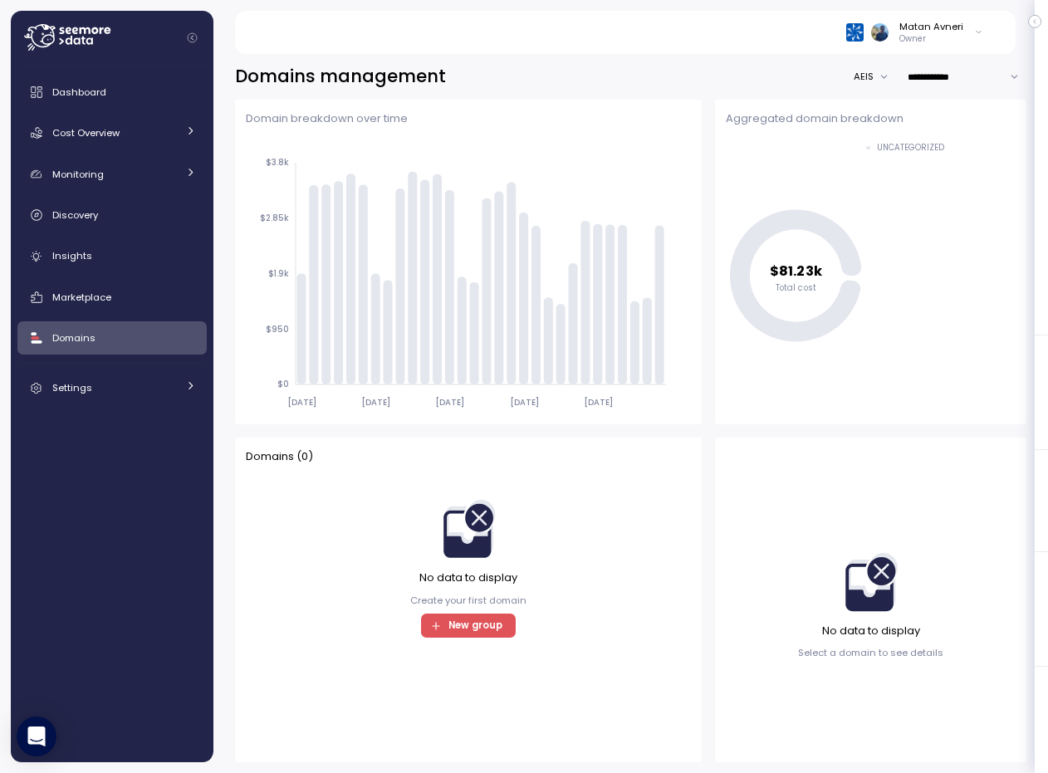
click at [856, 81] on button "AEIS" at bounding box center [874, 77] width 43 height 24
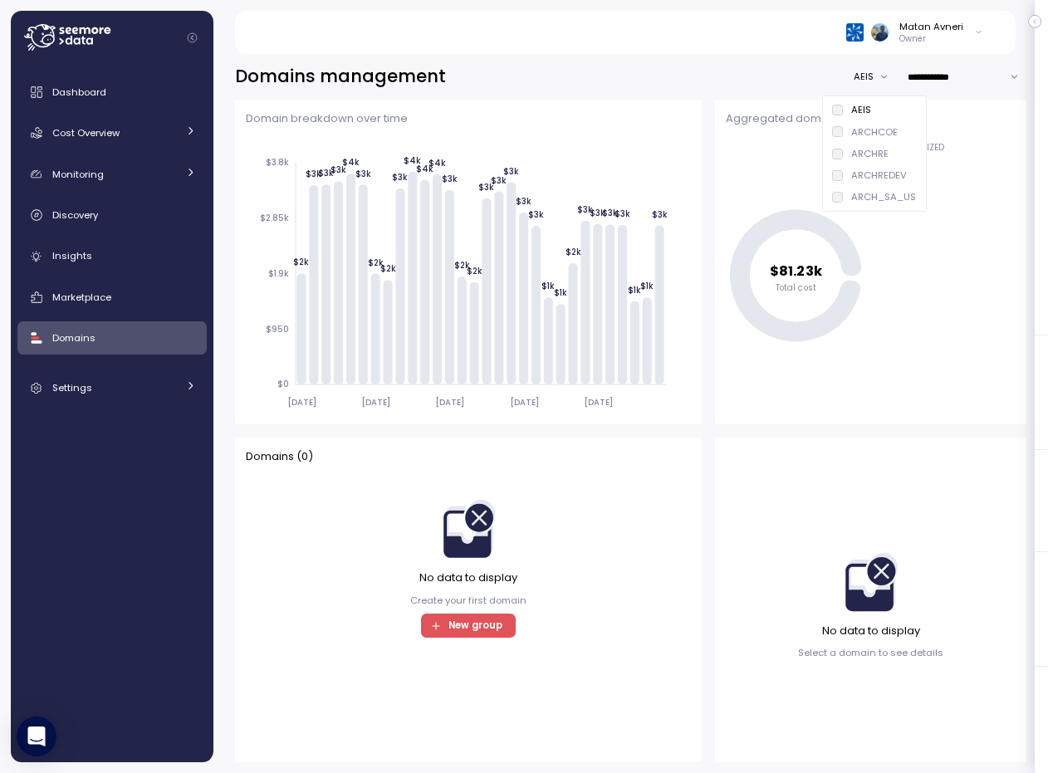
click at [860, 130] on div "ARCHCOE" at bounding box center [874, 131] width 46 height 13
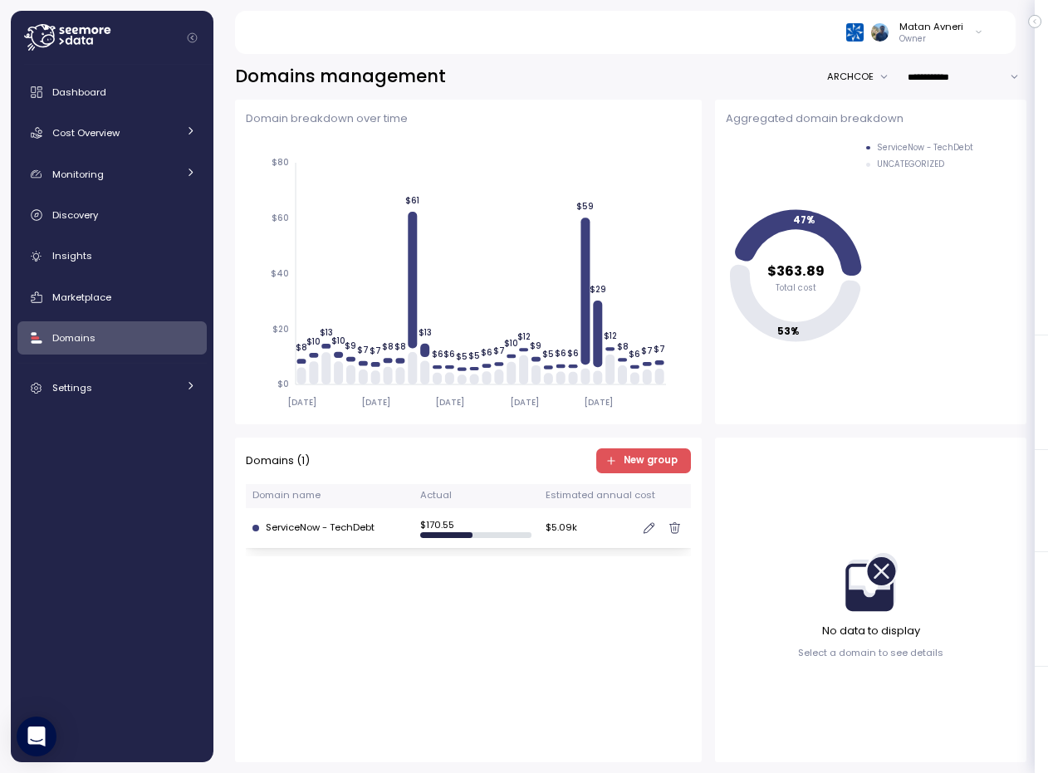
click at [315, 521] on div "ServiceNow - TechDebt" at bounding box center [329, 528] width 154 height 15
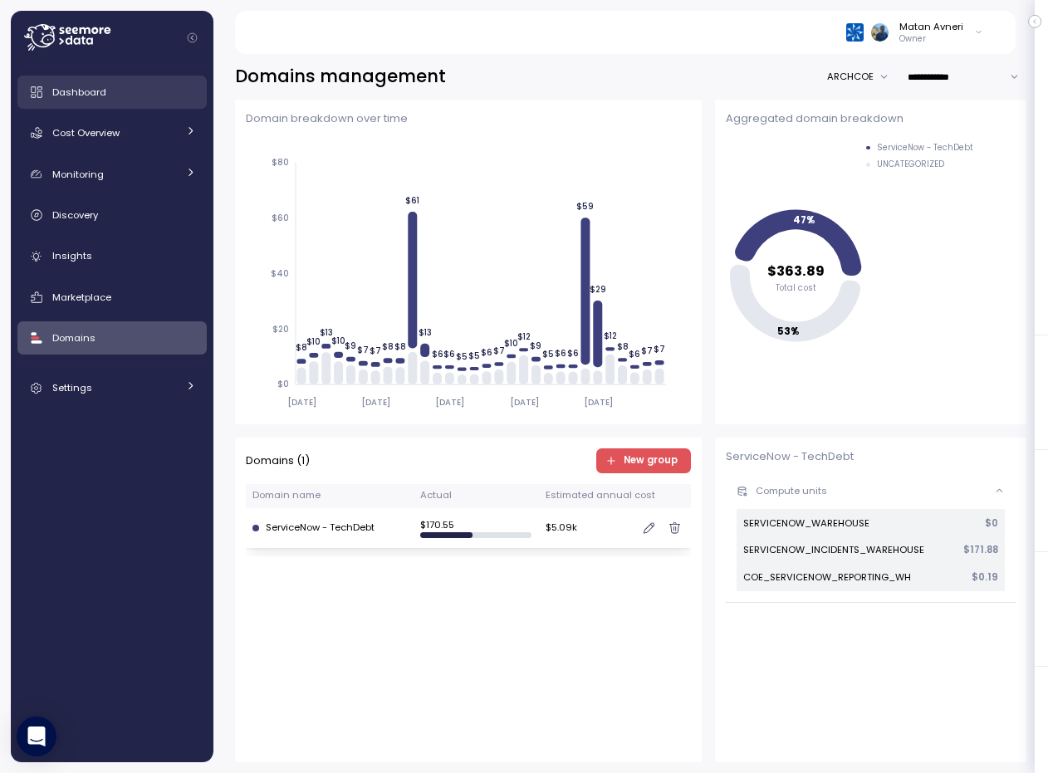
click at [110, 98] on div "Dashboard" at bounding box center [124, 92] width 144 height 17
